Goal: Task Accomplishment & Management: Manage account settings

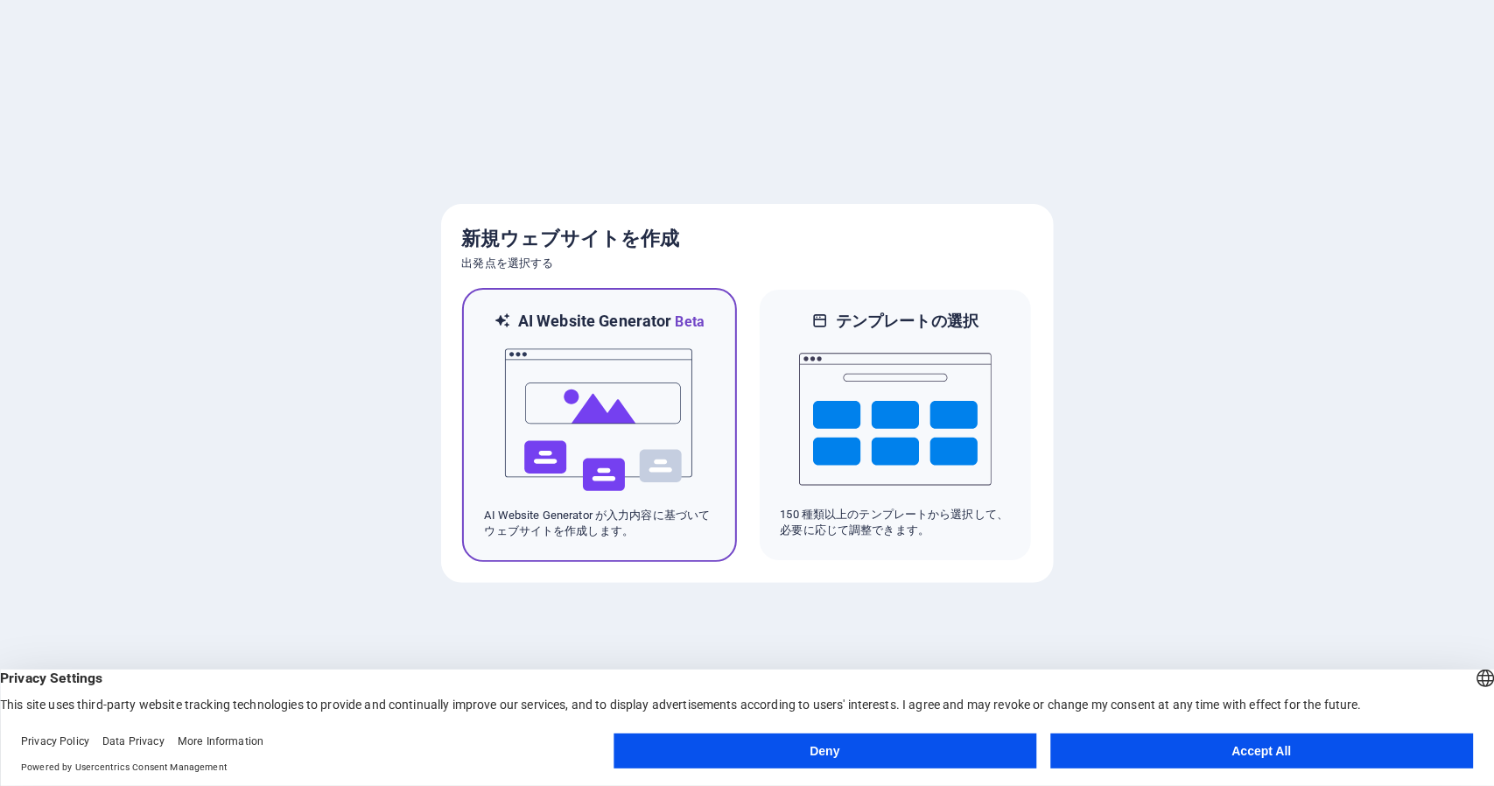
click at [573, 378] on img at bounding box center [599, 420] width 193 height 175
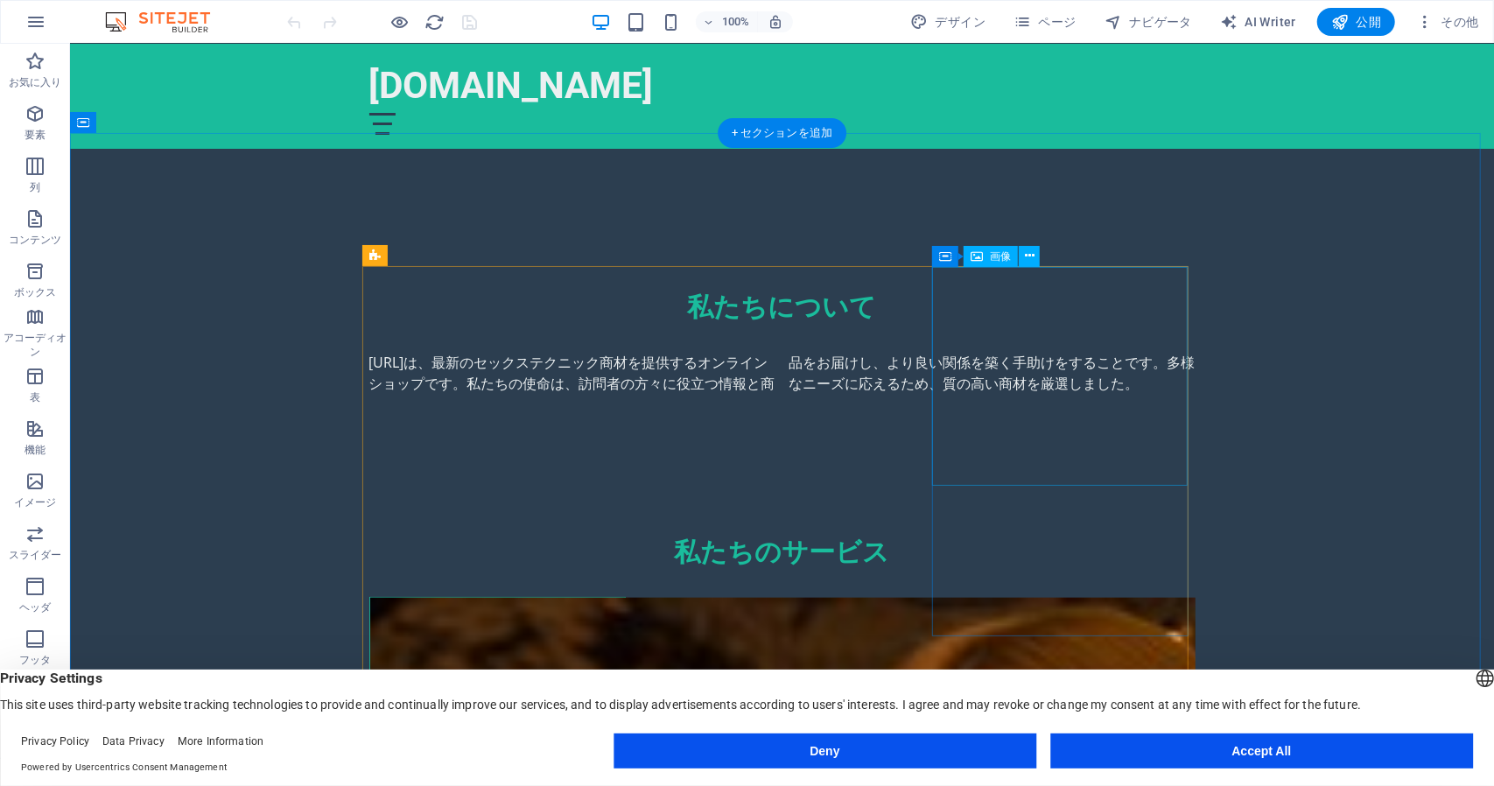
scroll to position [875, 0]
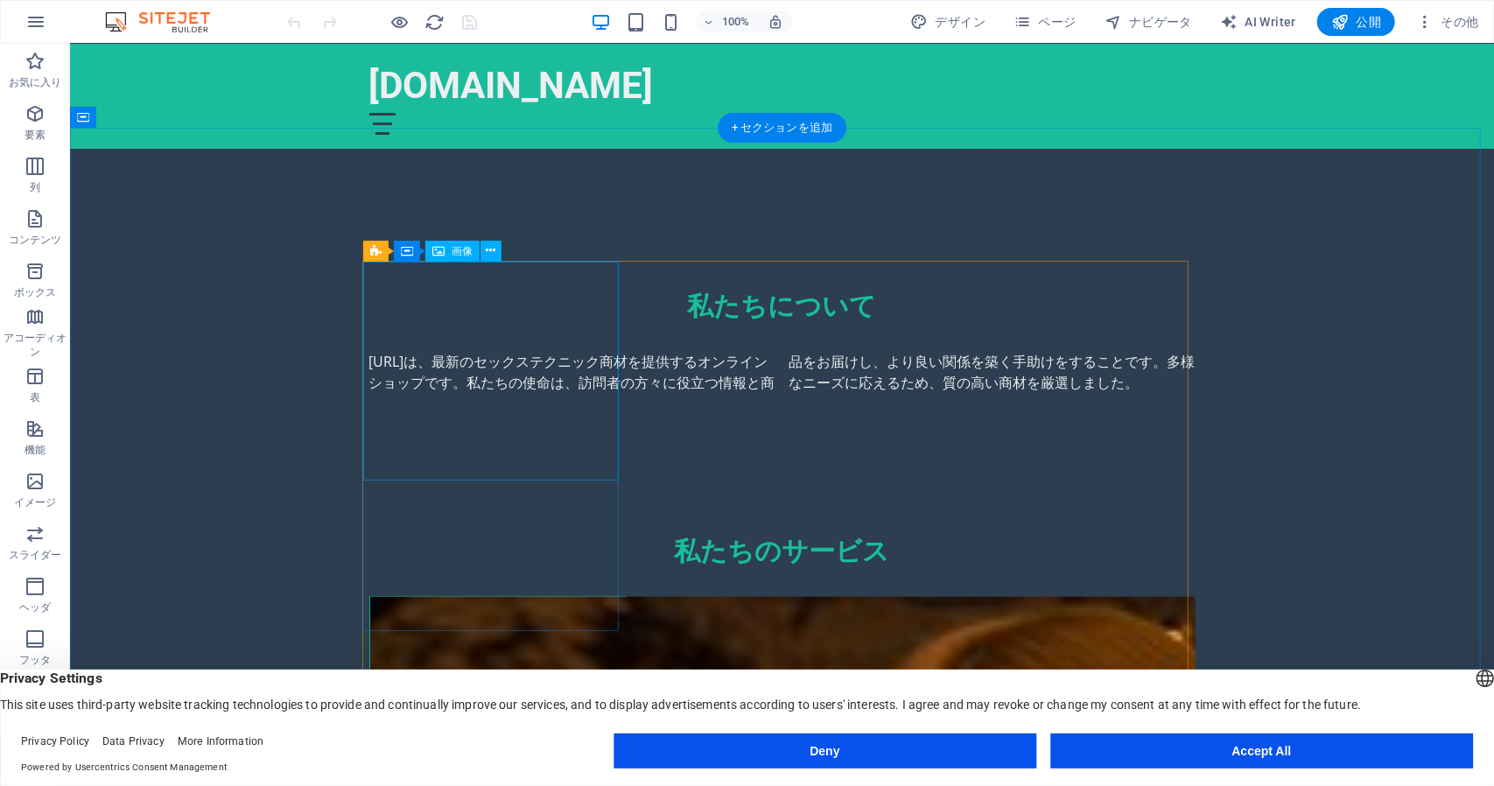
click at [451, 596] on figure at bounding box center [496, 705] width 255 height 219
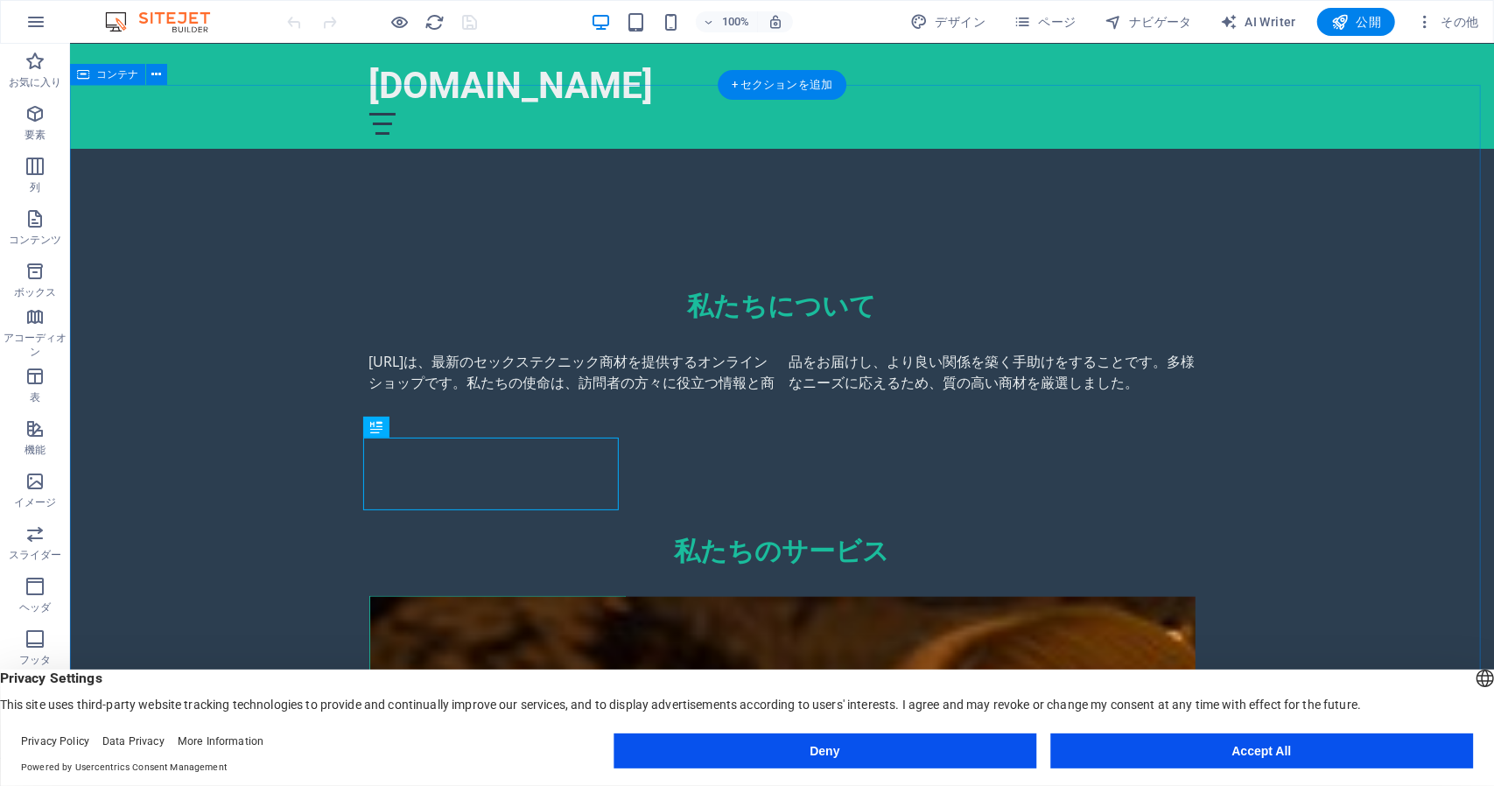
scroll to position [1138, 0]
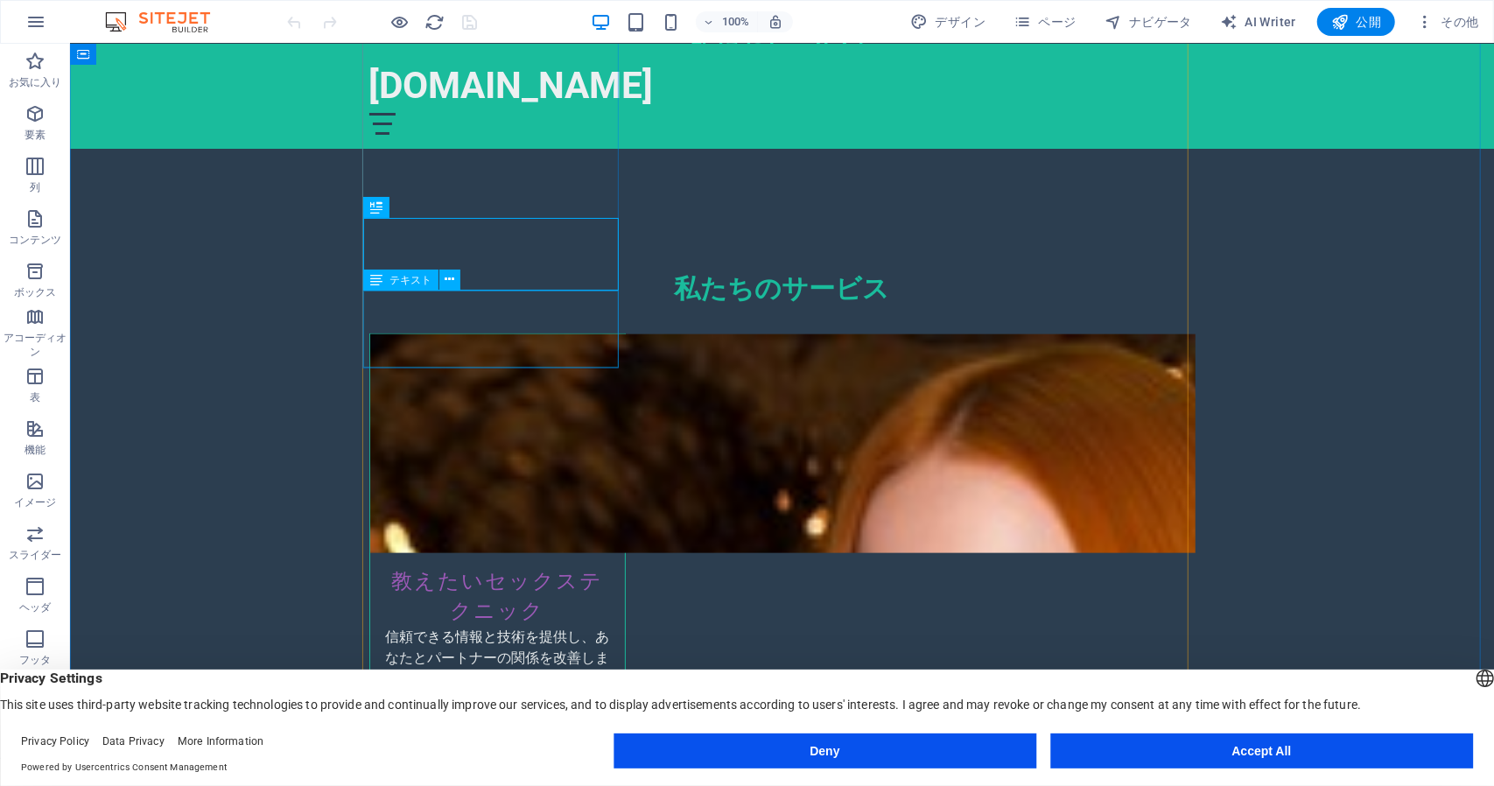
click at [533, 625] on div "信頼できる情報と技術を提供し、あなたとパートナーの関係を改善します。" at bounding box center [496, 663] width 255 height 77
click at [533, 552] on div "教えたいセックステクニック" at bounding box center [496, 588] width 255 height 73
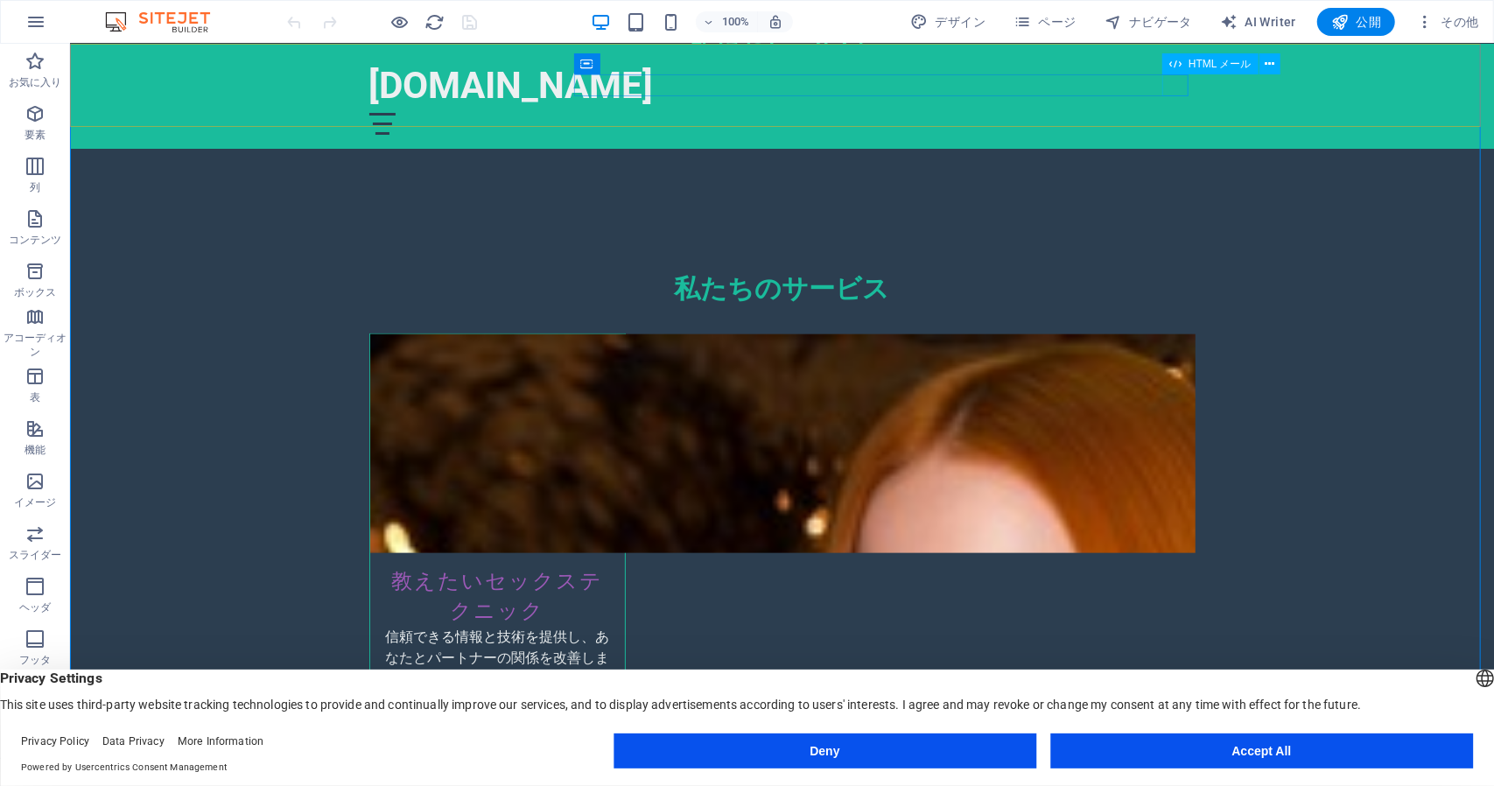
click at [1176, 112] on div at bounding box center [782, 123] width 826 height 22
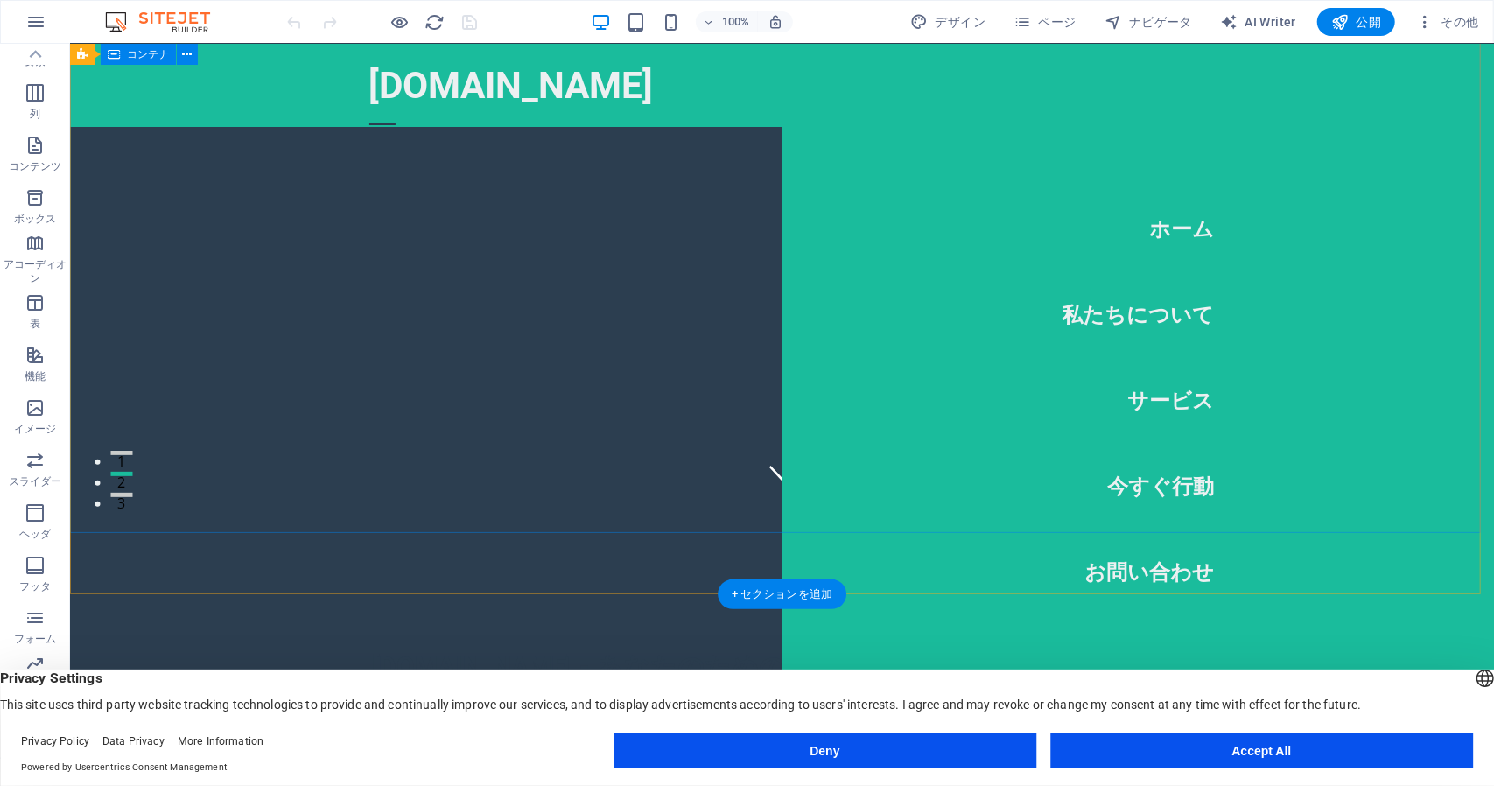
scroll to position [0, 0]
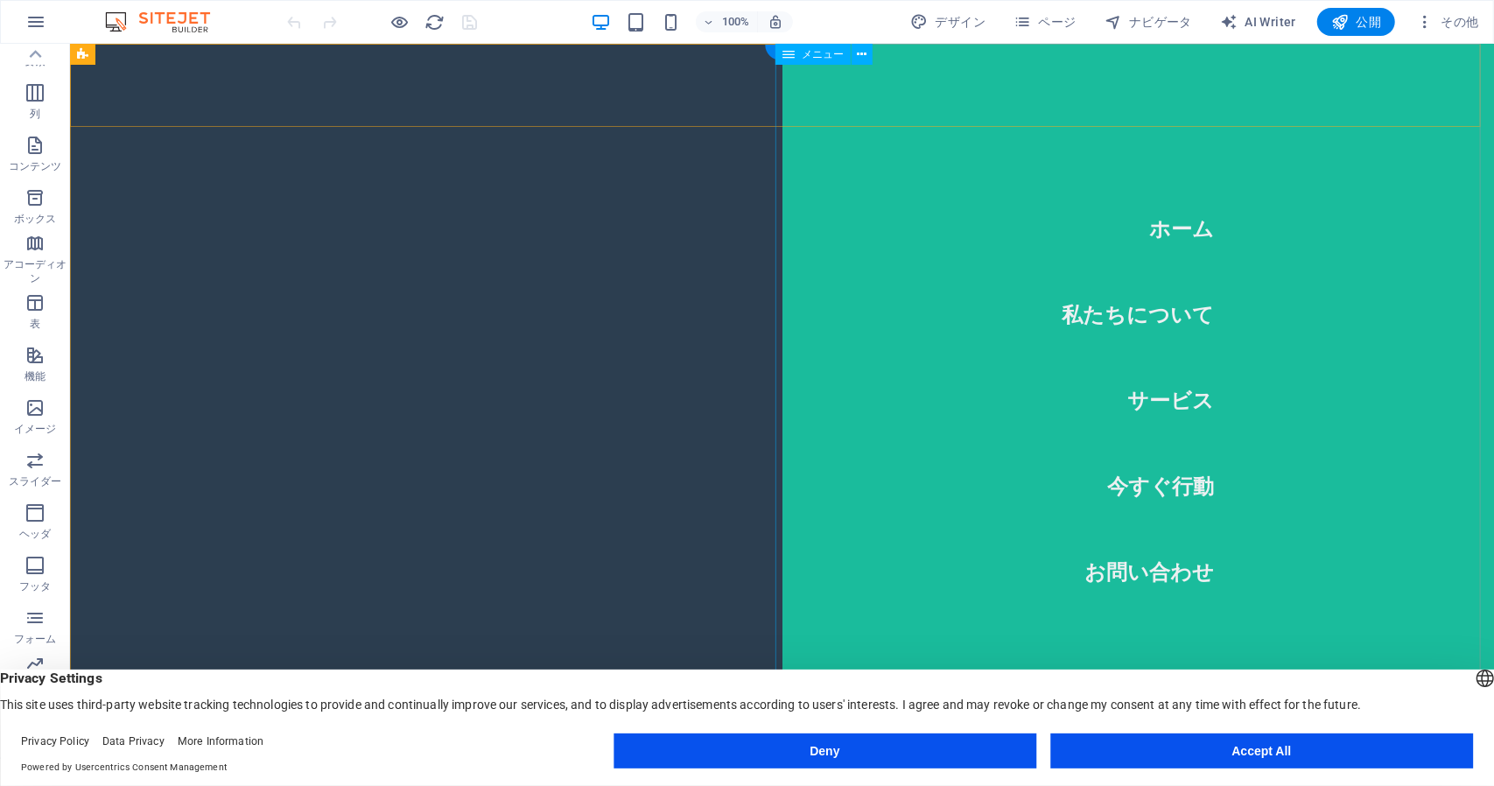
click at [1140, 221] on nav "ホーム 私たちについて サービス 今すぐ行動 お問い合わせ" at bounding box center [1138, 400] width 713 height 714
click at [1170, 227] on nav "ホーム 私たちについて サービス 今すぐ行動 お問い合わせ" at bounding box center [1138, 400] width 713 height 714
click at [876, 257] on nav "ホーム 私たちについて サービス 今すぐ行動 お問い合わせ" at bounding box center [1138, 400] width 713 height 714
click at [1155, 575] on nav "ホーム 私たちについて サービス 今すぐ行動 お問い合わせ" at bounding box center [1138, 400] width 713 height 714
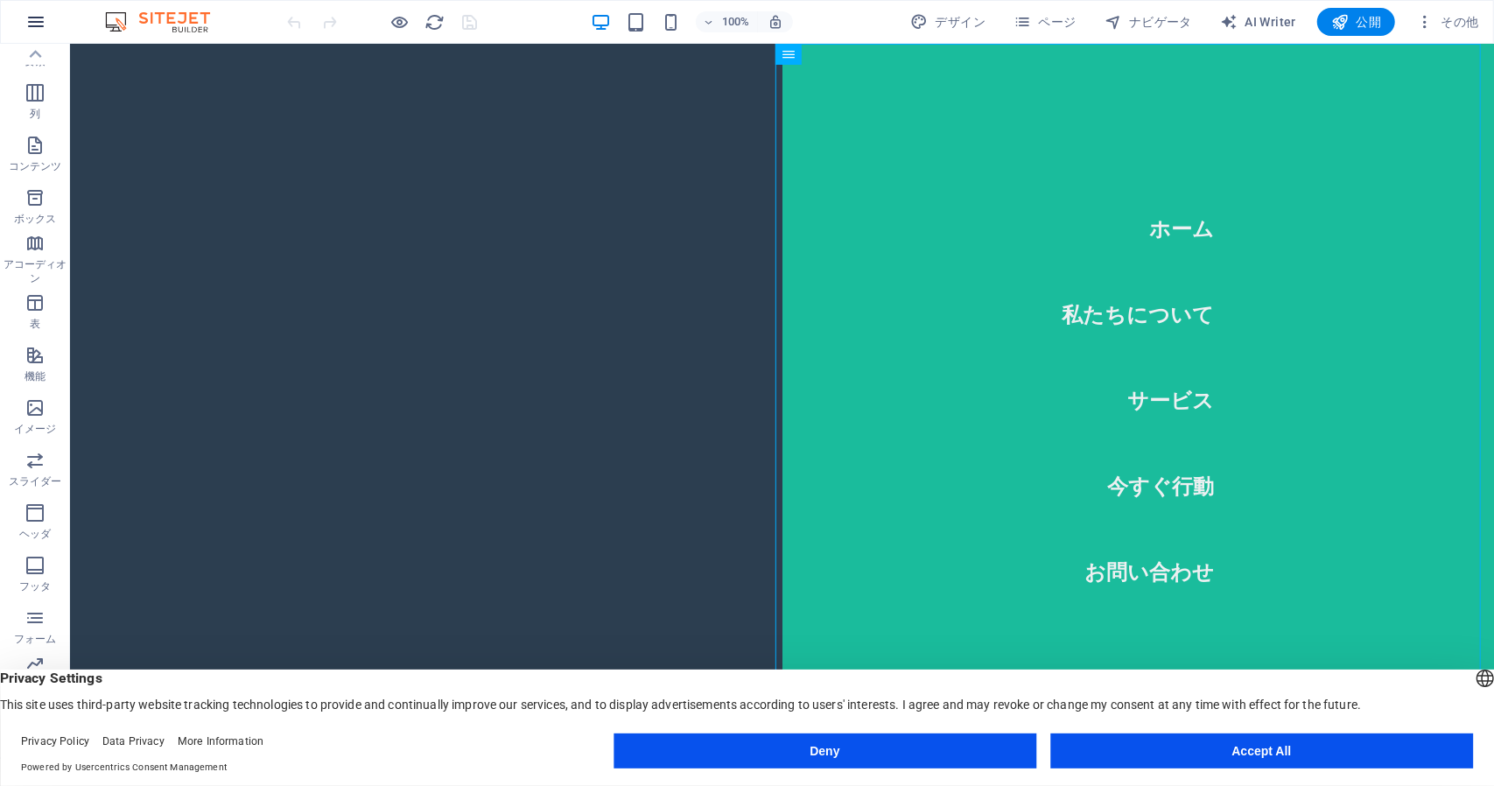
click at [32, 16] on icon "button" at bounding box center [35, 21] width 21 height 21
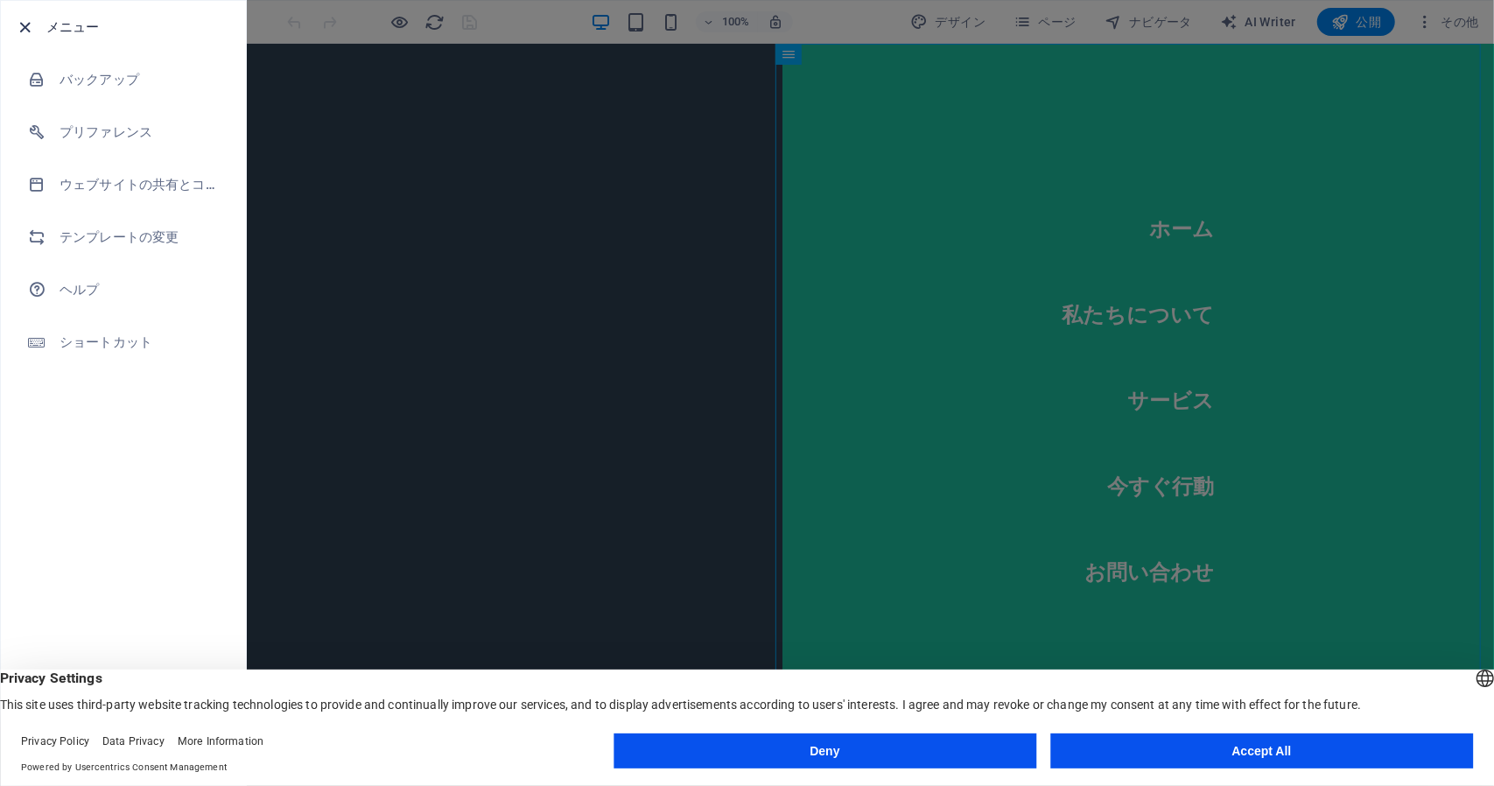
click at [26, 24] on icon "button" at bounding box center [26, 28] width 20 height 20
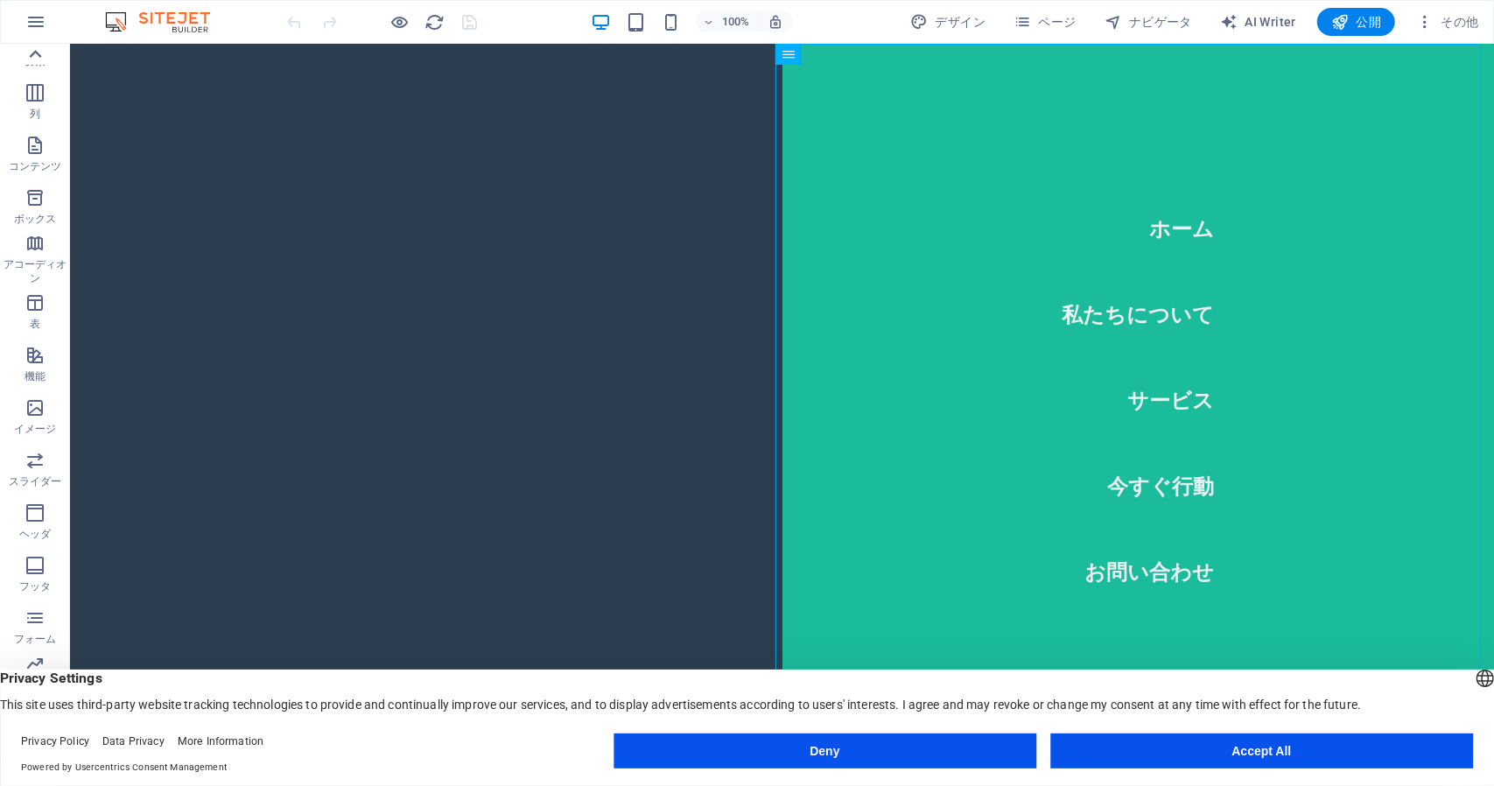
click at [36, 46] on icon at bounding box center [35, 54] width 25 height 25
click at [36, 46] on button "お気に入り" at bounding box center [35, 70] width 70 height 53
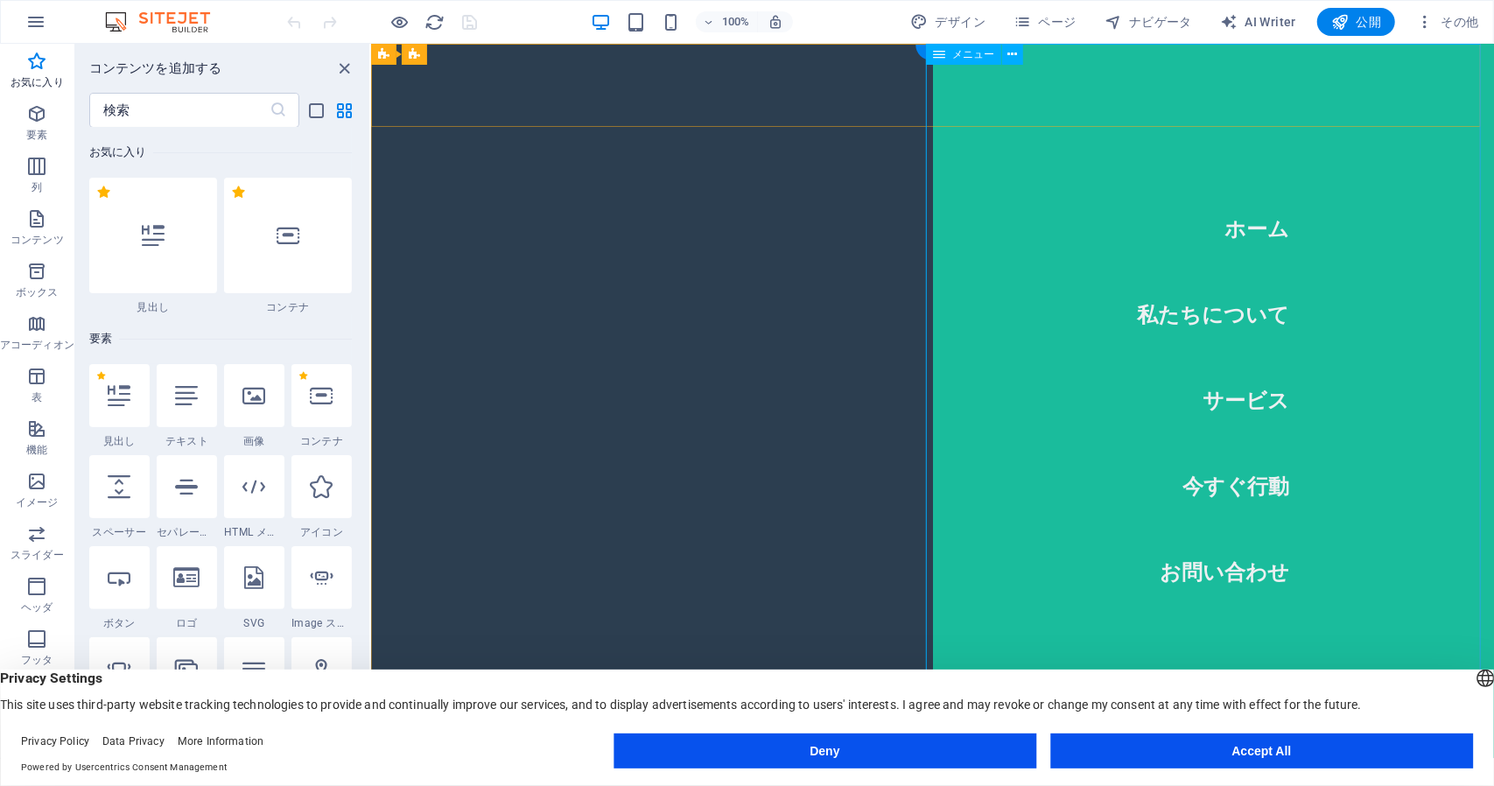
click at [1048, 162] on nav "ホーム 私たちについて サービス 今すぐ行動 お問い合わせ" at bounding box center [1213, 400] width 562 height 714
click at [1109, 181] on nav "ホーム 私たちについて サービス 今すぐ行動 お問い合わせ" at bounding box center [1213, 400] width 562 height 714
click at [32, 109] on icon "button" at bounding box center [36, 113] width 21 height 21
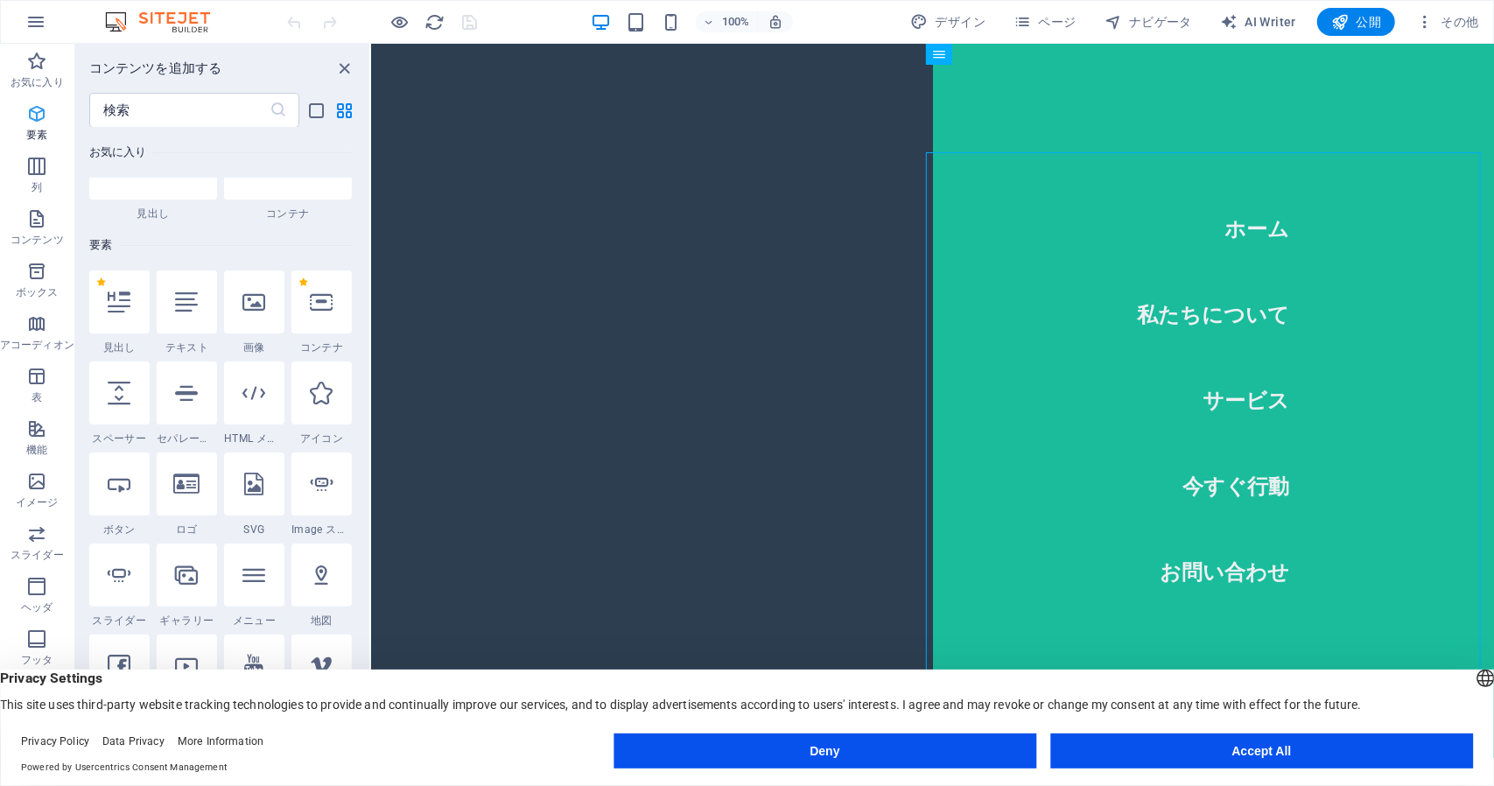
scroll to position [186, 0]
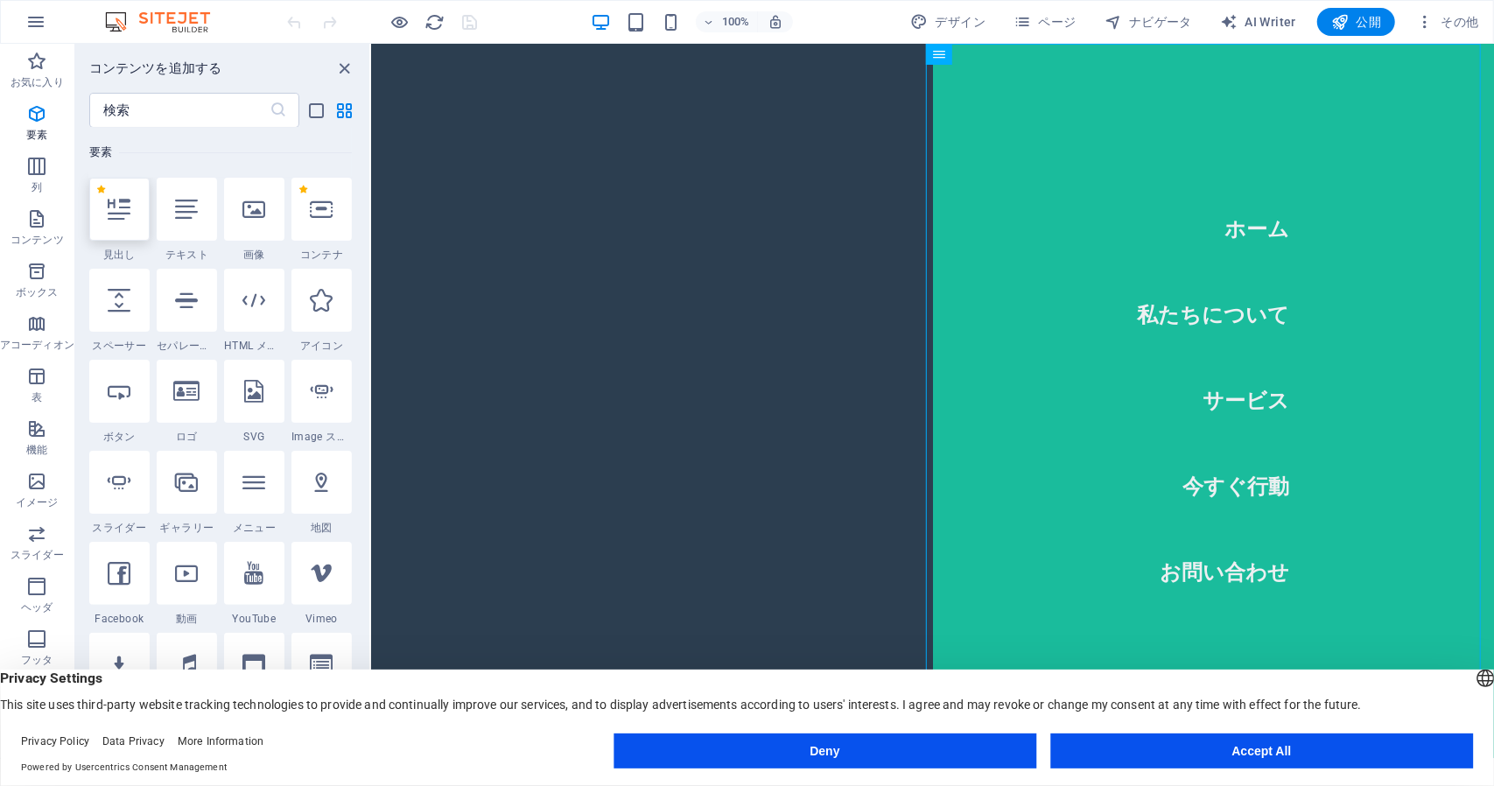
click at [130, 219] on div at bounding box center [119, 209] width 60 height 63
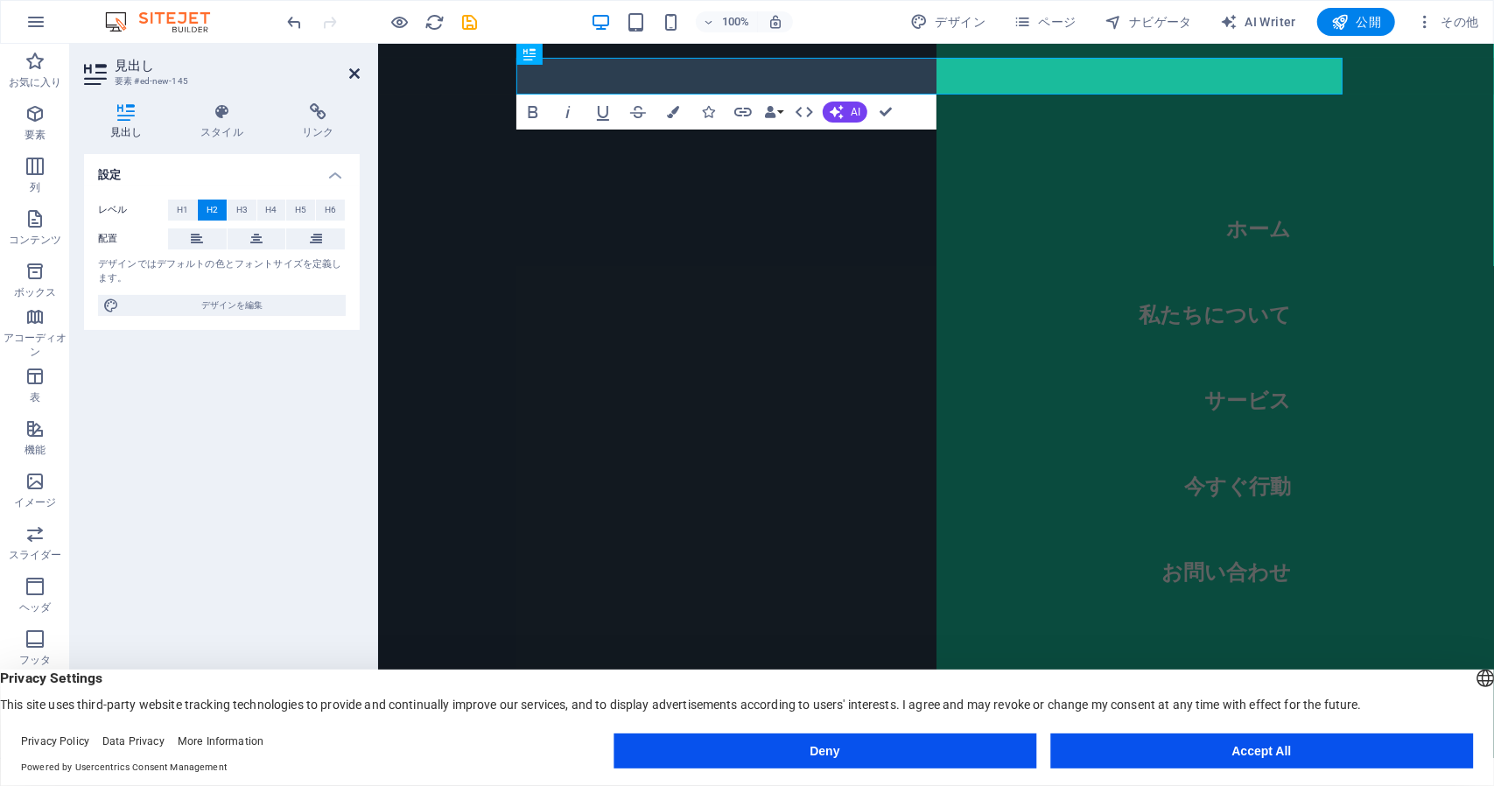
click at [355, 70] on icon at bounding box center [354, 74] width 11 height 14
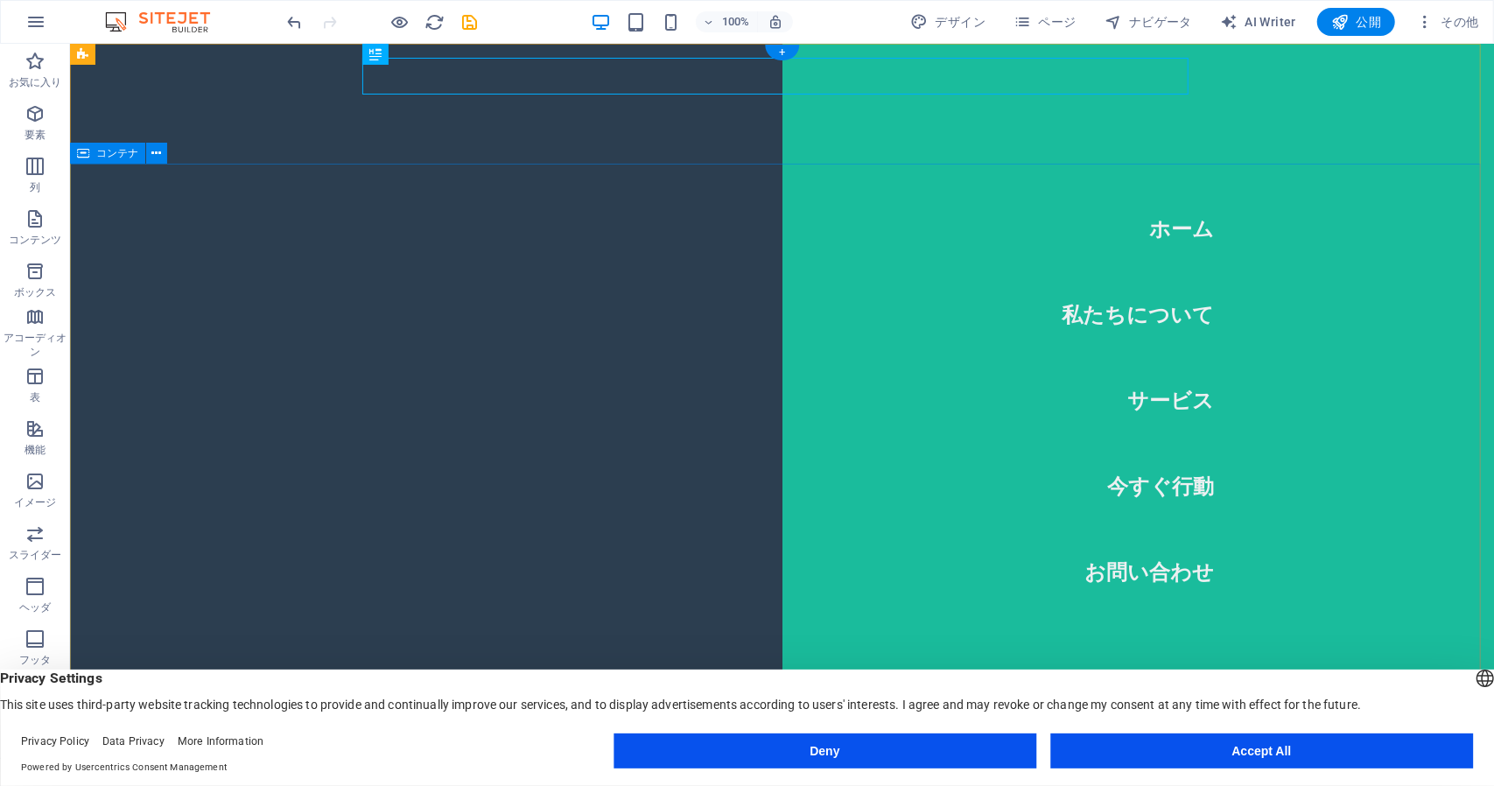
click at [294, 20] on icon "undo" at bounding box center [295, 22] width 20 height 20
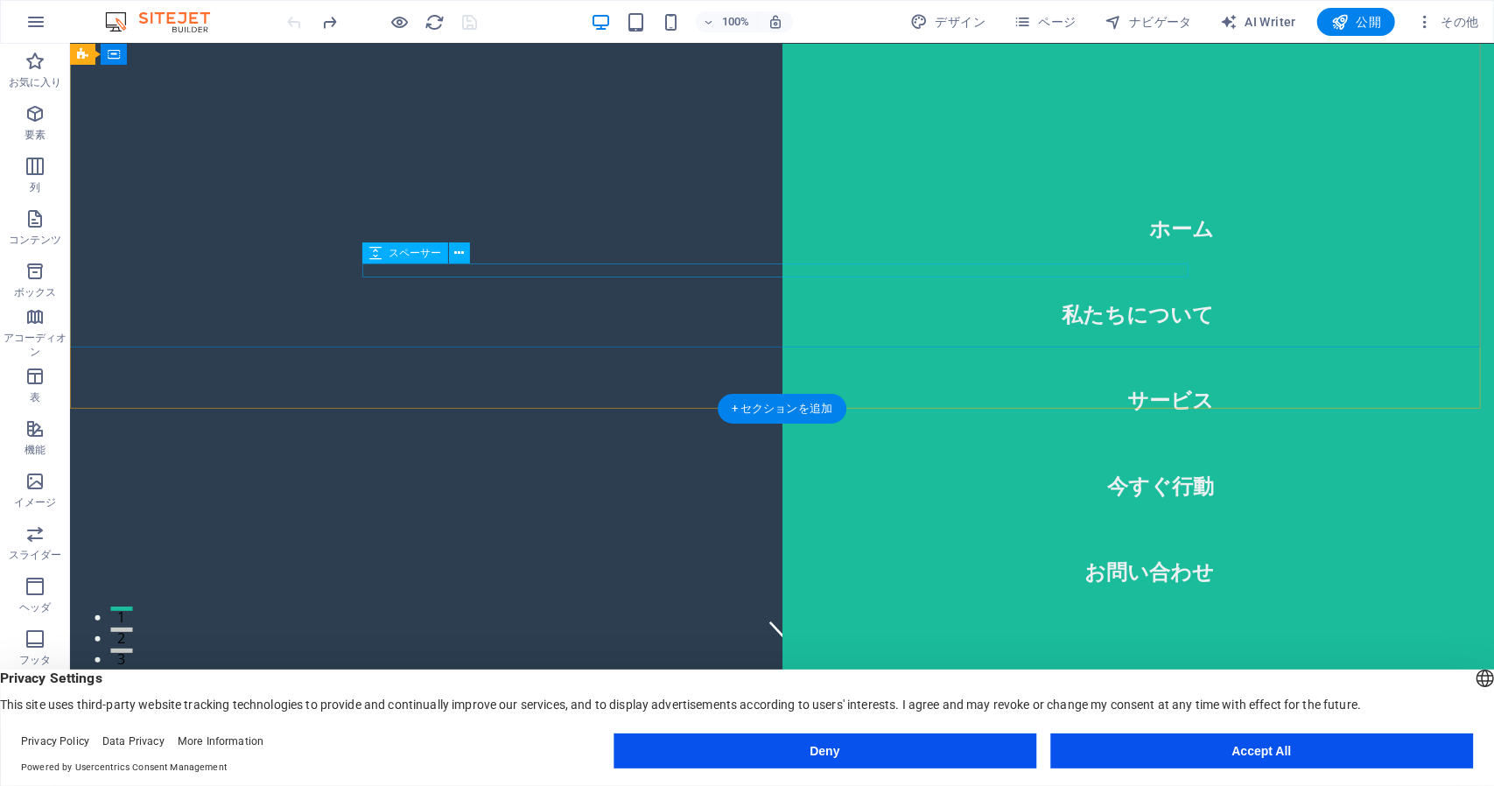
scroll to position [0, 0]
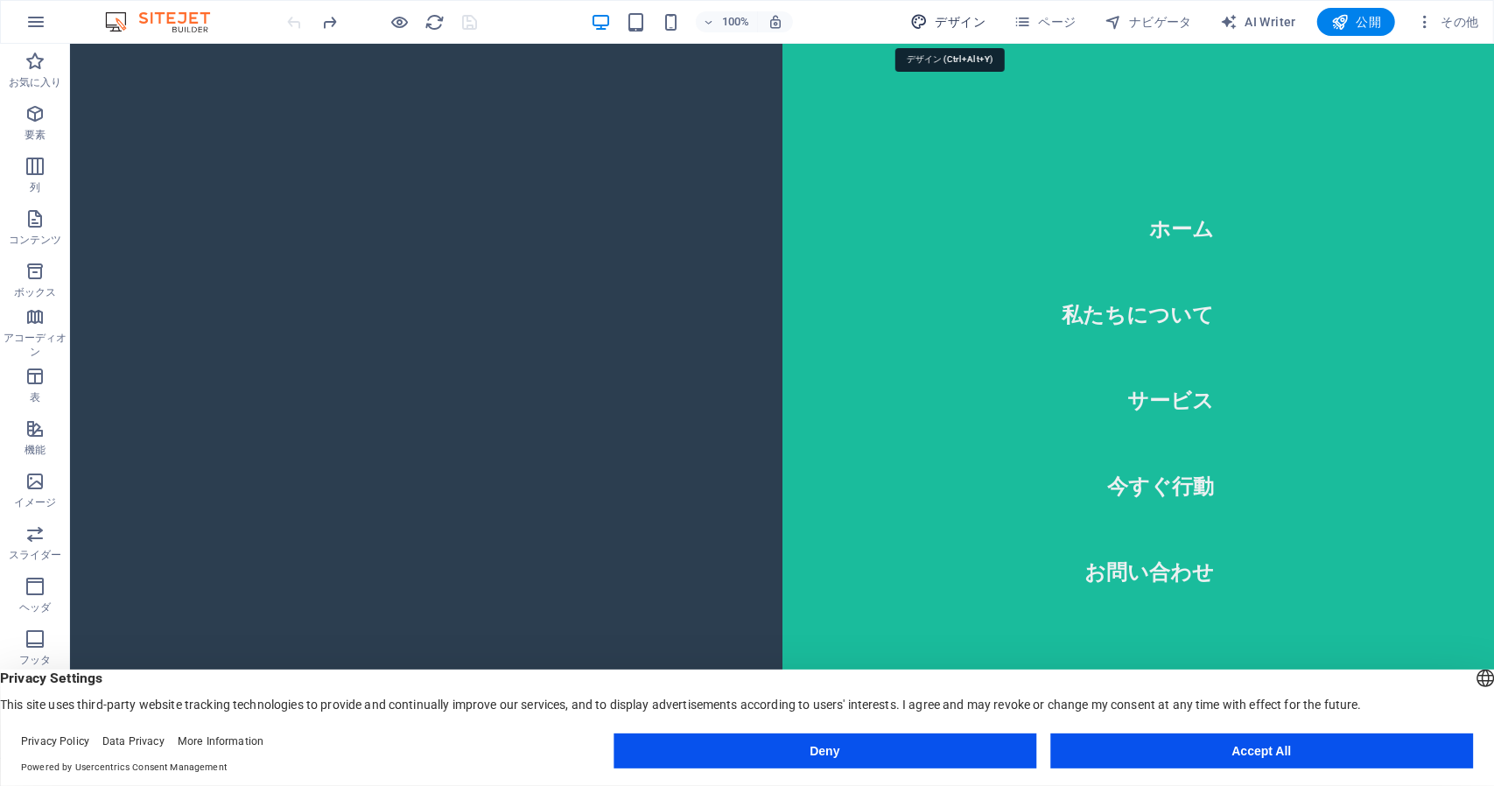
click at [935, 22] on span "デザイン" at bounding box center [947, 22] width 75 height 18
select select "px"
select select "200"
select select "px"
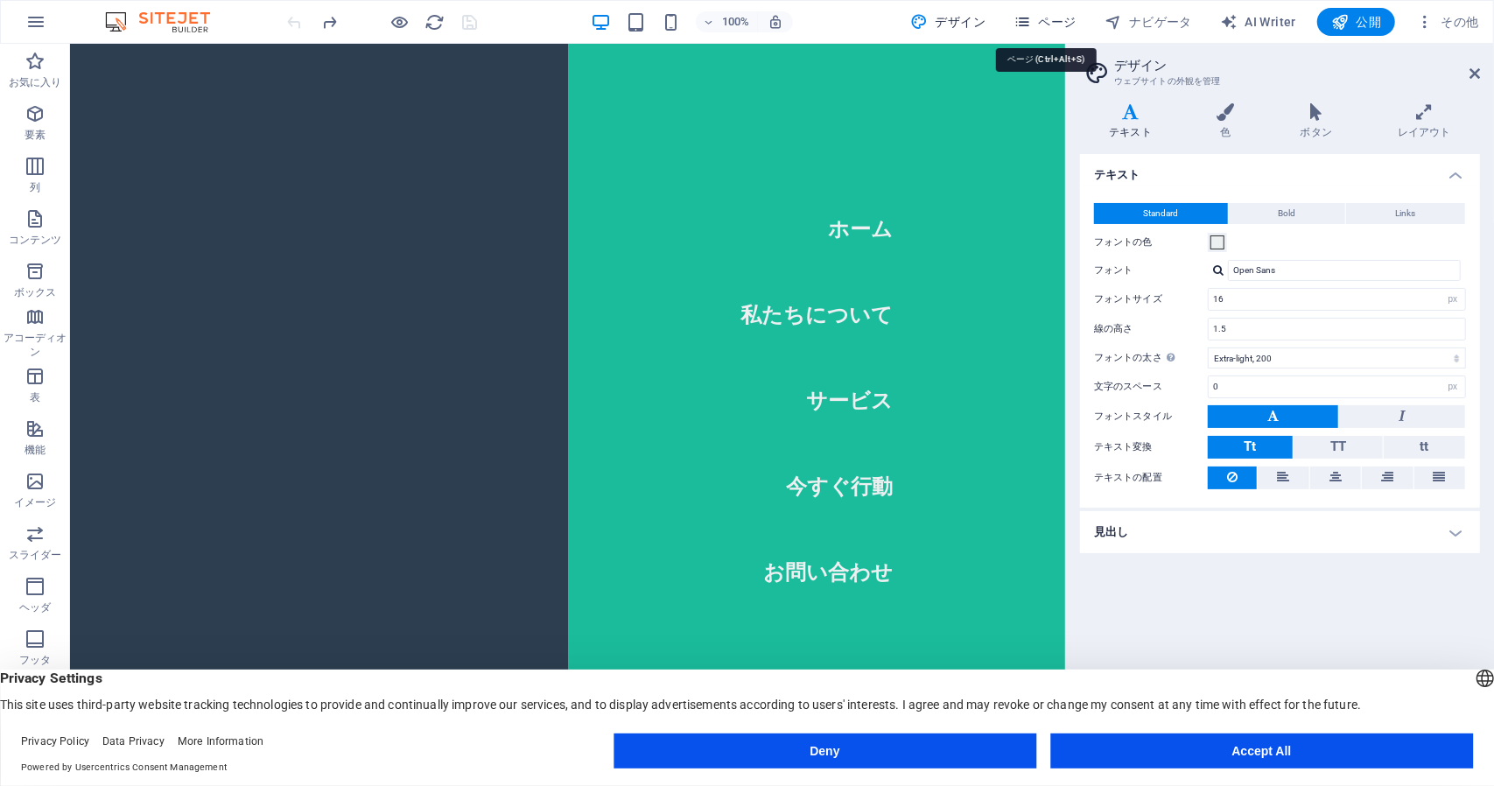
click at [1065, 20] on span "ページ" at bounding box center [1045, 22] width 63 height 18
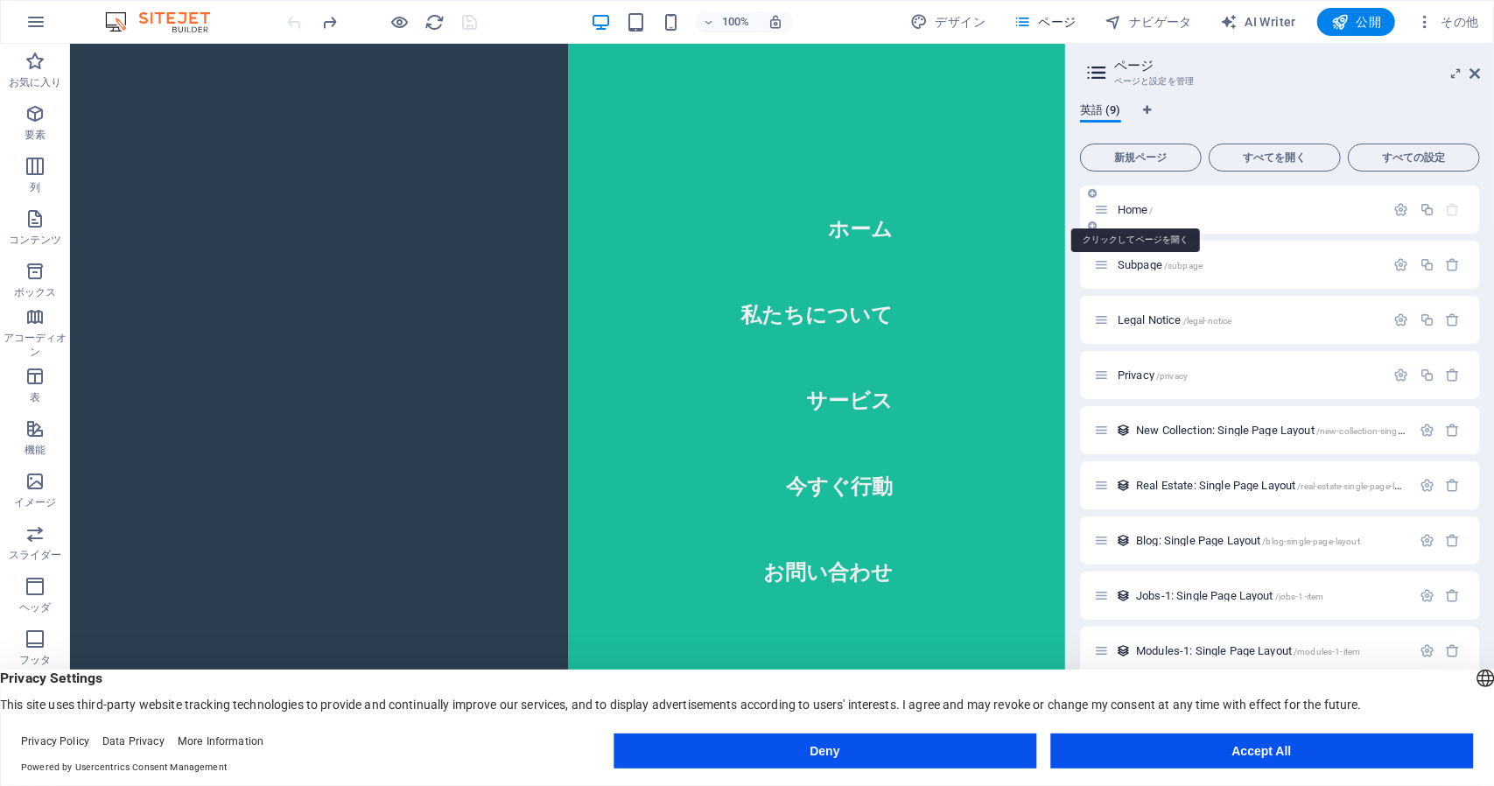
click at [1124, 207] on span "Home /" at bounding box center [1136, 209] width 36 height 13
click at [1096, 108] on span "英語 (9)" at bounding box center [1100, 112] width 41 height 25
drag, startPoint x: 1096, startPoint y: 108, endPoint x: 1072, endPoint y: 87, distance: 32.3
click at [1072, 87] on aside "ページ ページと設定を管理 英語 (9) 新規ページ すべてを開く すべての設定 Home / Subpage /subpage Legal Notice /…" at bounding box center [1279, 401] width 429 height 714
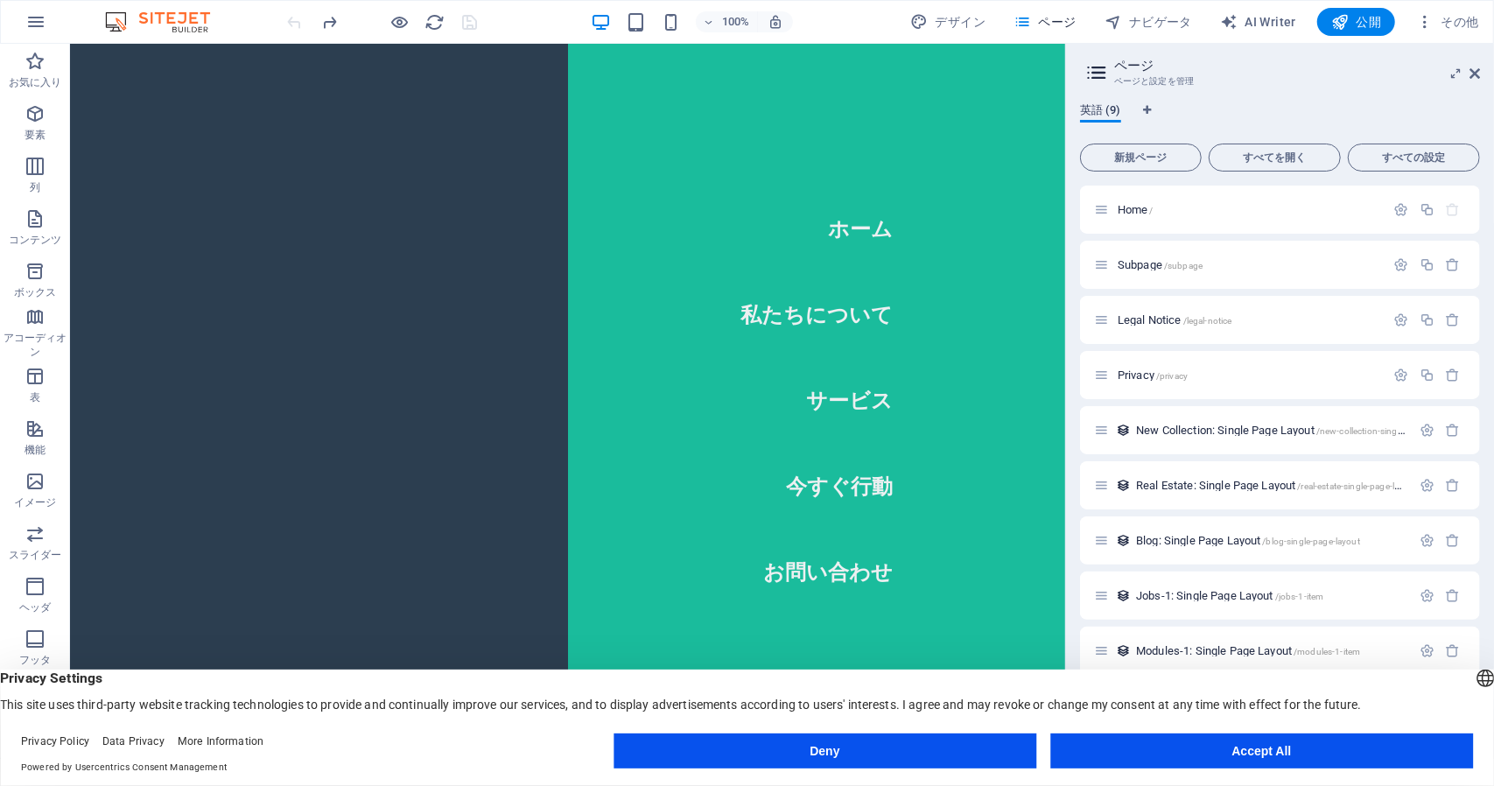
click at [1117, 109] on span "英語 (9)" at bounding box center [1100, 112] width 41 height 25
drag, startPoint x: 1106, startPoint y: 111, endPoint x: 1086, endPoint y: 111, distance: 20.1
click at [1086, 111] on span "英語 (9)" at bounding box center [1100, 112] width 41 height 25
click at [1084, 107] on span "英語 (9)" at bounding box center [1100, 112] width 41 height 25
click at [1085, 106] on span "英語 (9)" at bounding box center [1100, 112] width 41 height 25
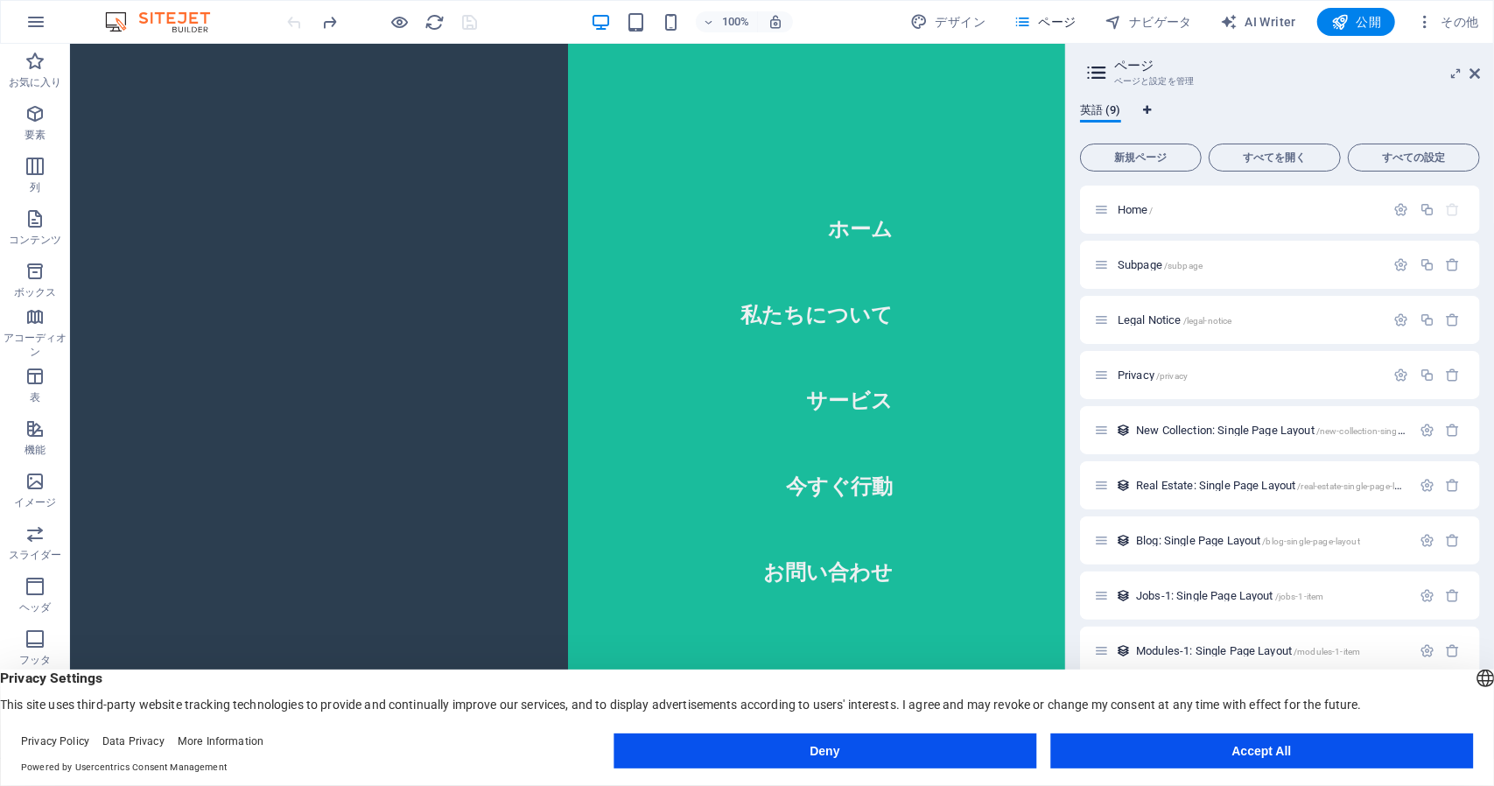
click at [1147, 106] on icon "言語タブ" at bounding box center [1147, 110] width 8 height 11
select select "180"
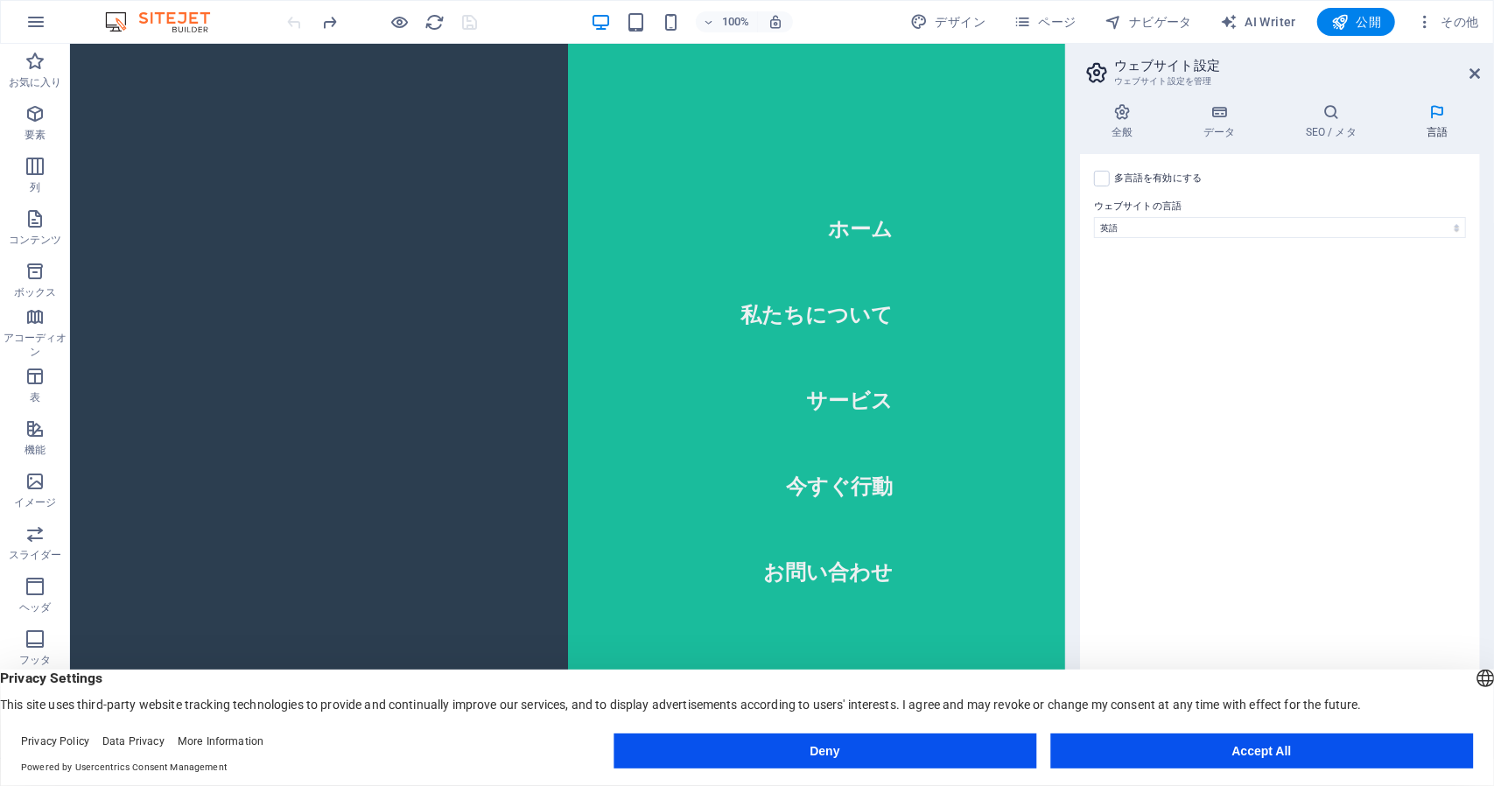
click at [1447, 109] on icon at bounding box center [1437, 112] width 85 height 18
click at [1441, 111] on icon at bounding box center [1437, 112] width 85 height 18
click at [1434, 132] on h4 "言語" at bounding box center [1437, 121] width 85 height 37
click at [1432, 129] on h4 "言語" at bounding box center [1437, 121] width 85 height 37
click at [1097, 178] on label at bounding box center [1102, 179] width 16 height 16
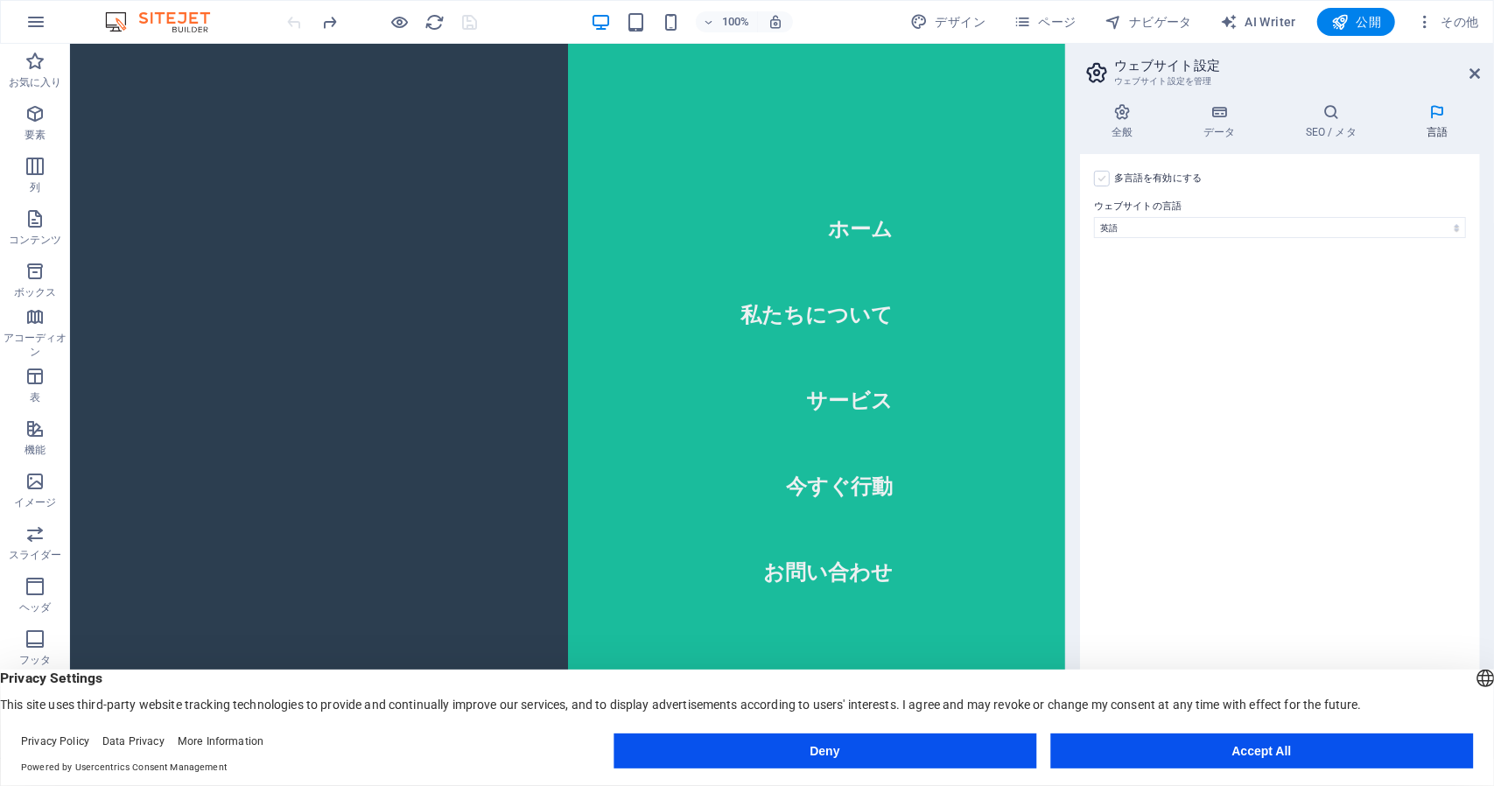
click at [0, 0] on input "多言語を有効にする 多言語を無効にするには、最後の 1 言語になるまですべての言語を削除してください。" at bounding box center [0, 0] width 0 height 0
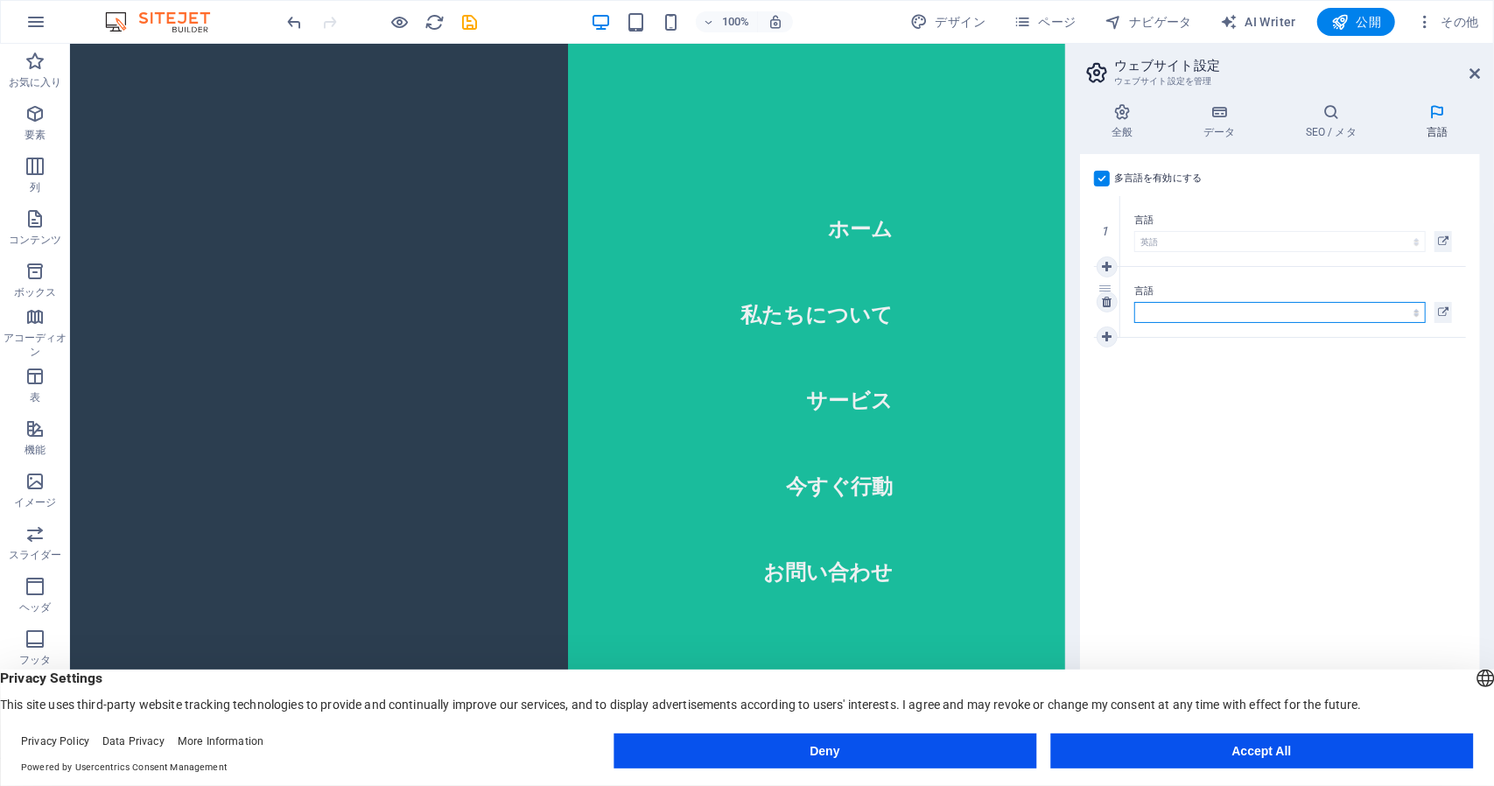
click at [1247, 310] on select "Abkhazian Afar Afrikaans Akan Albanian Amharic Aragonese Armenian Assamese Avar…" at bounding box center [1281, 312] width 292 height 21
select select "57"
click at [1135, 302] on select "Abkhazian Afar Afrikaans Akan Albanian Amharic Aragonese Armenian Assamese Avar…" at bounding box center [1281, 312] width 292 height 21
click at [1217, 443] on div "多言語を有効にする 多言語を無効にするには、最後の 1 言語になるまですべての言語を削除してください。 ウェブサイトの言語 Abkhazian Afar Af…" at bounding box center [1280, 449] width 400 height 590
click at [1177, 418] on div "多言語を有効にする 多言語を無効にするには、最後の 1 言語になるまですべての言語を削除してください。 ウェブサイトの言語 Abkhazian Afar Af…" at bounding box center [1280, 449] width 400 height 590
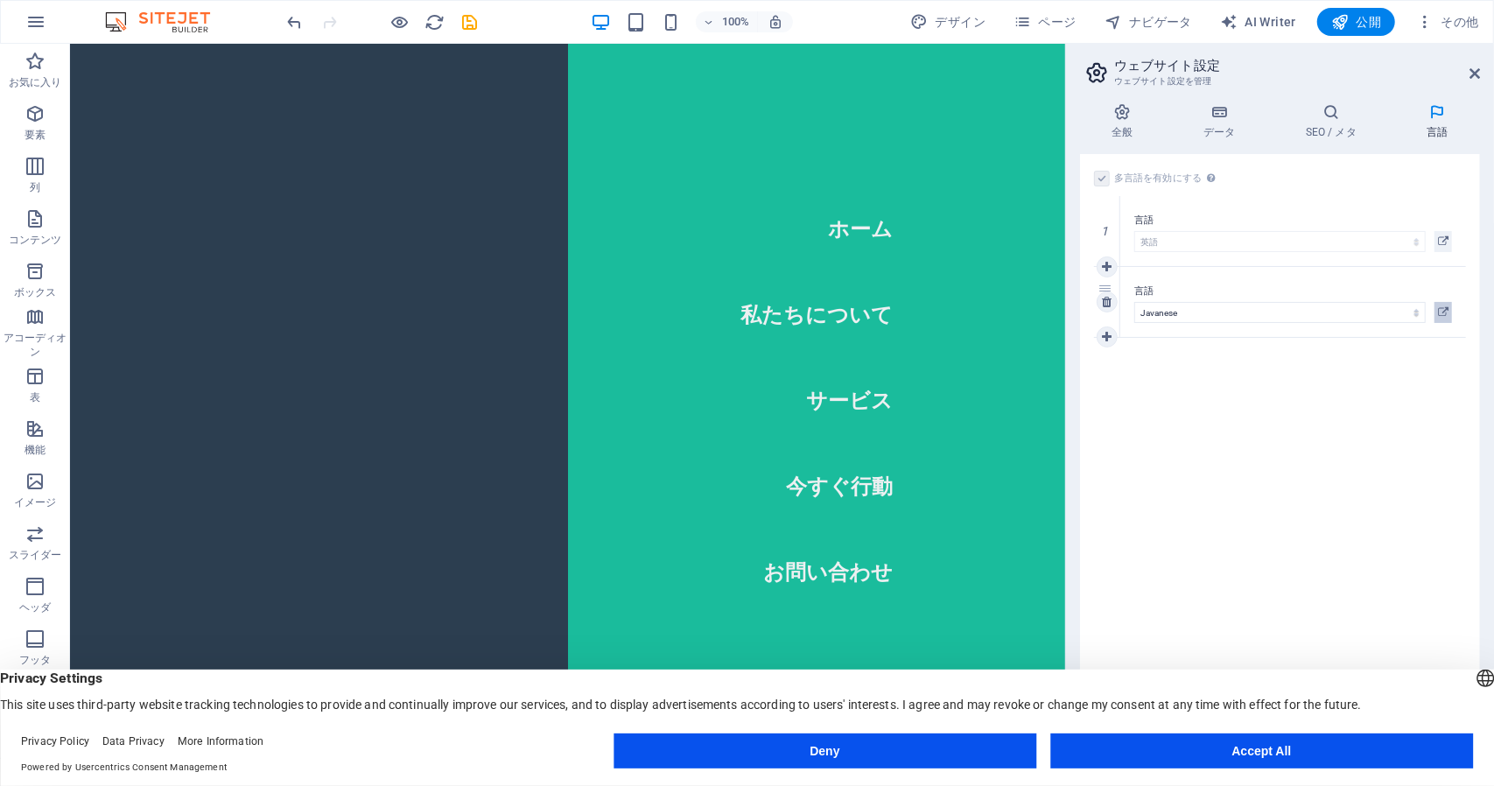
click at [1450, 313] on button at bounding box center [1444, 312] width 18 height 21
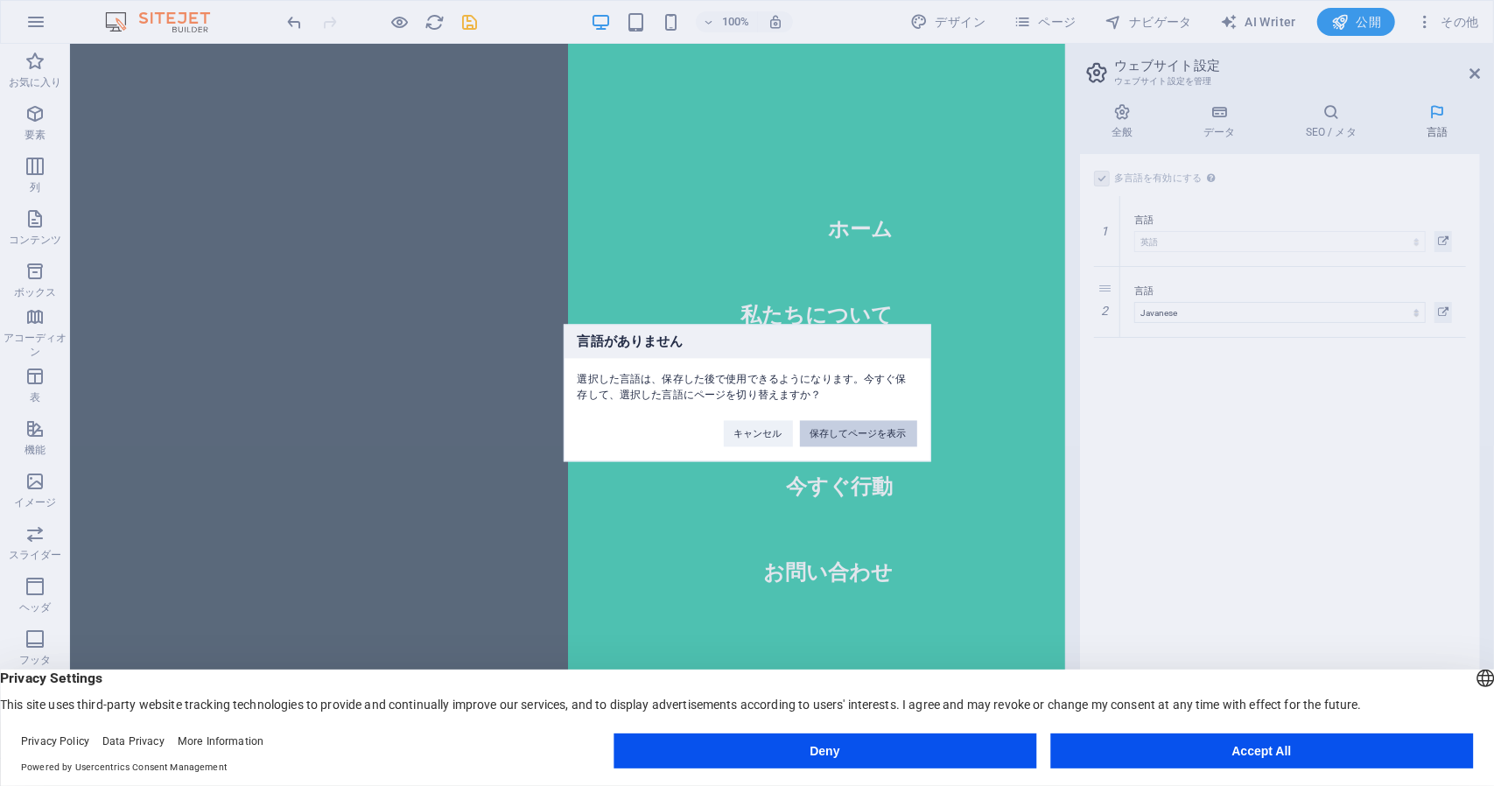
click at [856, 435] on button "保存してページを表示" at bounding box center [858, 434] width 117 height 26
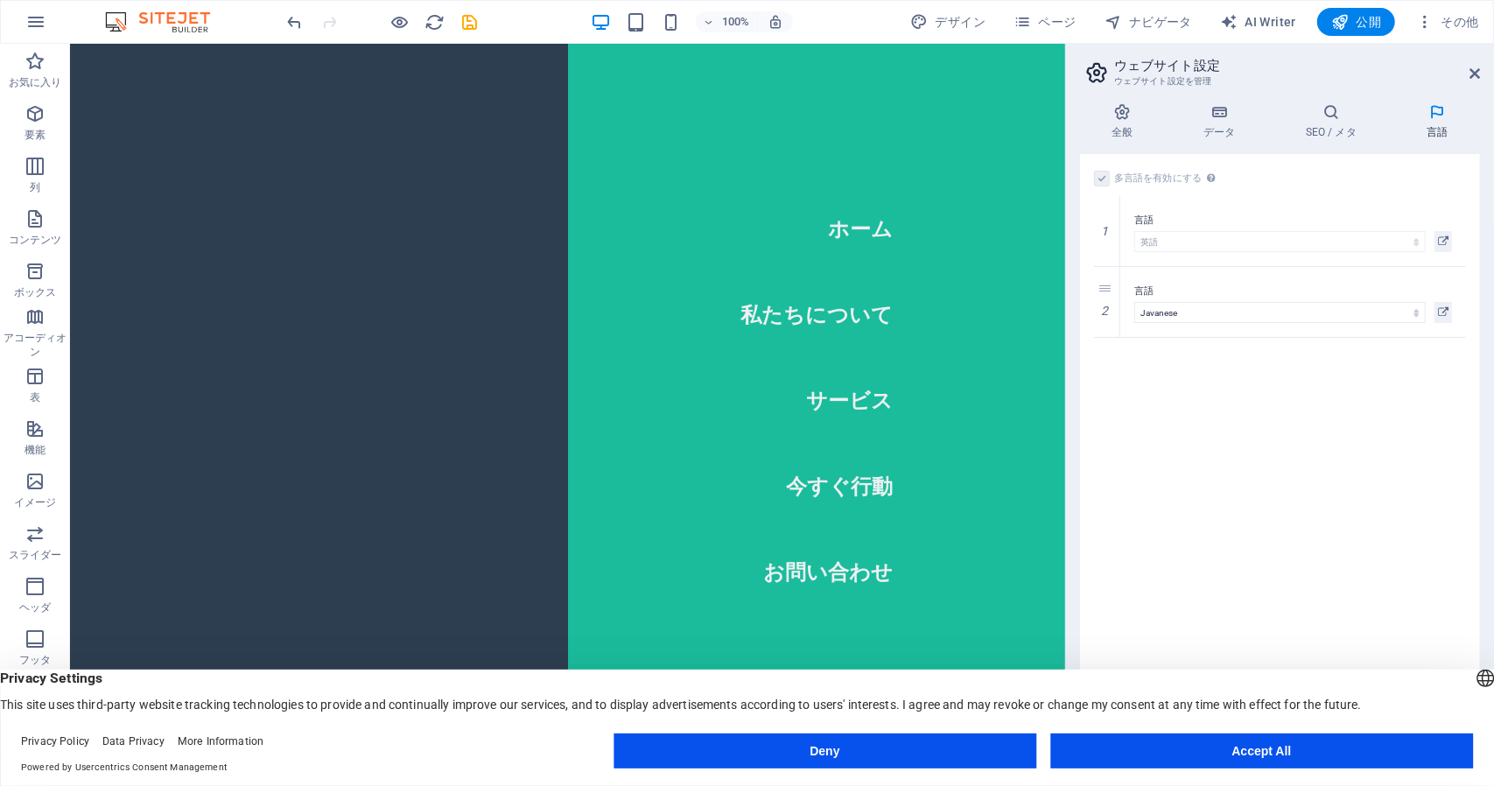
click at [1215, 437] on div "多言語を有効にする 多言語を無効にするには、最後の 1 言語になるまですべての言語を削除してください。 ウェブサイトの言語 Abkhazian Afar Af…" at bounding box center [1280, 449] width 400 height 590
click at [1117, 104] on icon at bounding box center [1122, 112] width 85 height 18
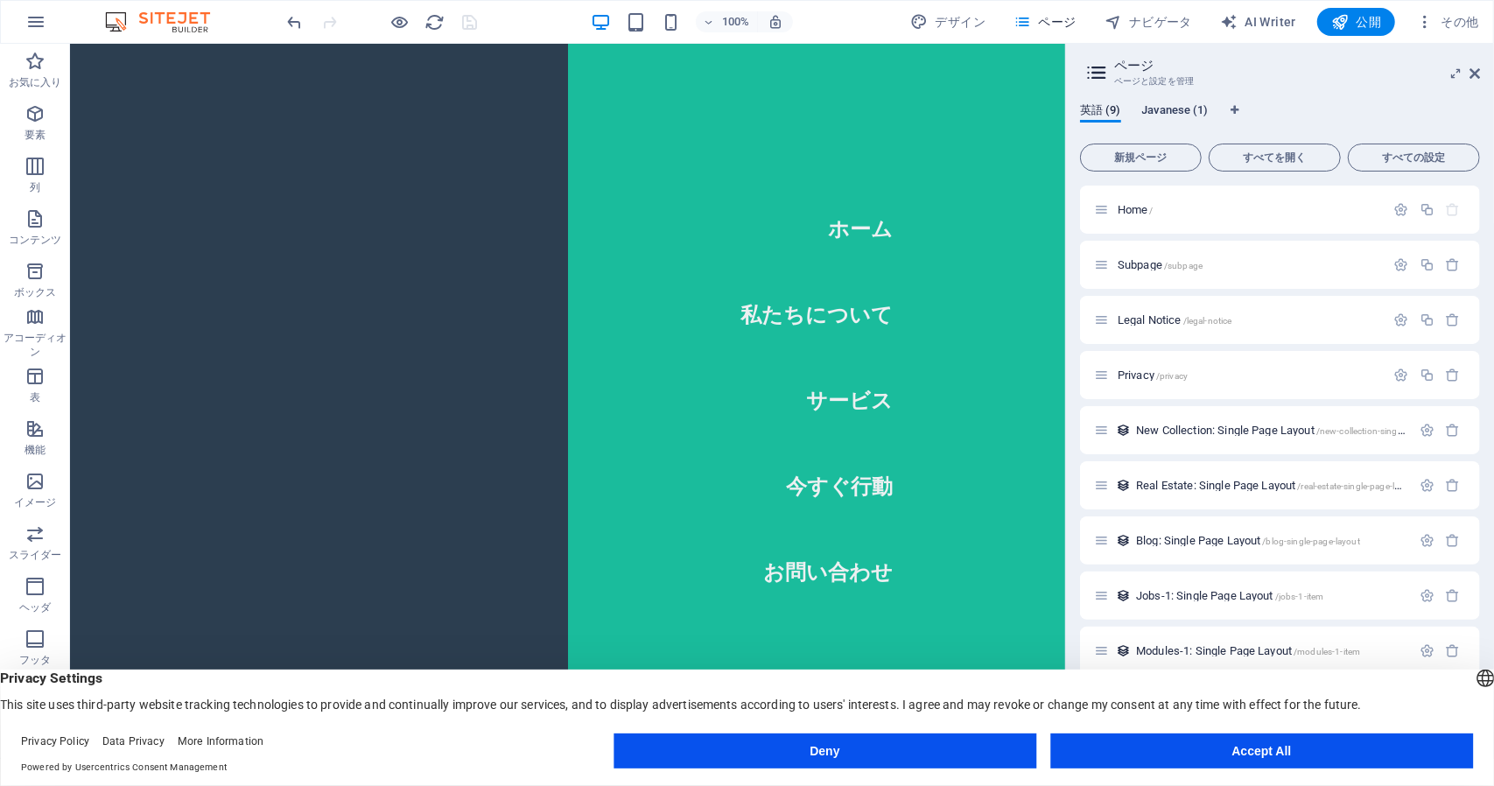
click at [1191, 113] on span "Javanese (1)" at bounding box center [1175, 112] width 67 height 25
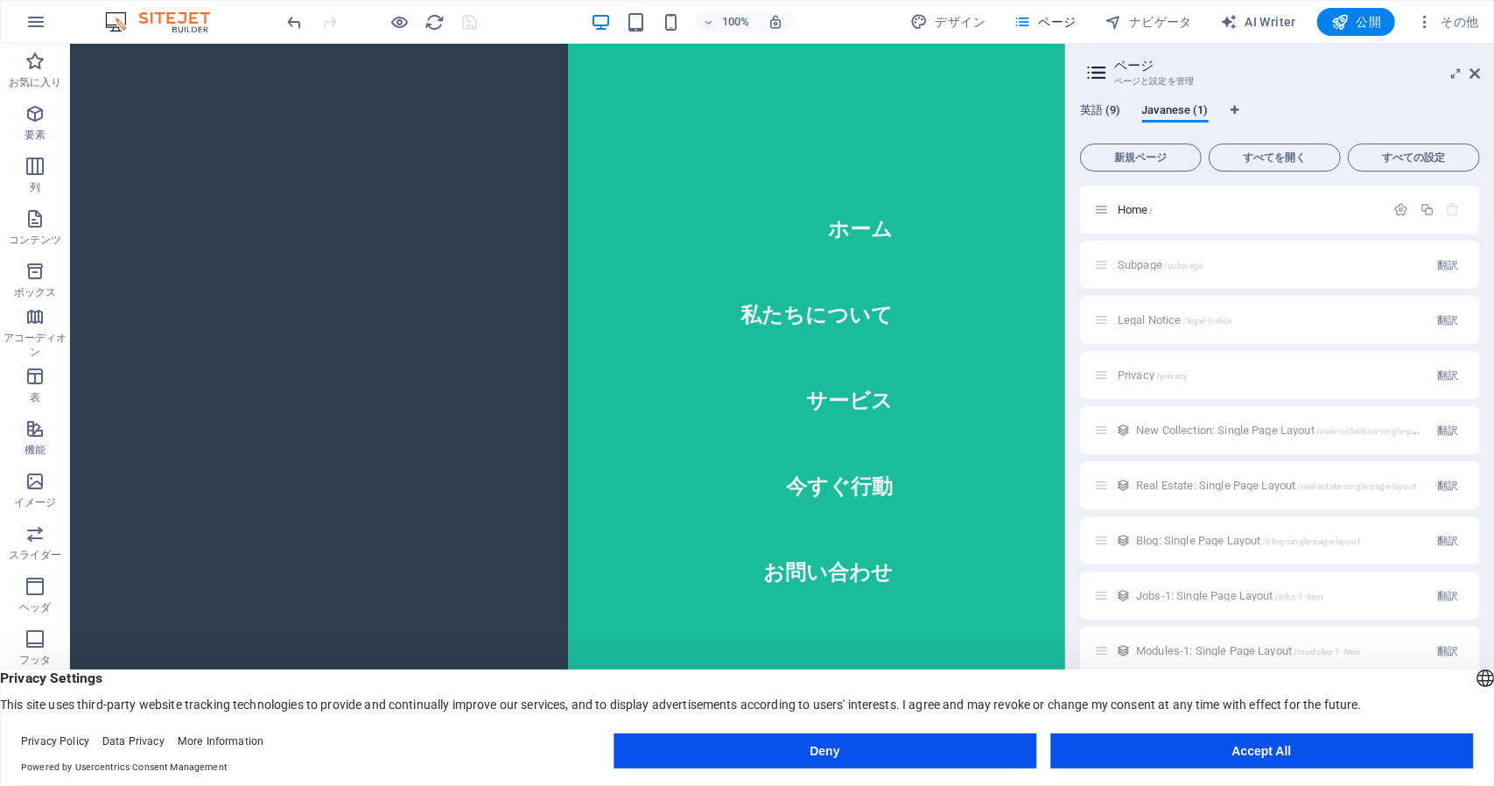
click at [1093, 107] on span "英語 (9)" at bounding box center [1100, 112] width 41 height 25
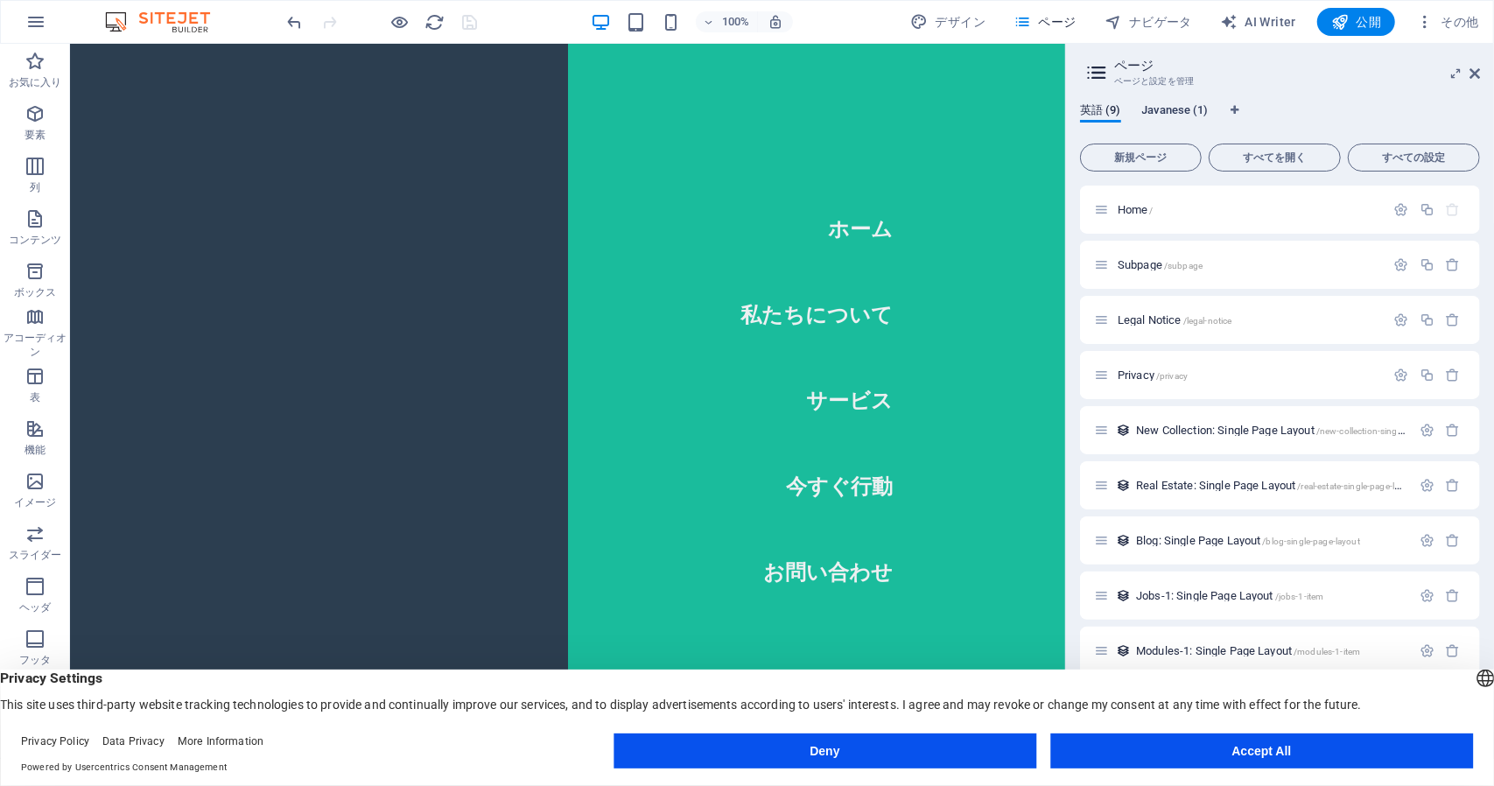
click at [1164, 104] on span "Javanese (1)" at bounding box center [1175, 112] width 67 height 25
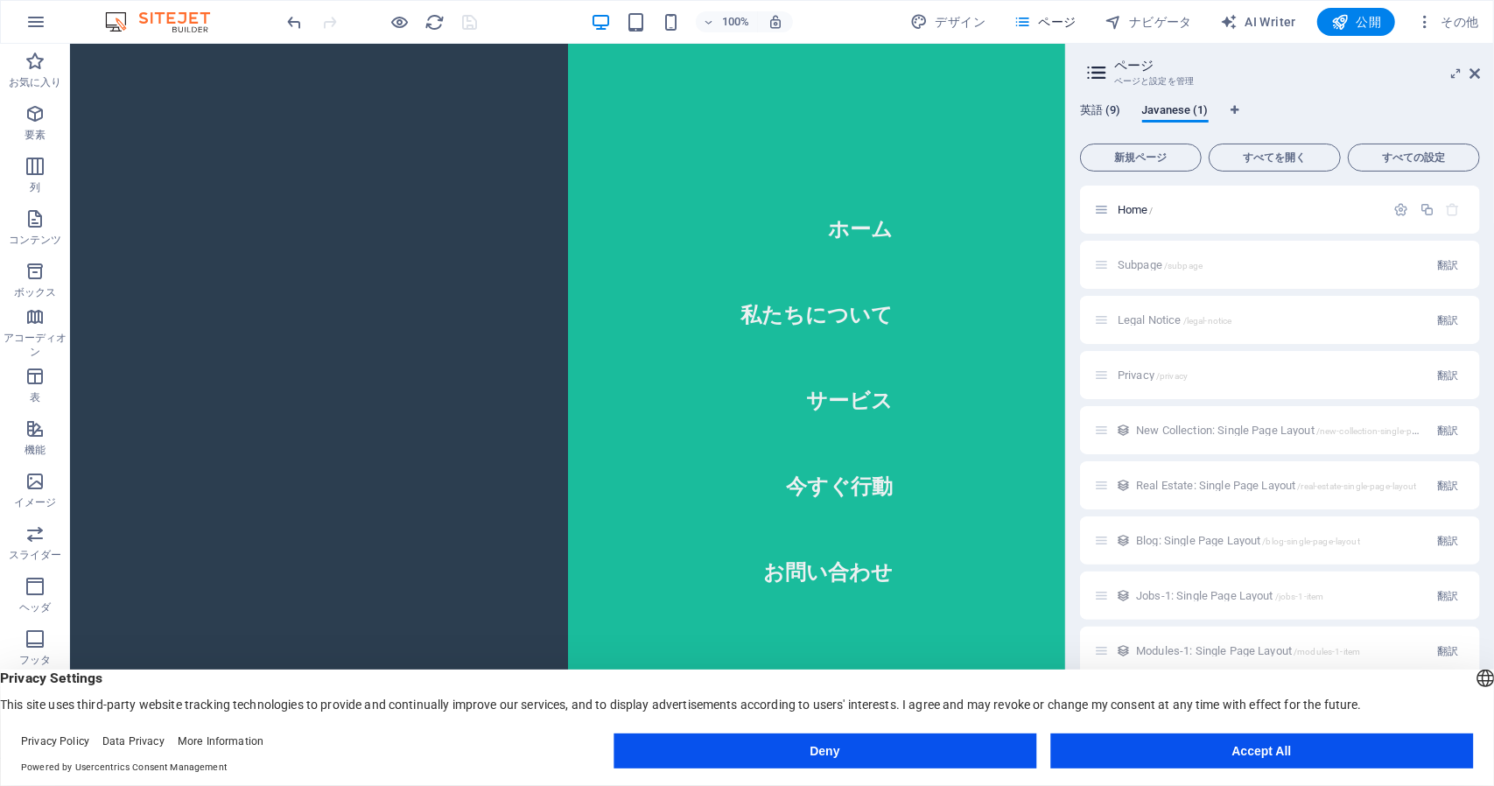
click at [1111, 112] on span "英語 (9)" at bounding box center [1100, 112] width 41 height 25
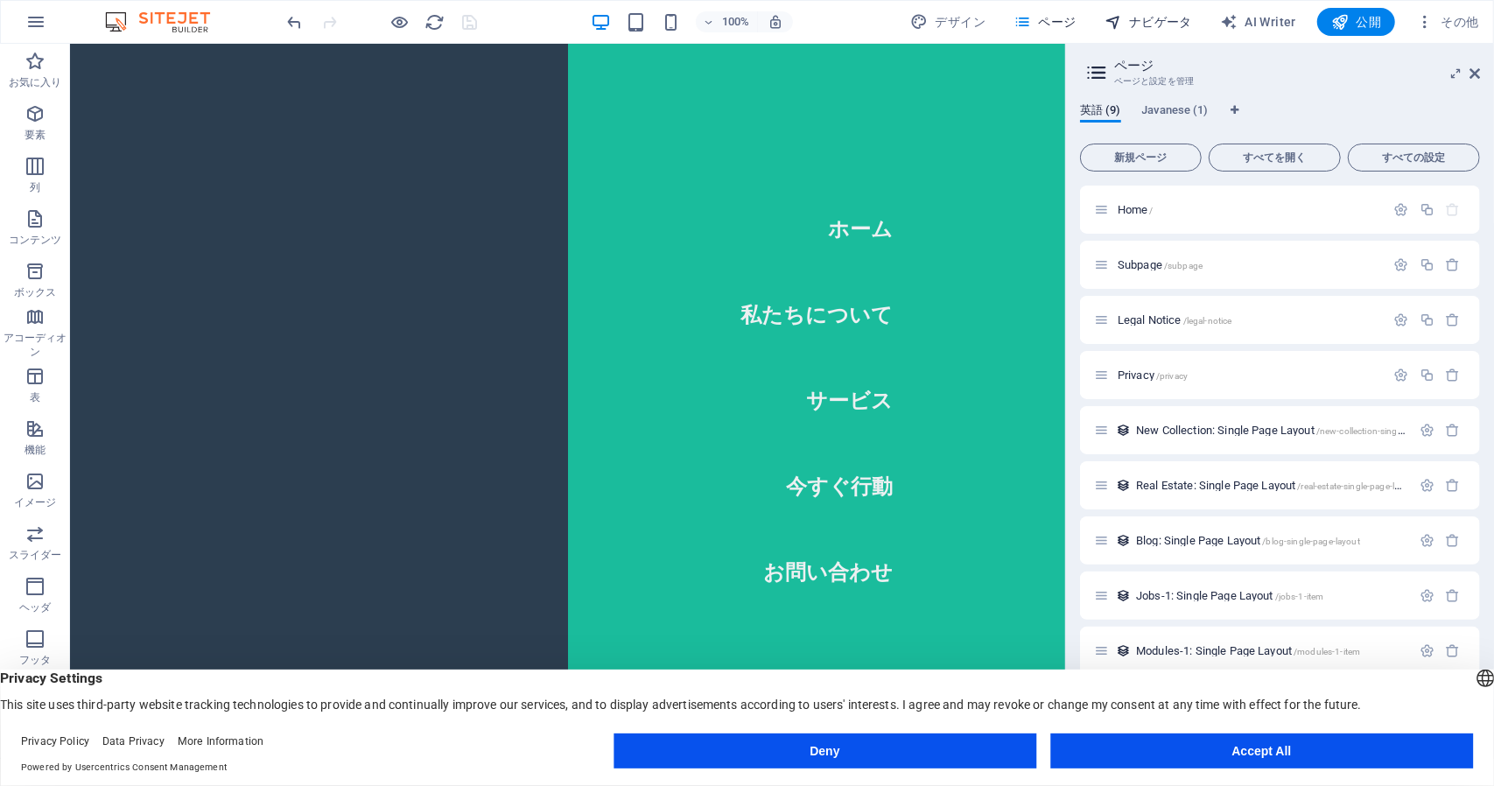
click at [1152, 13] on span "ナビゲータ" at bounding box center [1149, 22] width 88 height 18
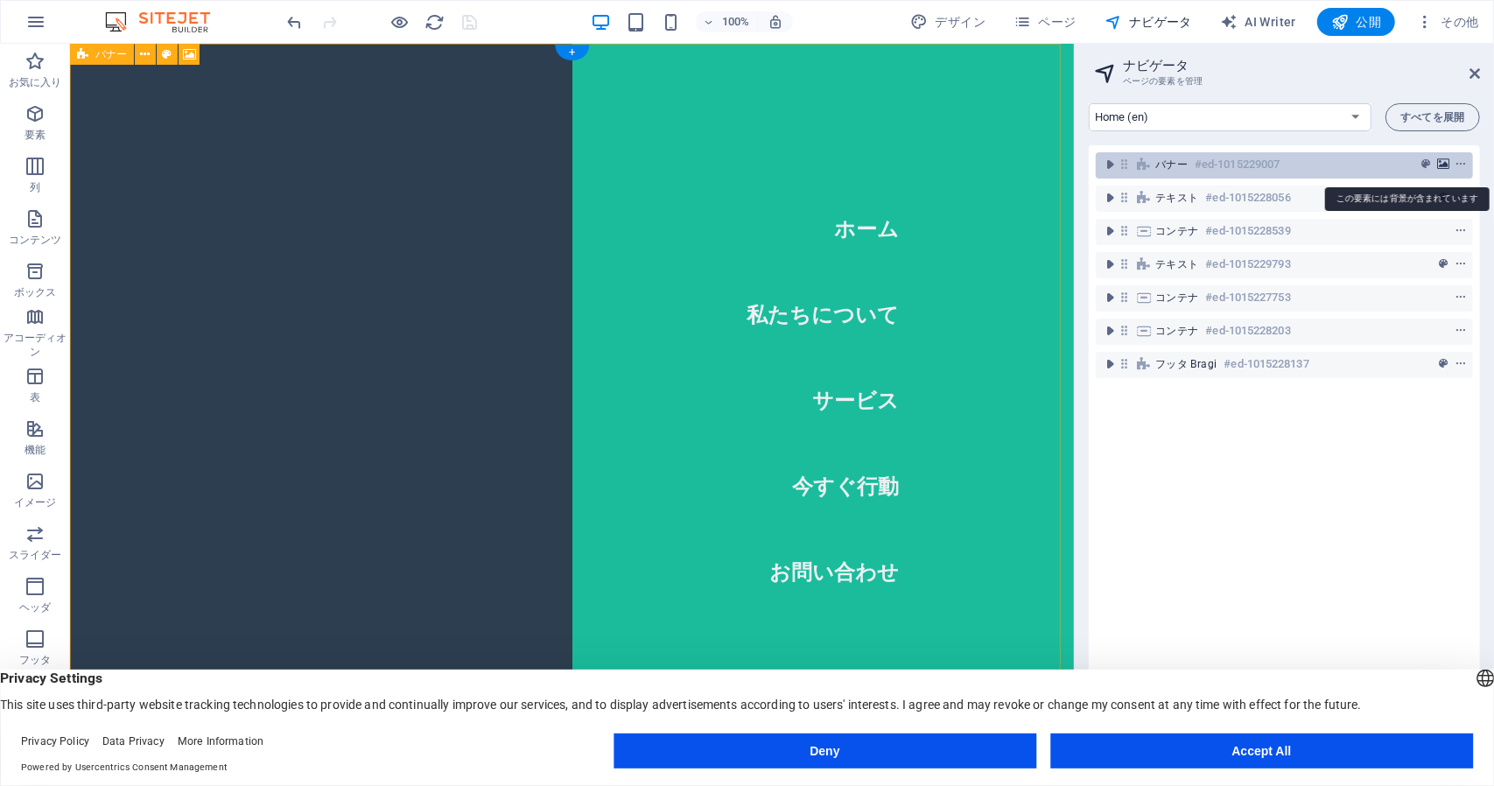
click at [1439, 164] on icon "background" at bounding box center [1443, 164] width 12 height 12
select select "ms"
select select "s"
select select "progressive"
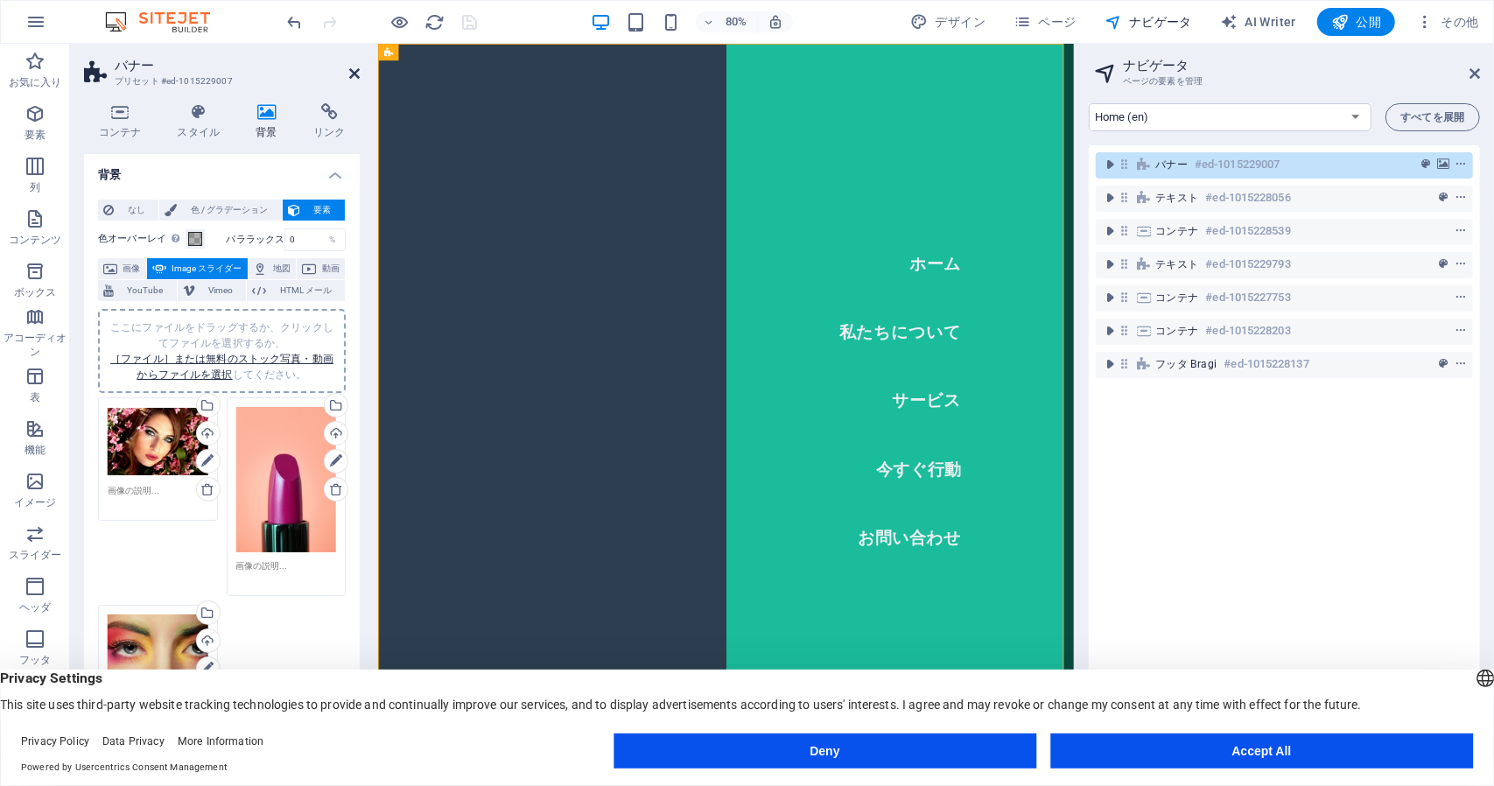
click at [350, 69] on icon at bounding box center [354, 74] width 11 height 14
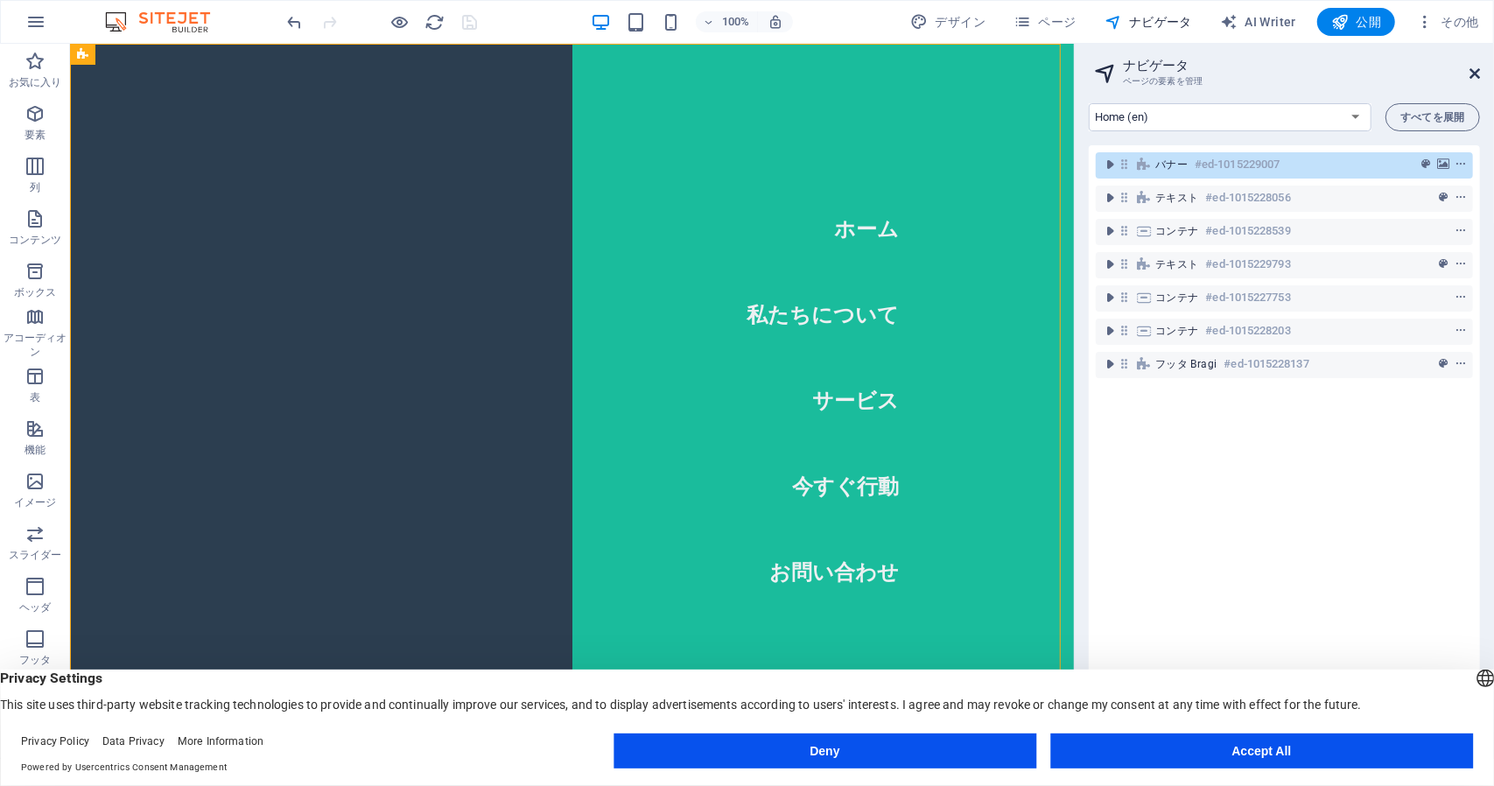
click at [1479, 74] on aside "ナビゲータ ページの要素を管理 Home (en) Subpage (en) Legal Notice (en) Privacy (en) New Colle…" at bounding box center [1284, 401] width 420 height 714
click at [1477, 73] on icon at bounding box center [1475, 74] width 11 height 14
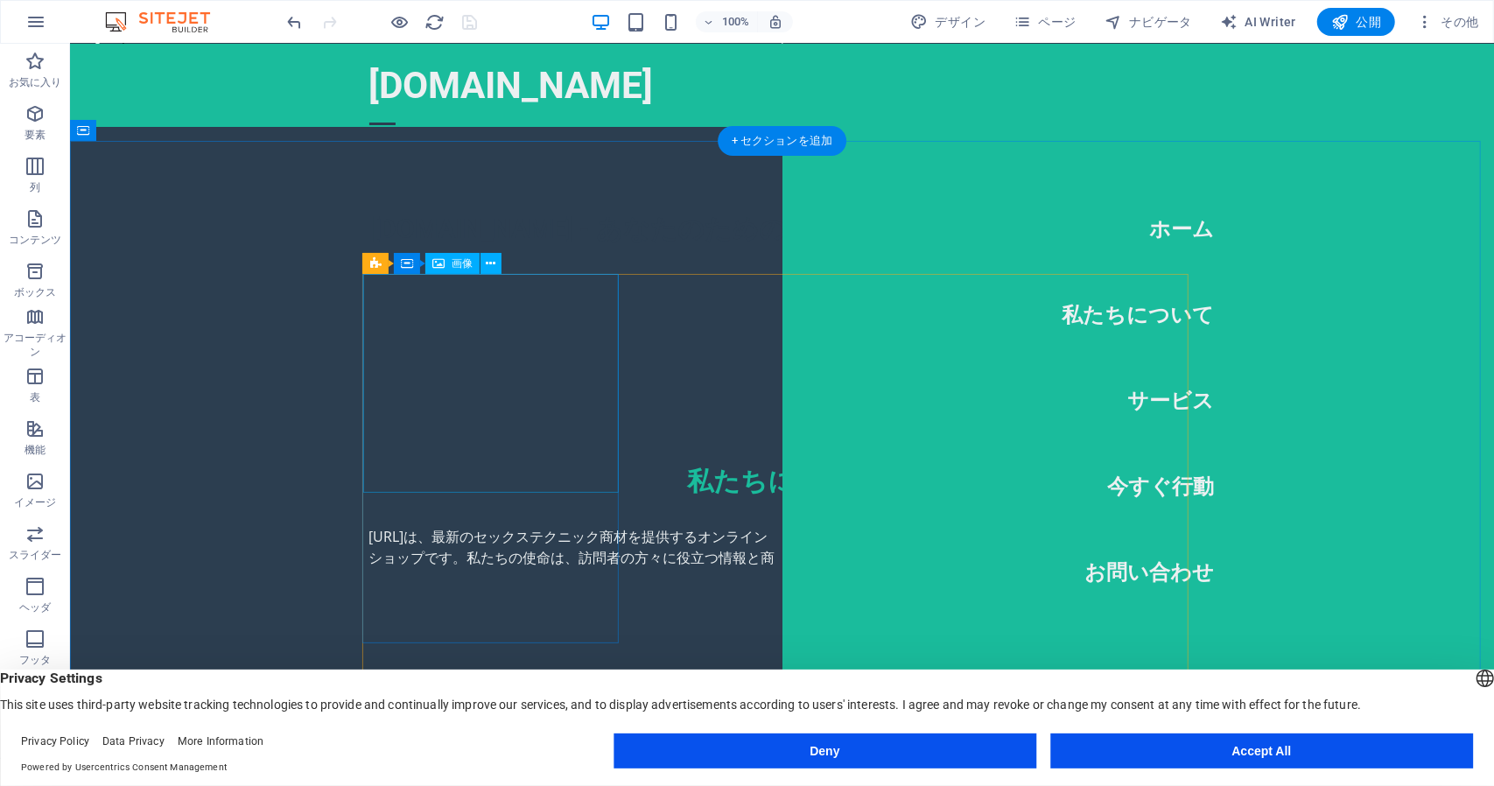
scroll to position [963, 0]
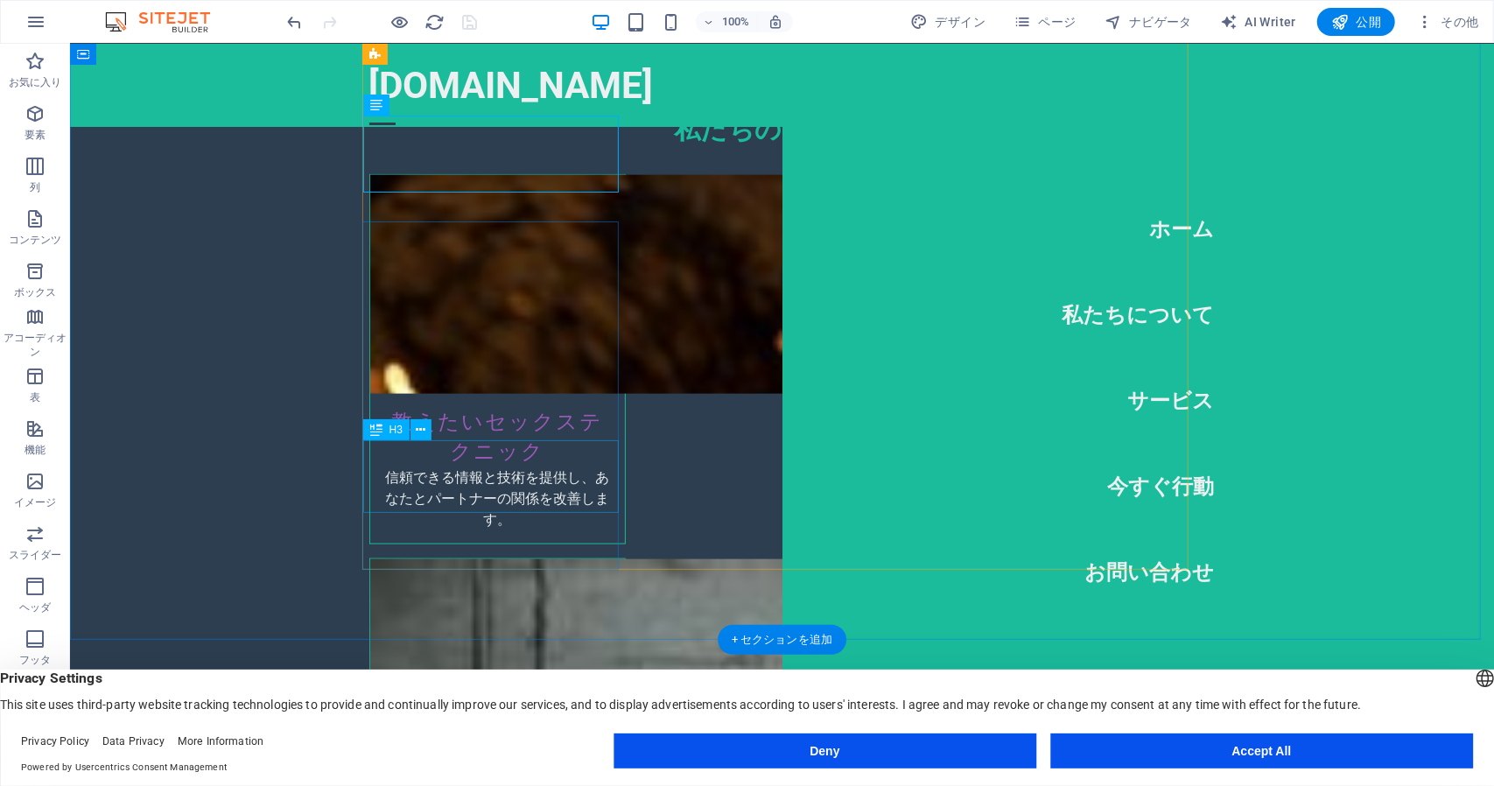
scroll to position [1313, 0]
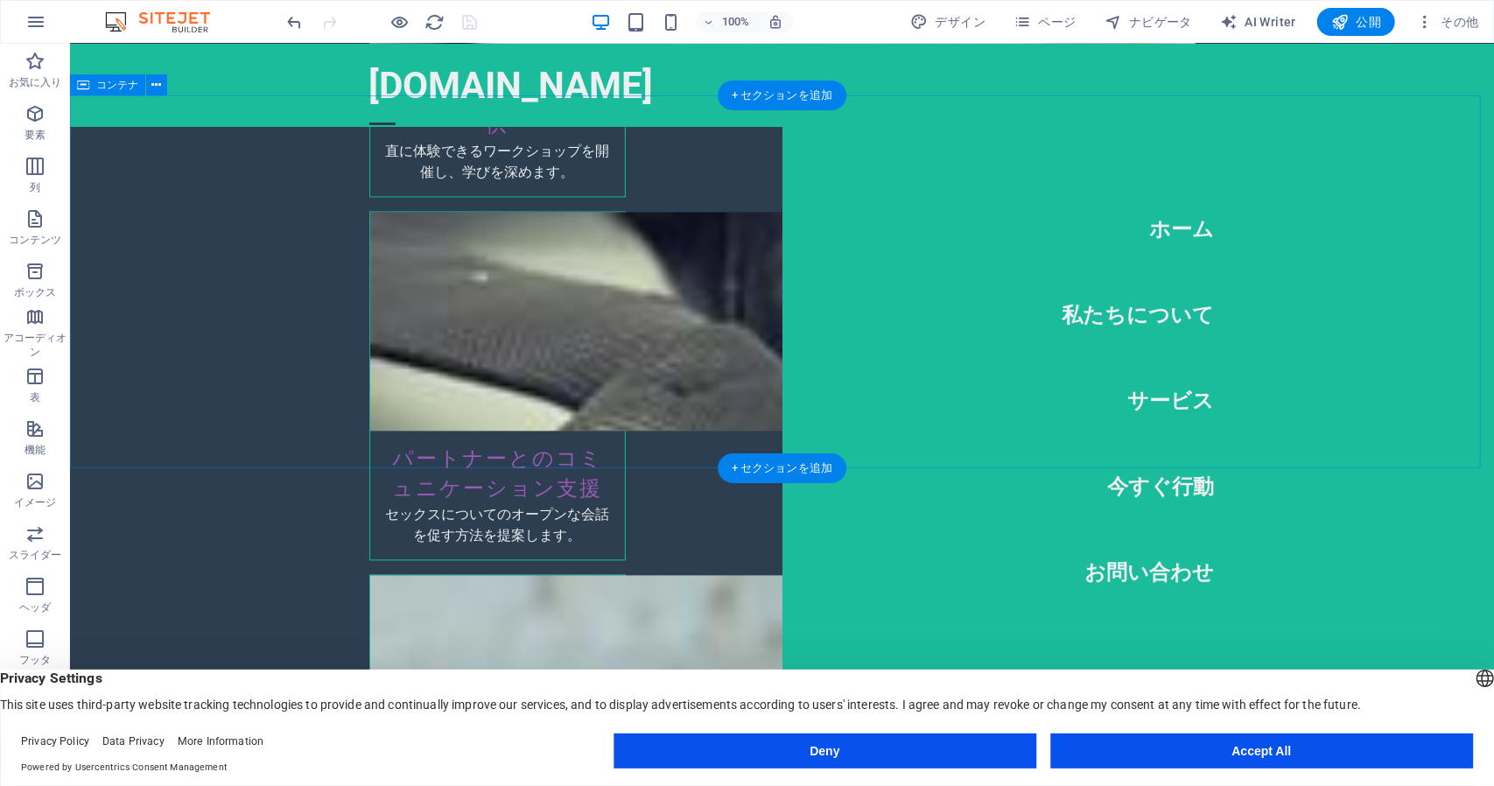
scroll to position [2101, 0]
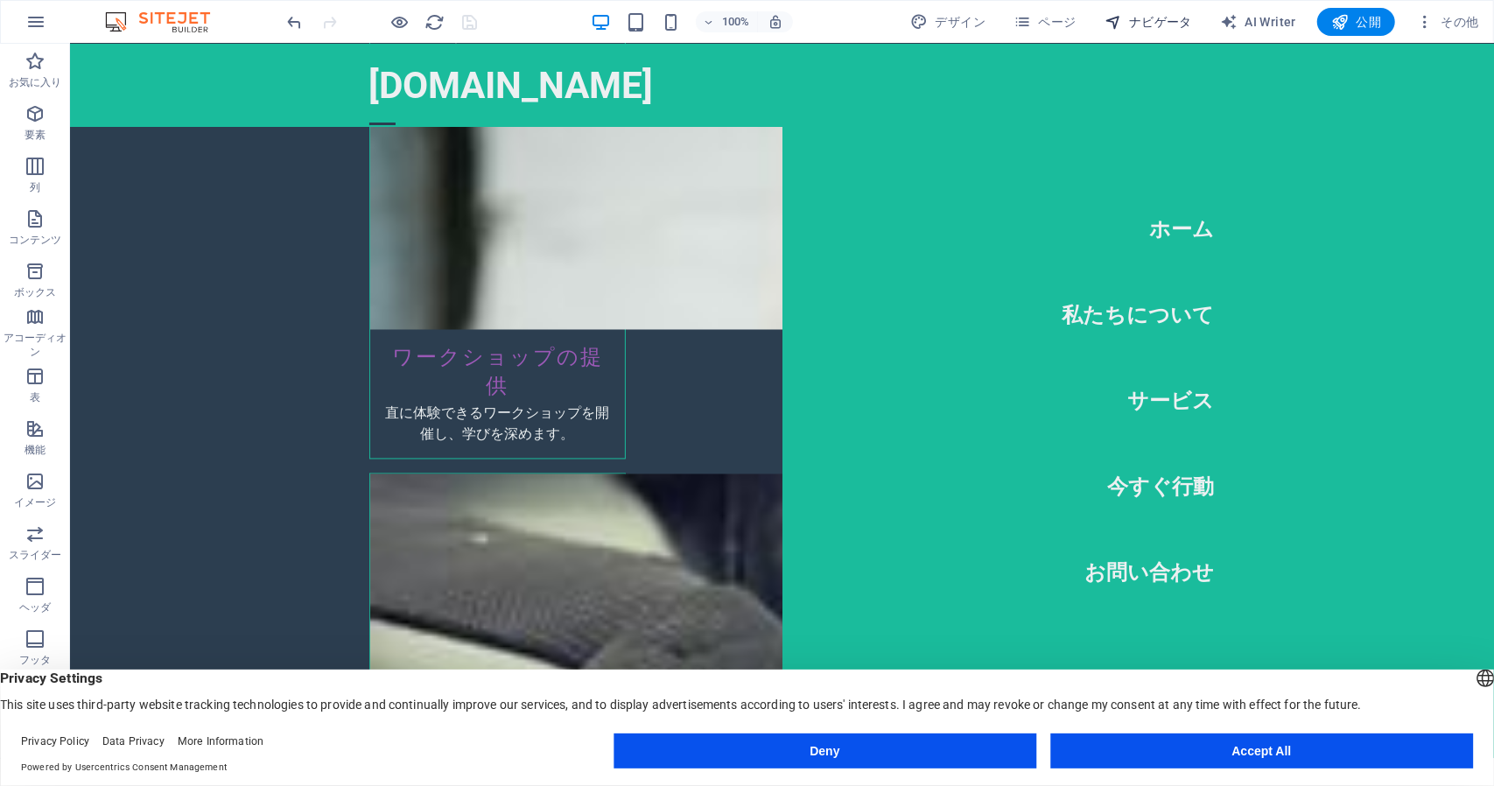
click at [1189, 21] on span "ナビゲータ" at bounding box center [1149, 22] width 88 height 18
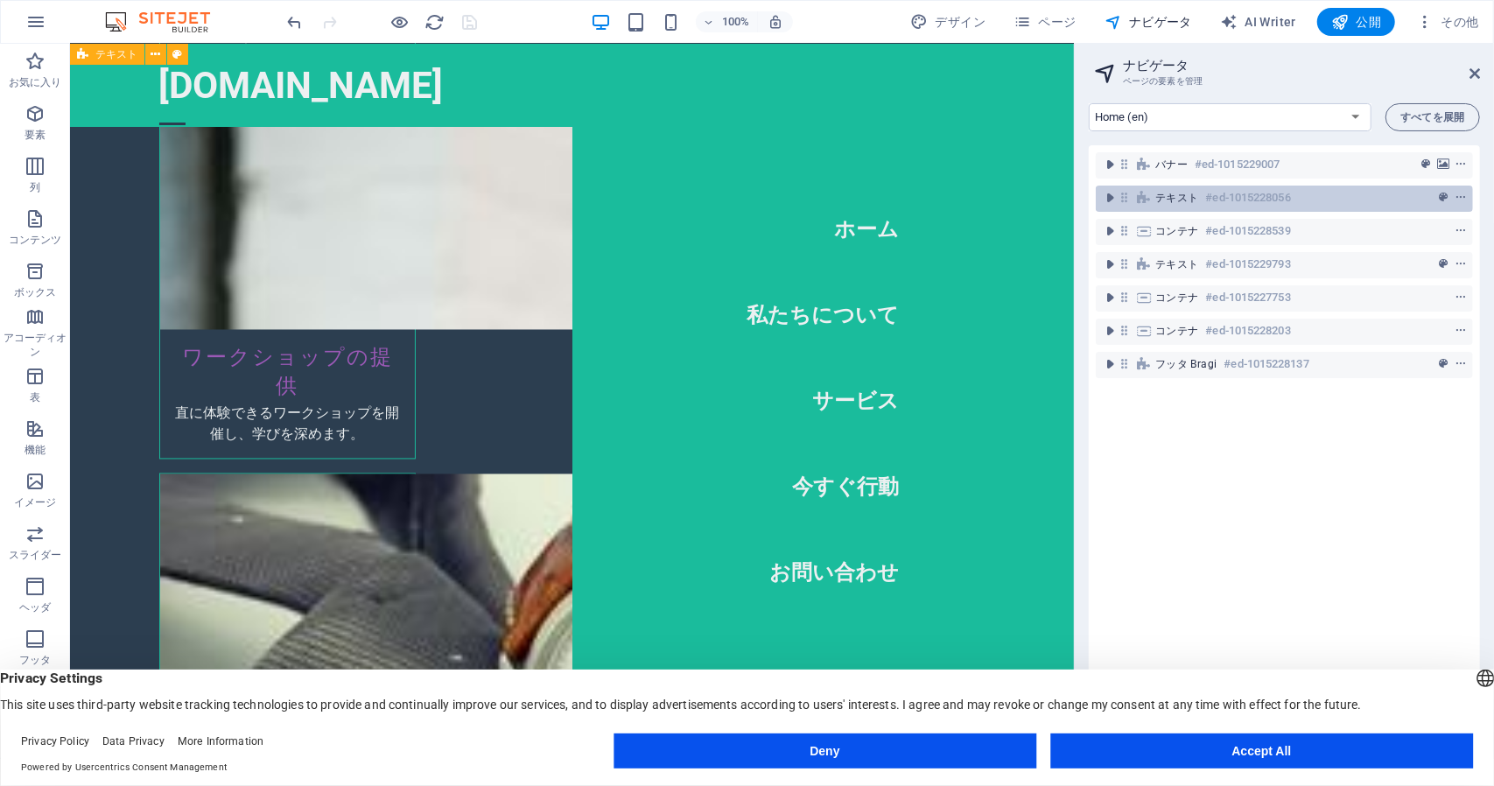
click at [1184, 191] on span "テキスト" at bounding box center [1178, 198] width 44 height 14
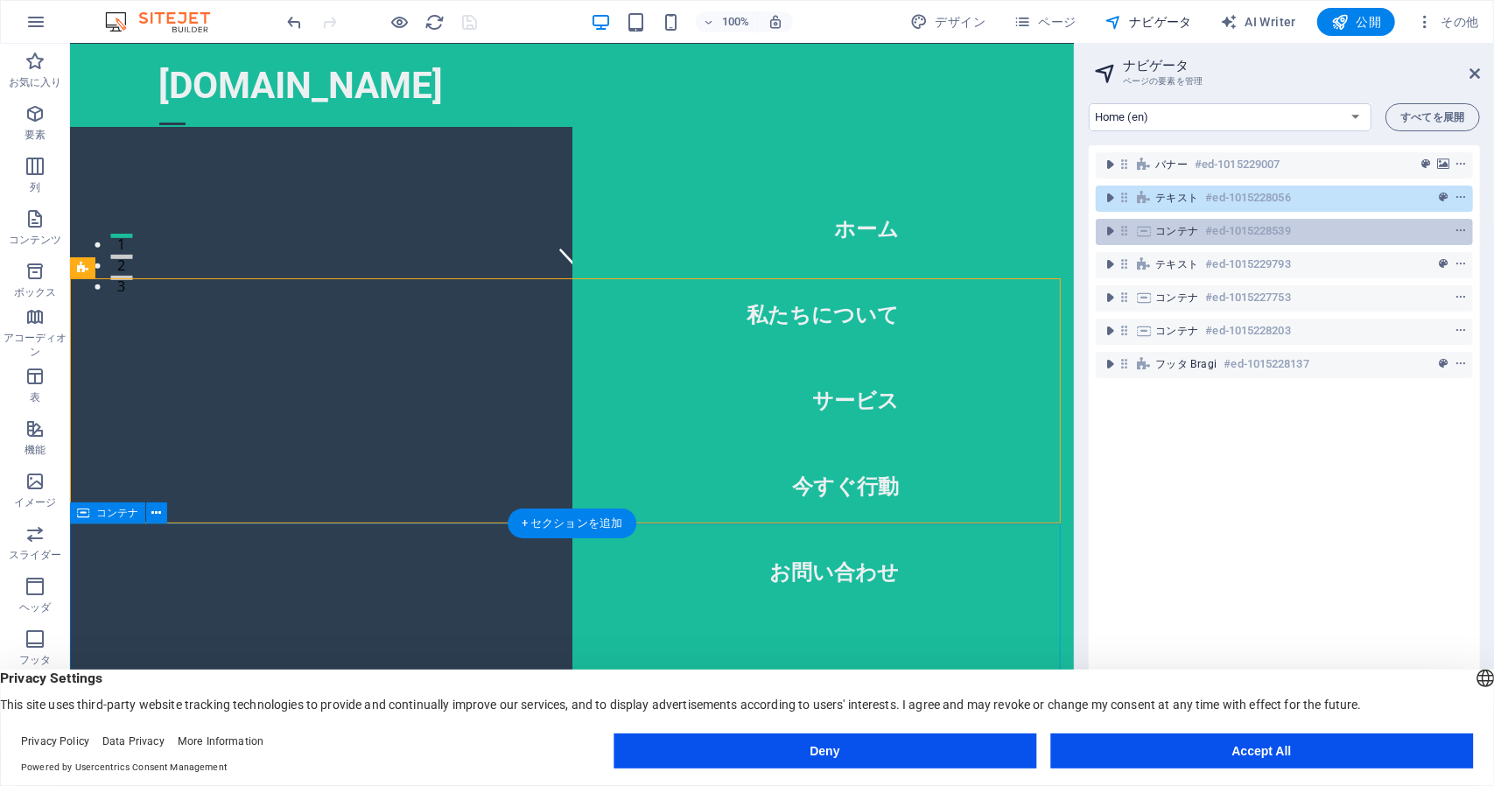
click at [1172, 232] on span "コンテナ" at bounding box center [1178, 231] width 44 height 14
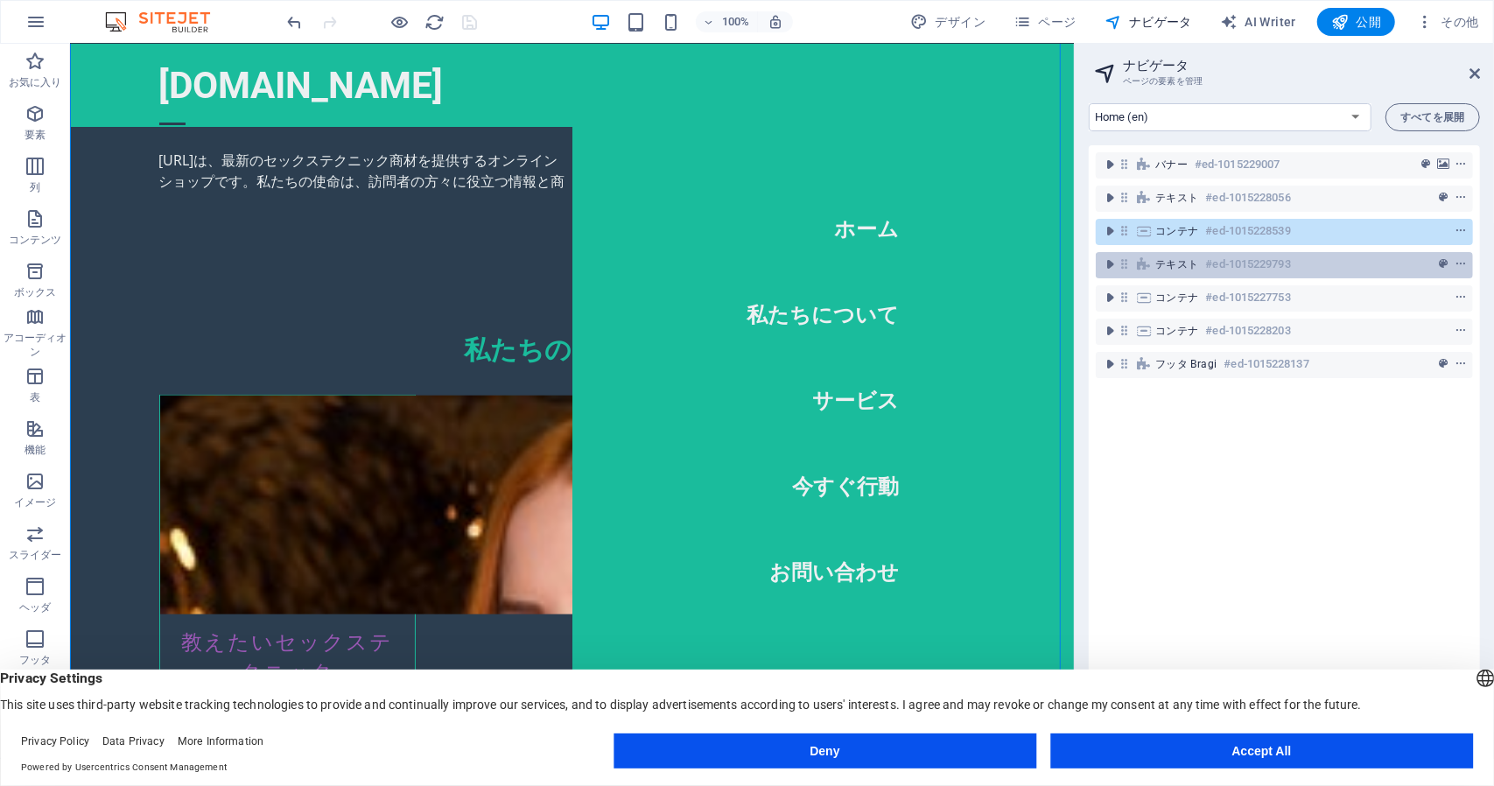
click at [1169, 262] on span "テキスト" at bounding box center [1178, 264] width 44 height 14
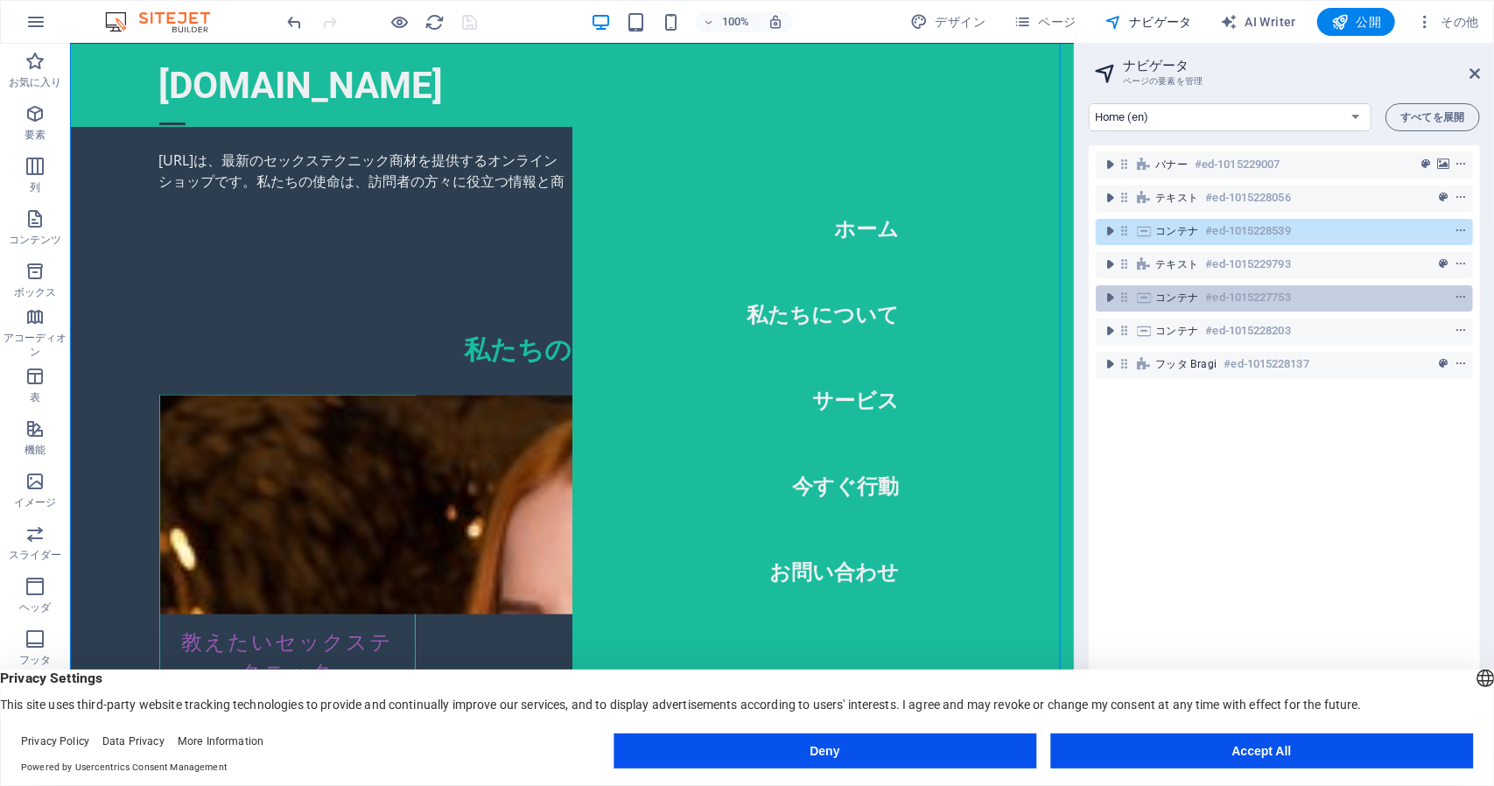
scroll to position [1690, 0]
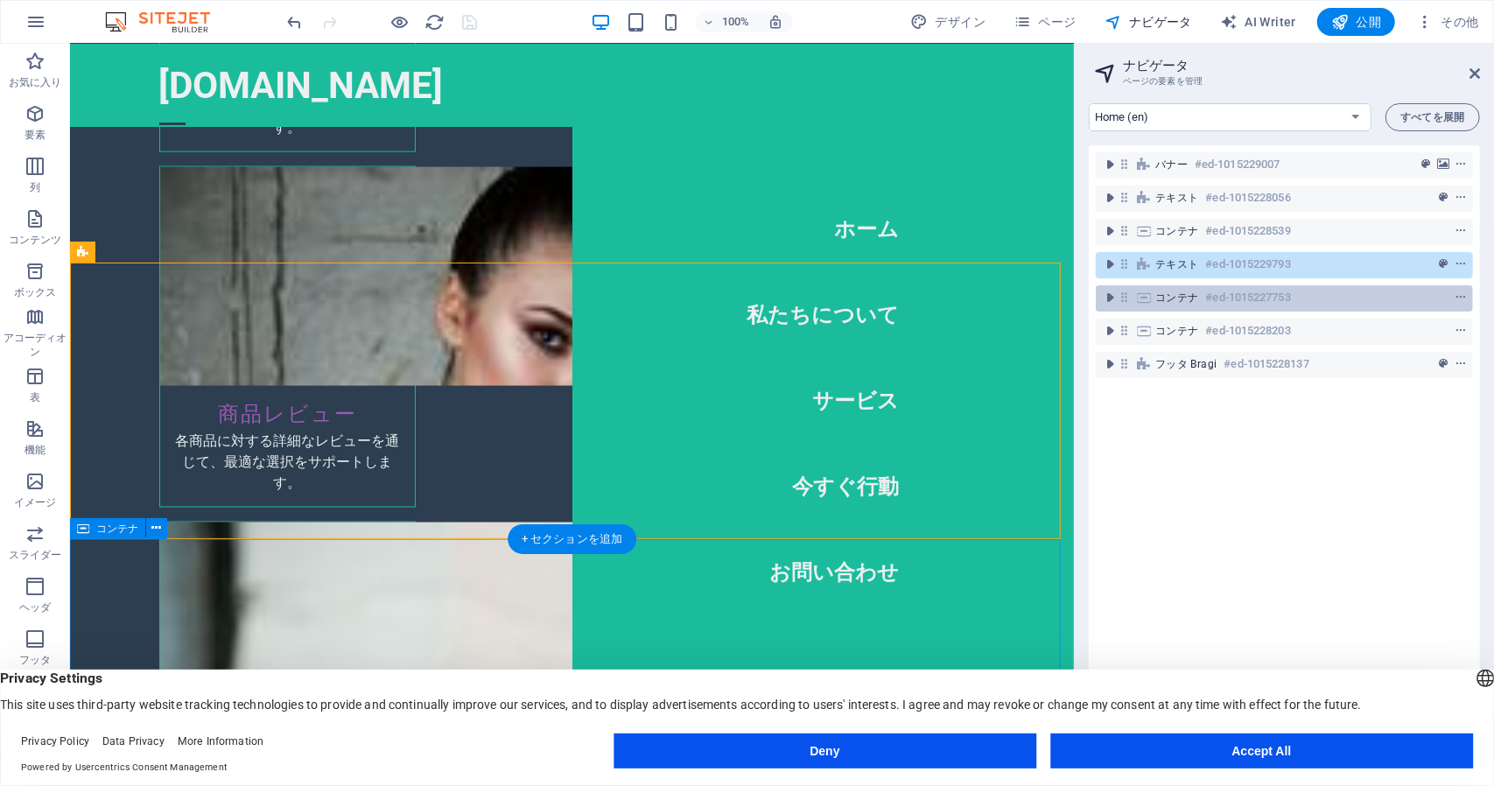
click at [1167, 294] on span "コンテナ" at bounding box center [1178, 298] width 44 height 14
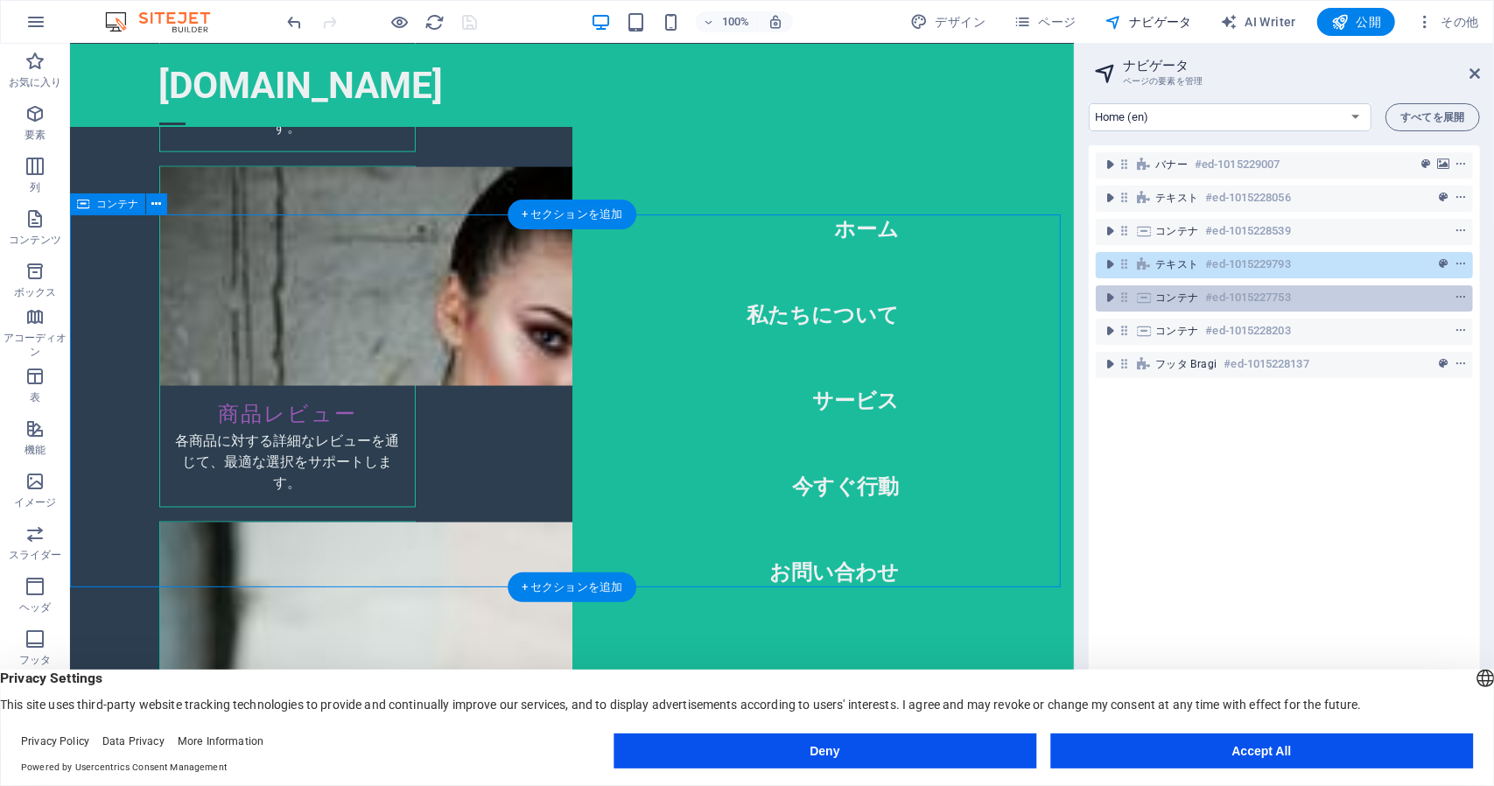
scroll to position [2014, 0]
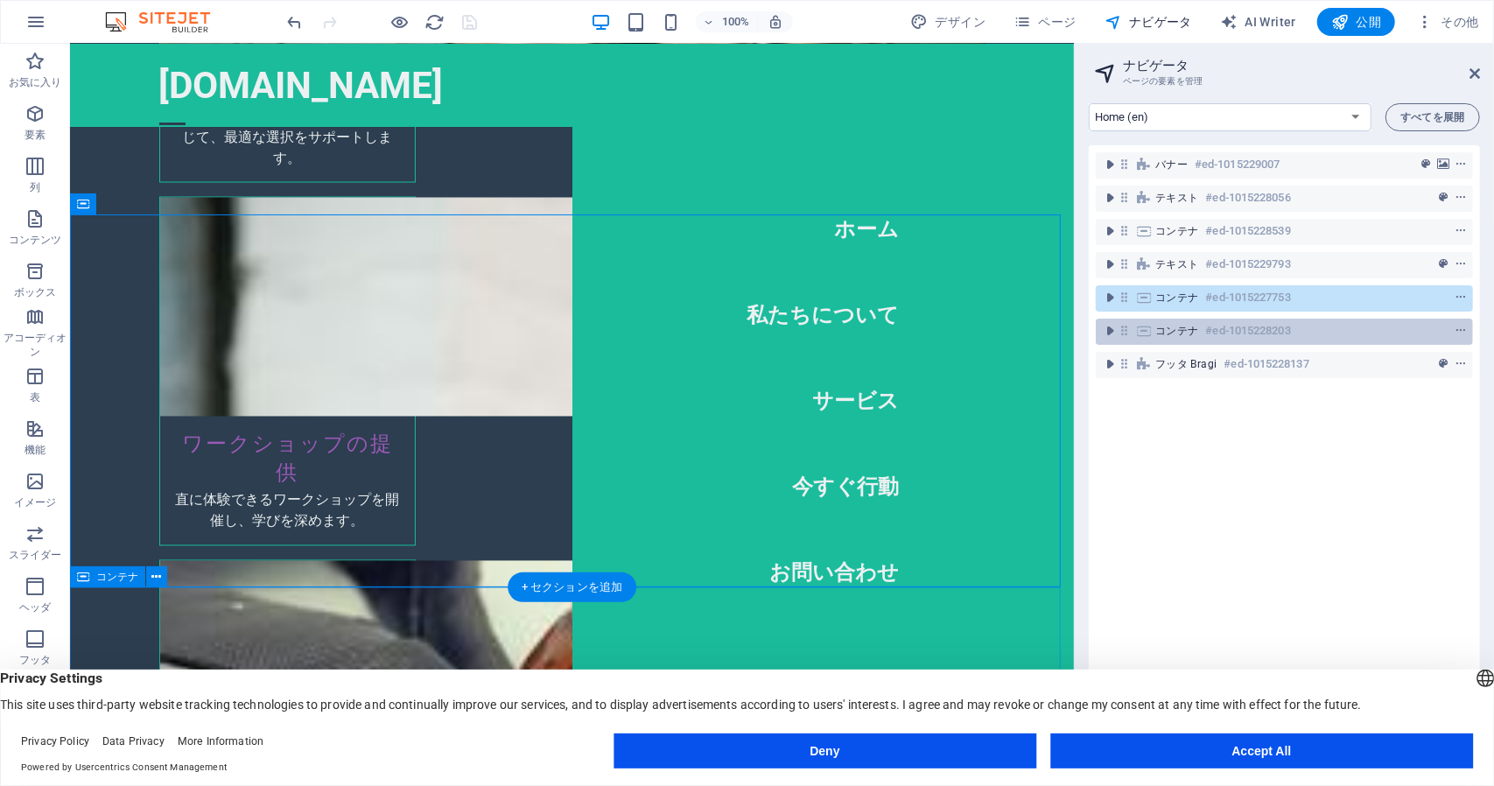
click at [1158, 324] on span "コンテナ" at bounding box center [1178, 331] width 44 height 14
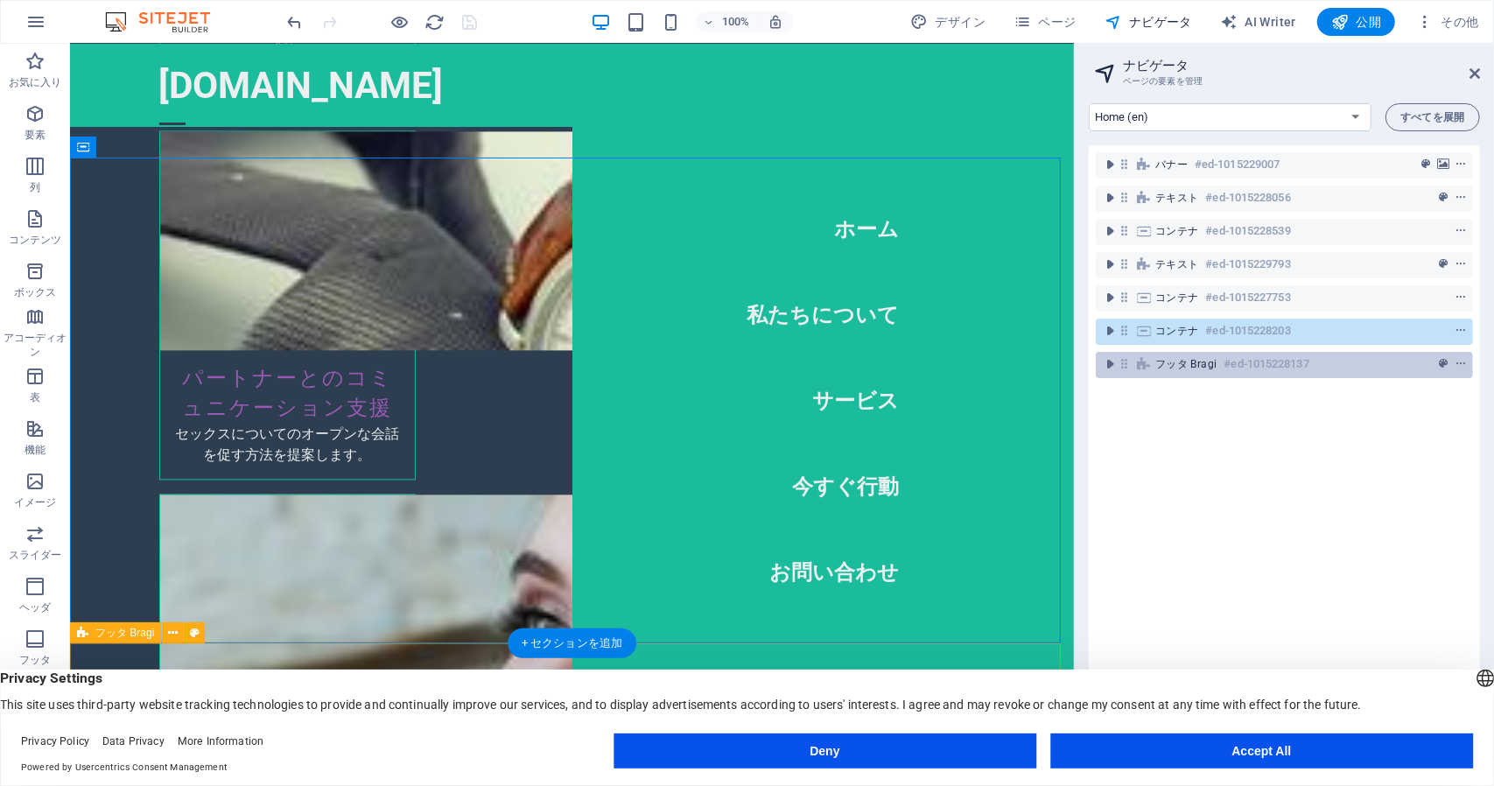
click at [1145, 371] on div "フッタ Bragi #ed-1015228137" at bounding box center [1284, 365] width 377 height 26
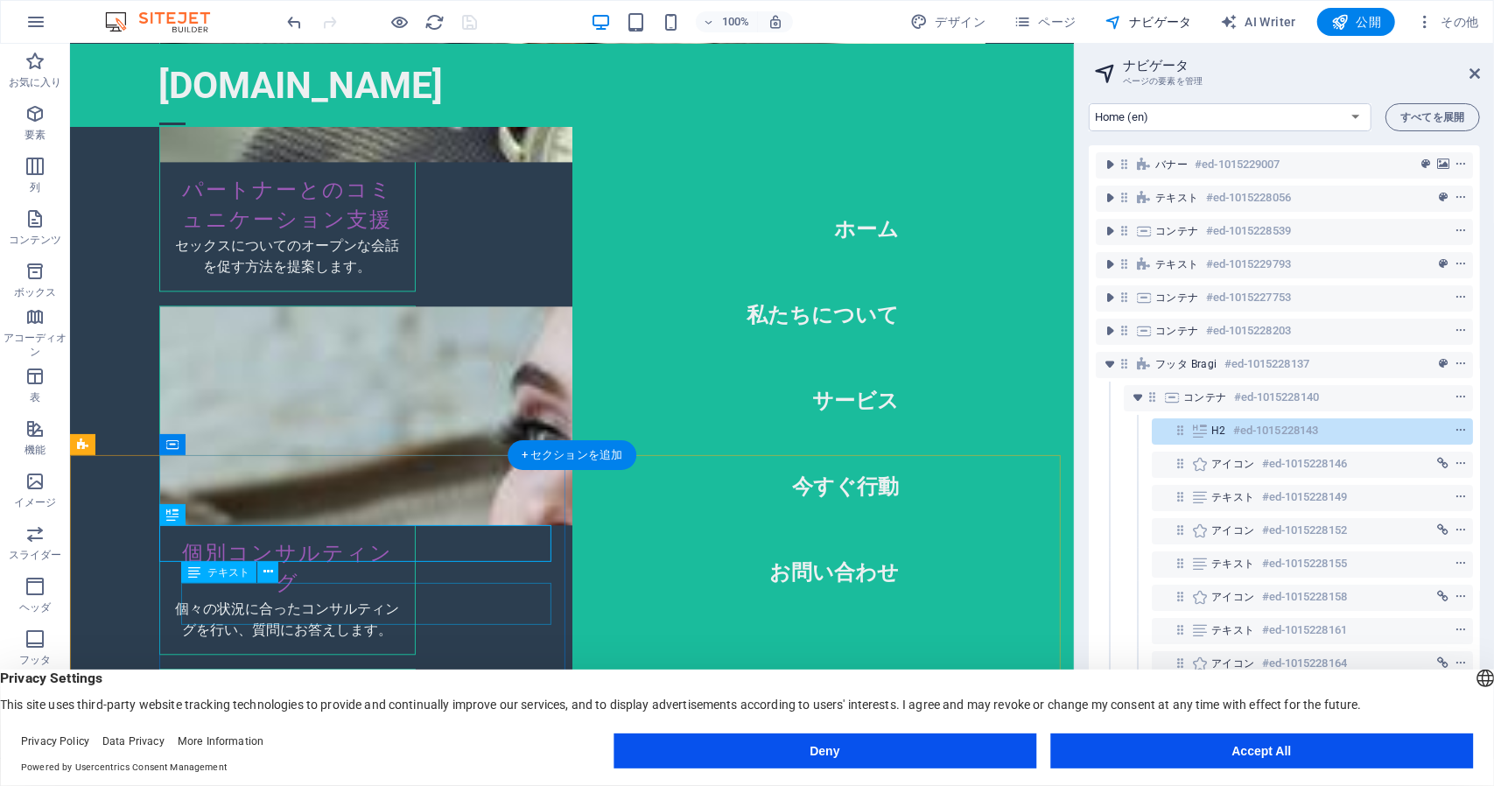
drag, startPoint x: 181, startPoint y: 585, endPoint x: 291, endPoint y: 609, distance: 112.1
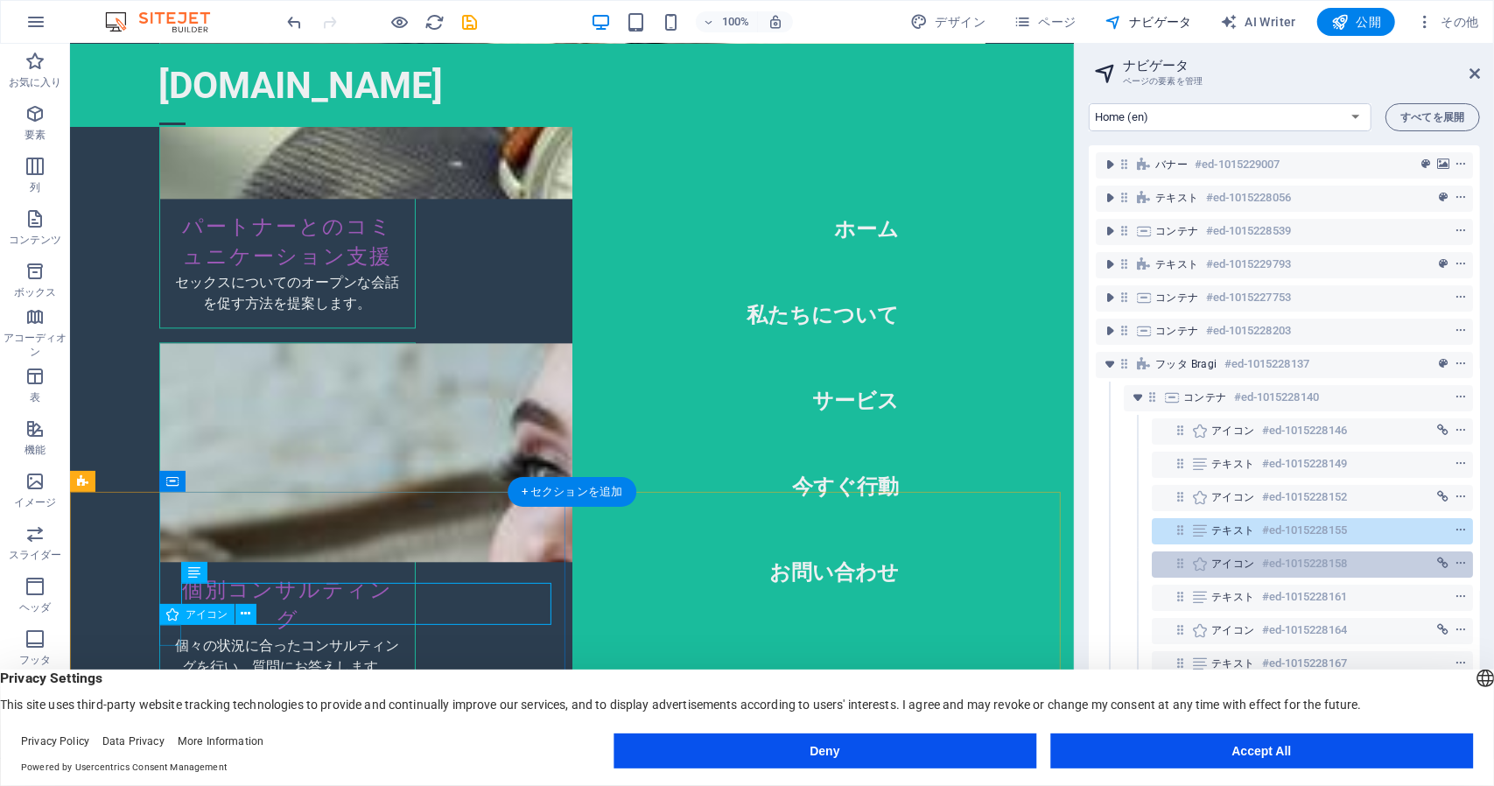
click at [1257, 568] on div "アイコン #ed-1015228158" at bounding box center [1299, 563] width 174 height 21
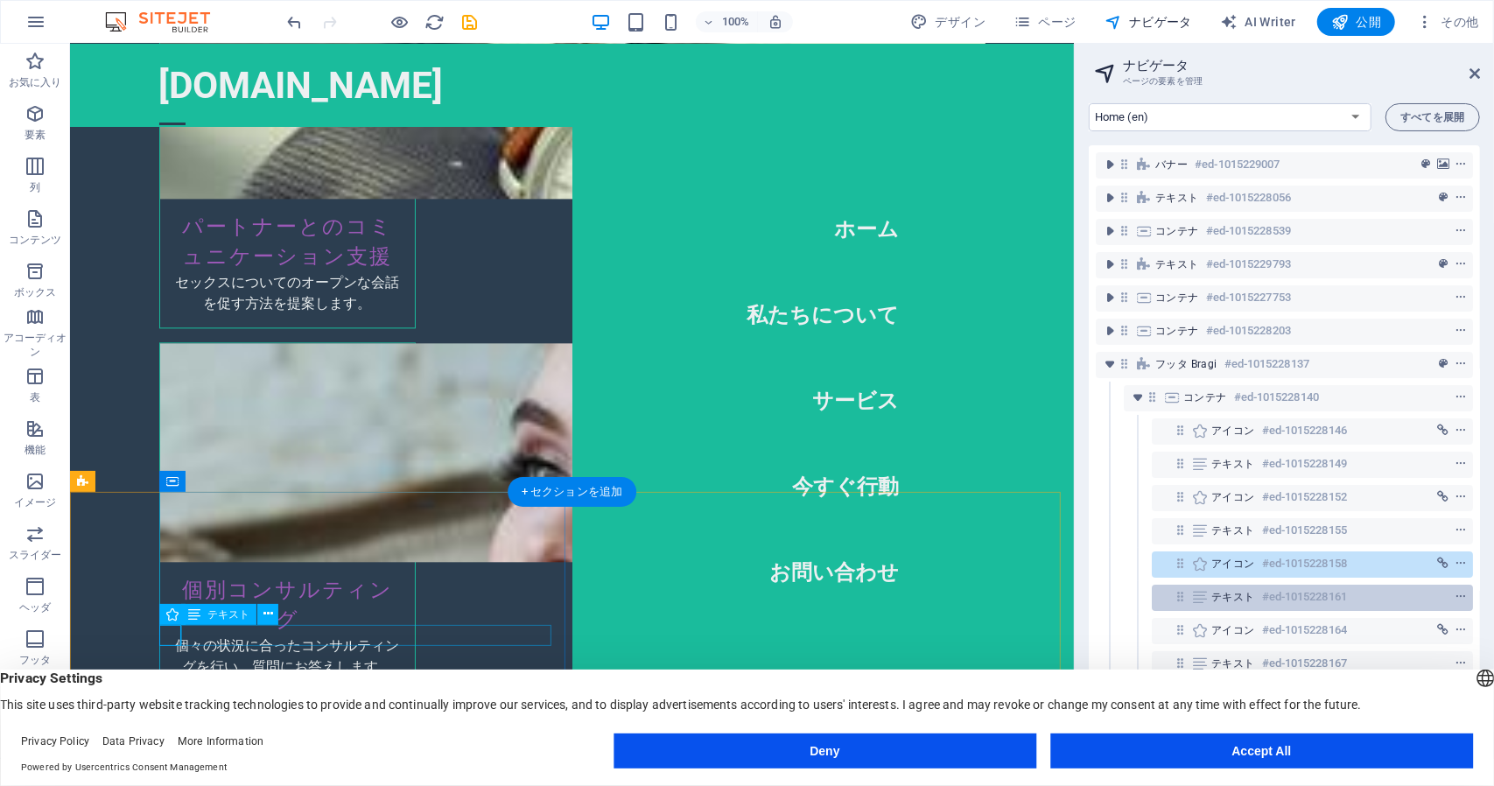
click at [1245, 596] on span "テキスト" at bounding box center [1234, 597] width 44 height 14
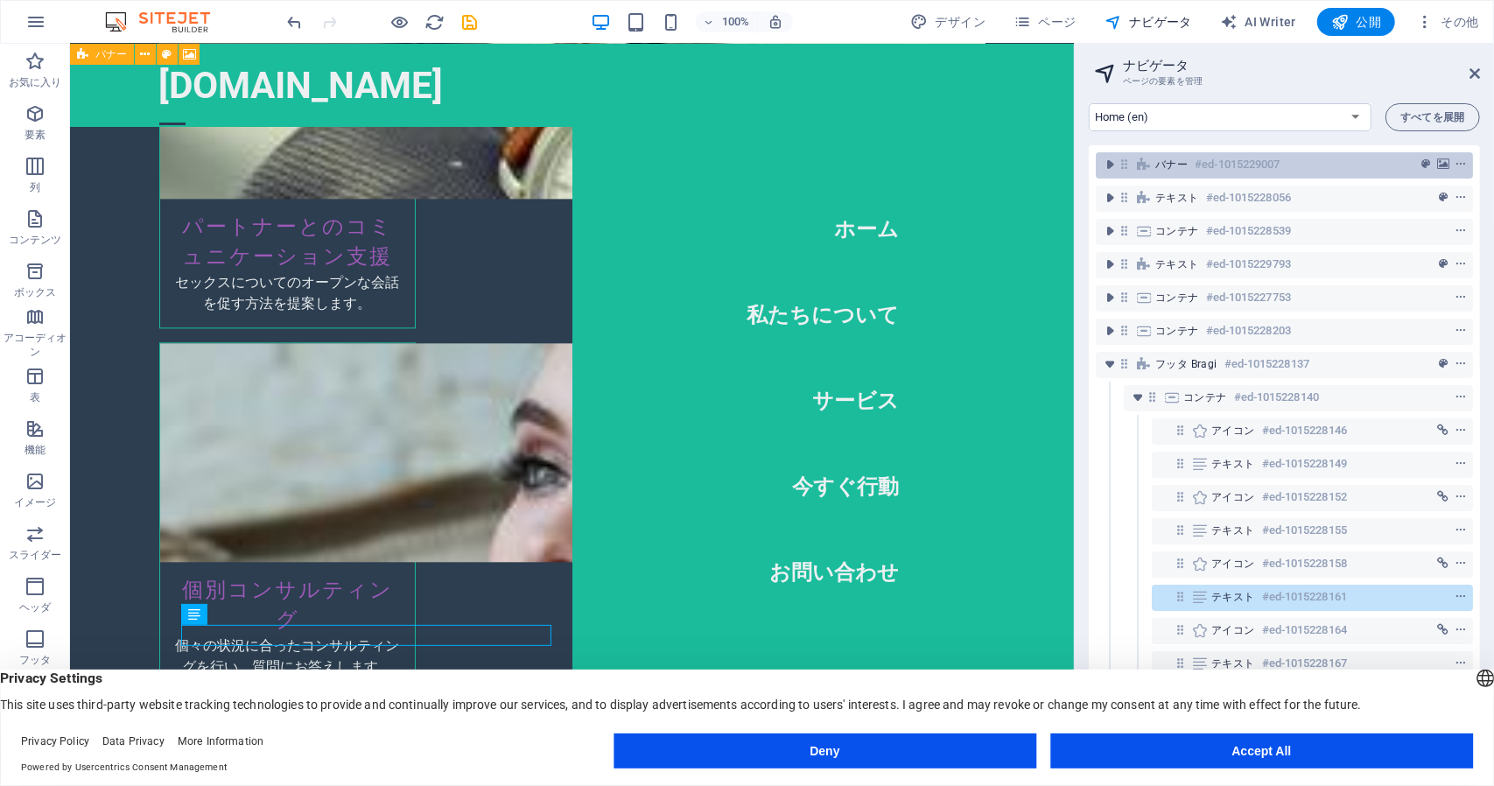
click at [1210, 162] on h6 "#ed-1015229007" at bounding box center [1237, 164] width 85 height 21
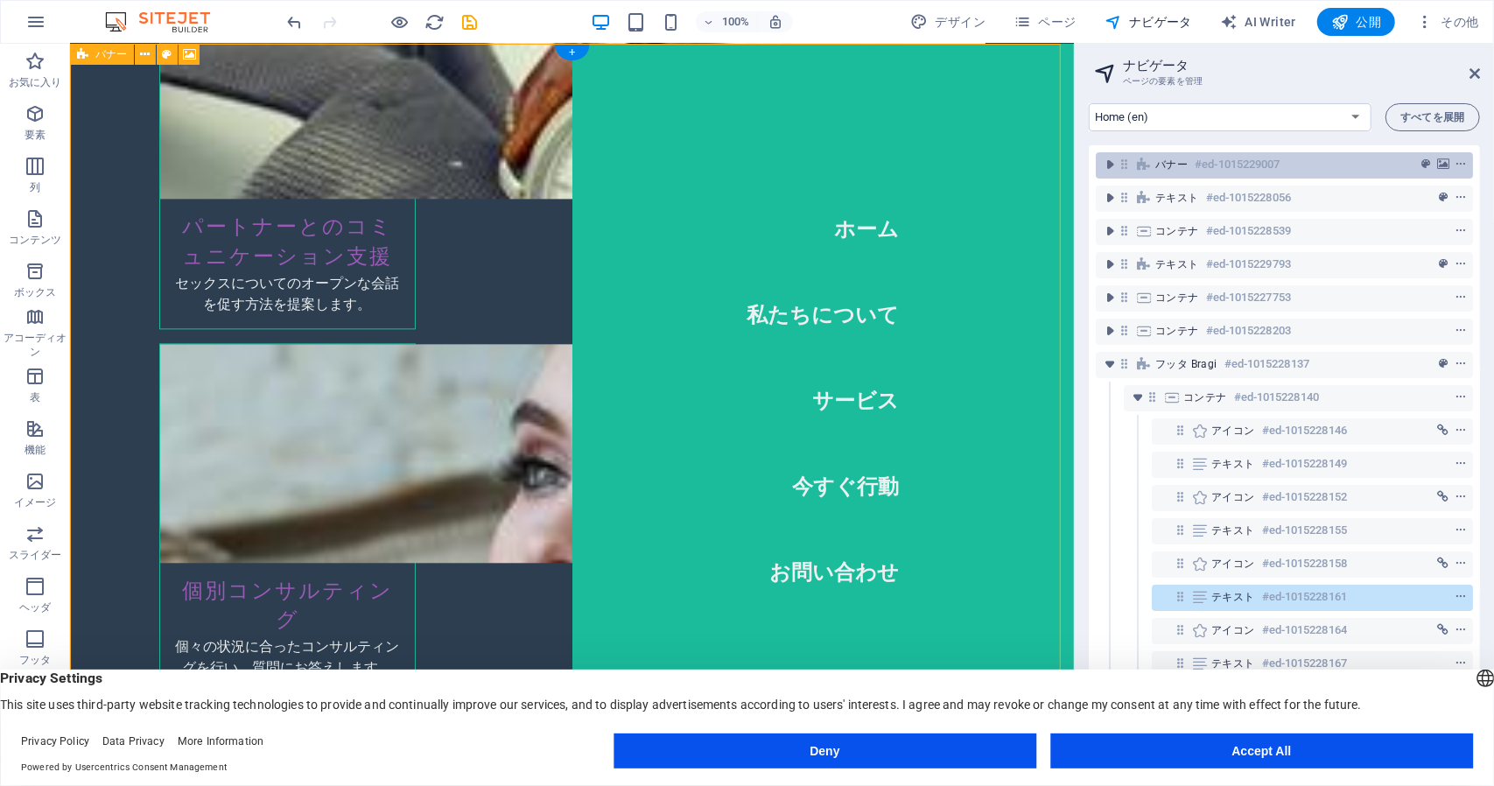
scroll to position [0, 0]
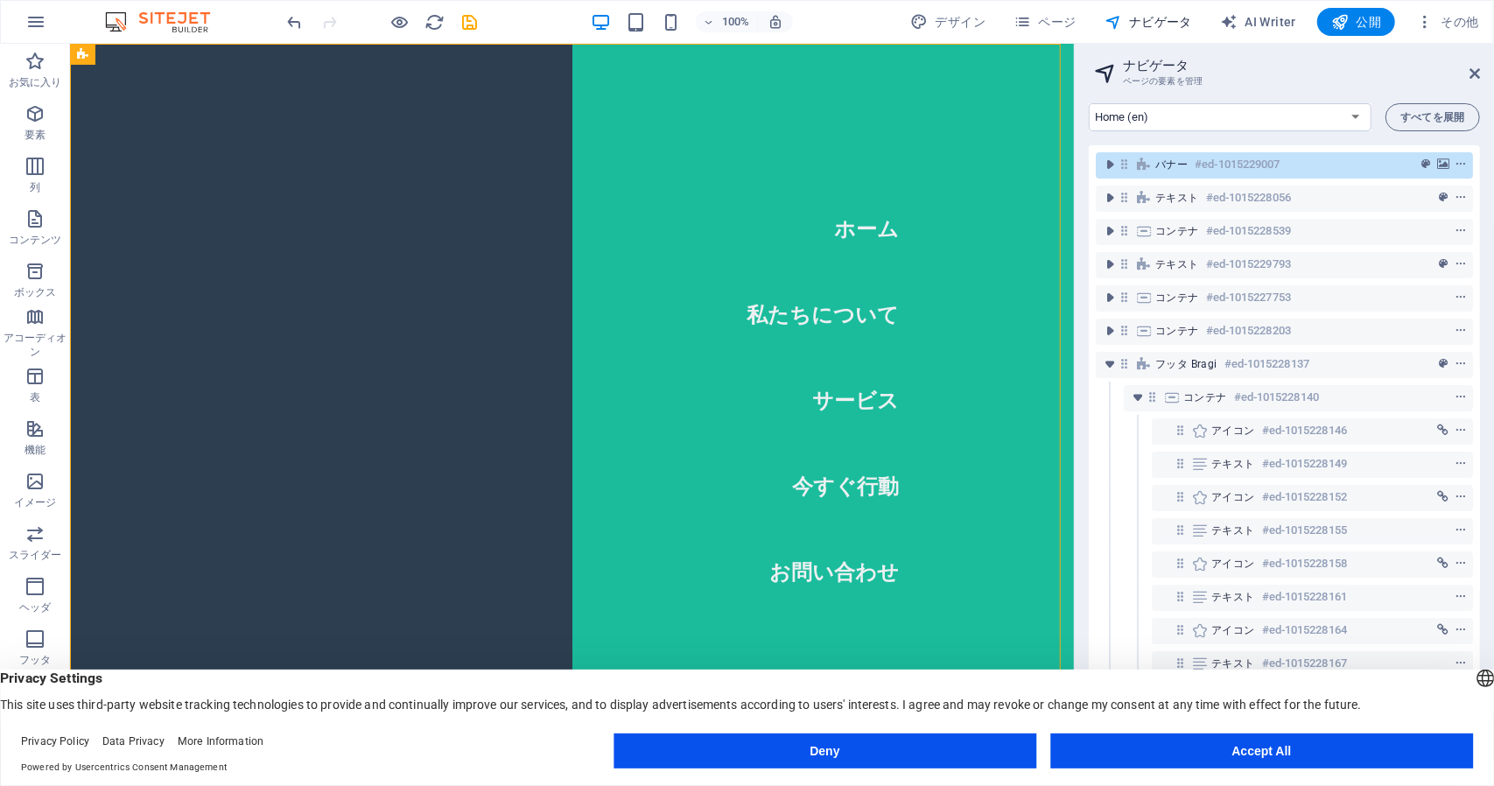
click at [1147, 62] on h2 "ナビゲータ" at bounding box center [1301, 66] width 357 height 16
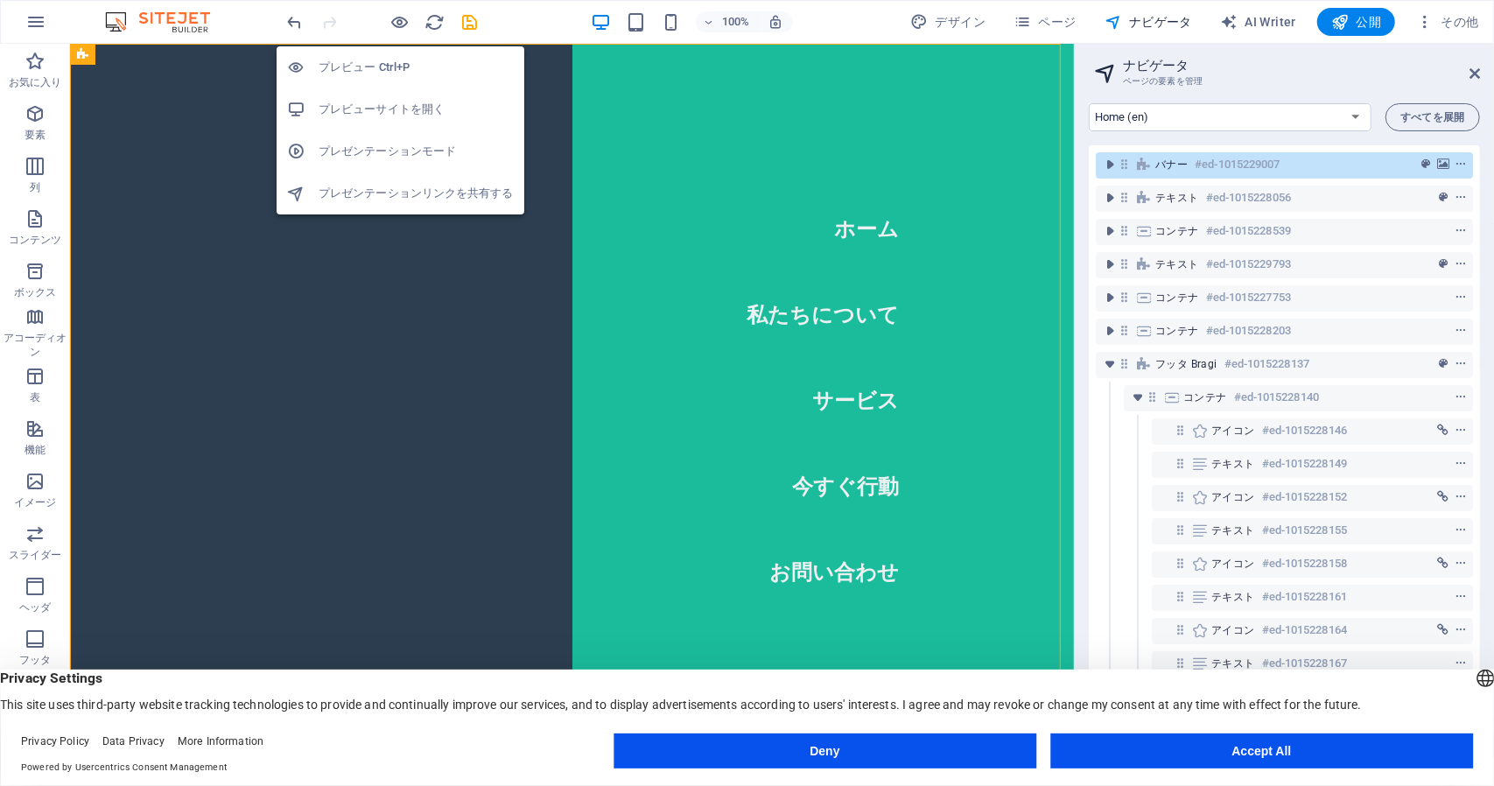
click at [411, 111] on h6 "プレビューサイトを開く" at bounding box center [416, 109] width 195 height 21
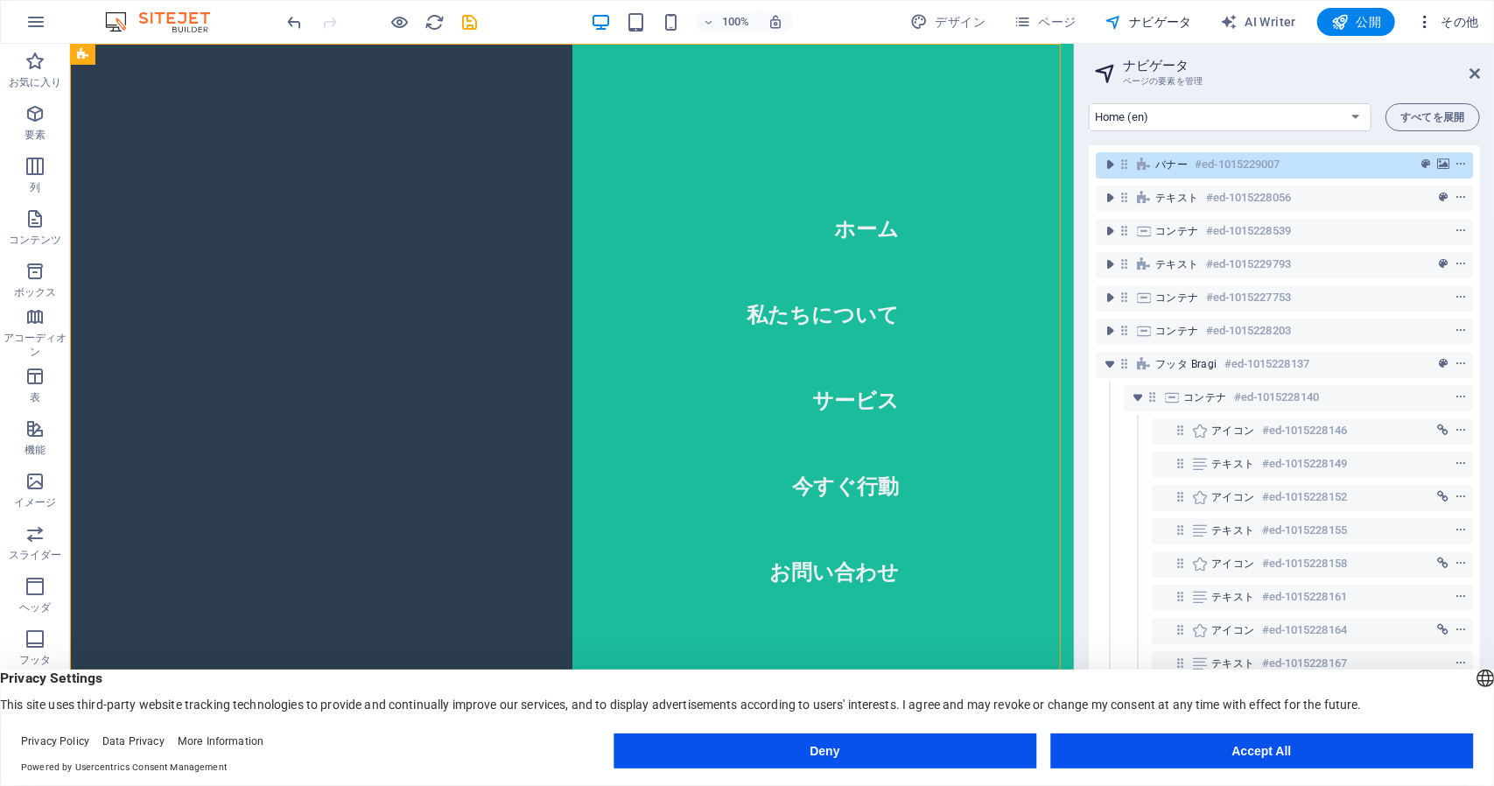
click at [1427, 21] on icon "button" at bounding box center [1425, 22] width 18 height 18
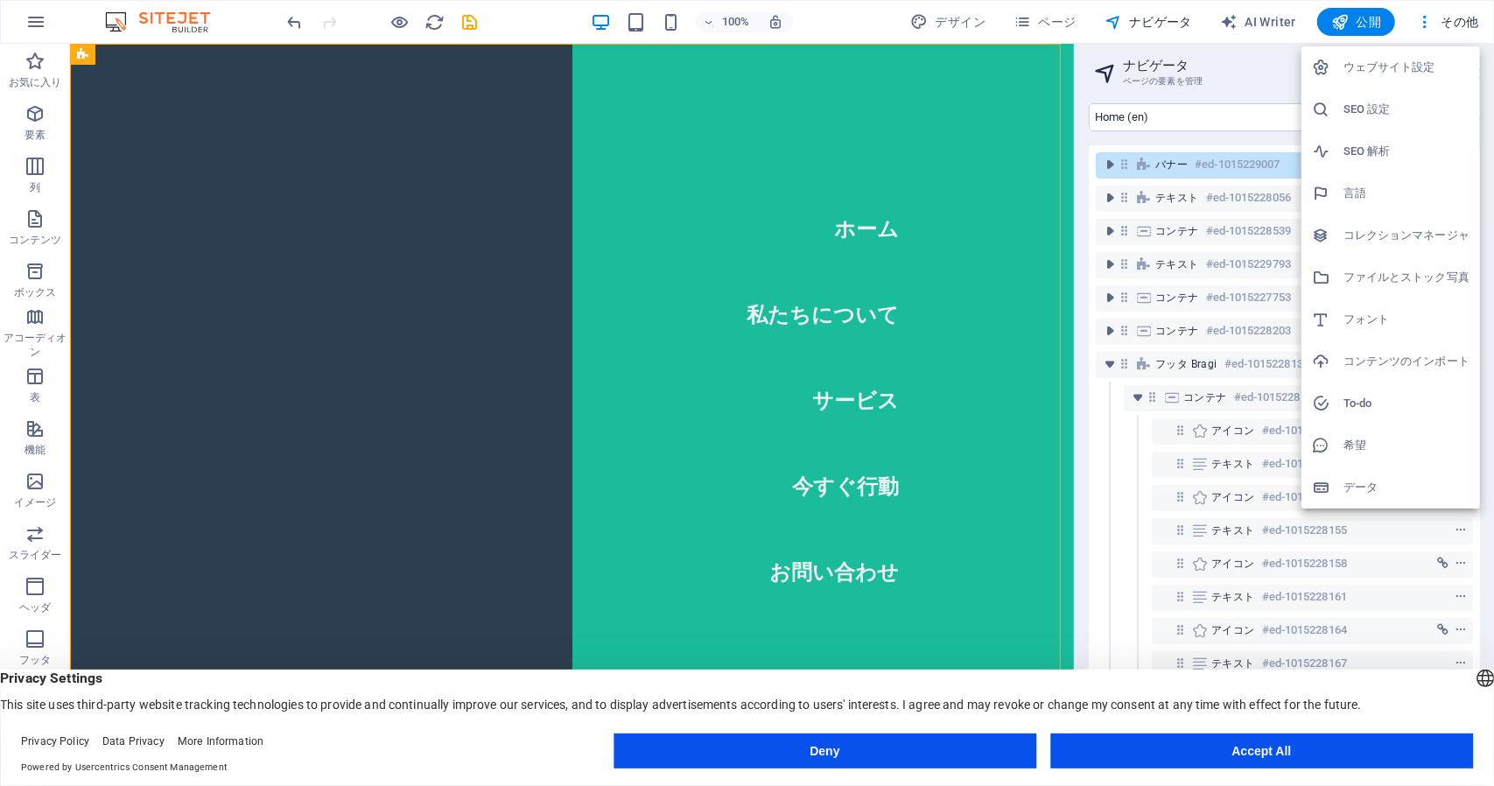
click at [1388, 67] on h6 "ウェブサイト設定" at bounding box center [1407, 67] width 126 height 21
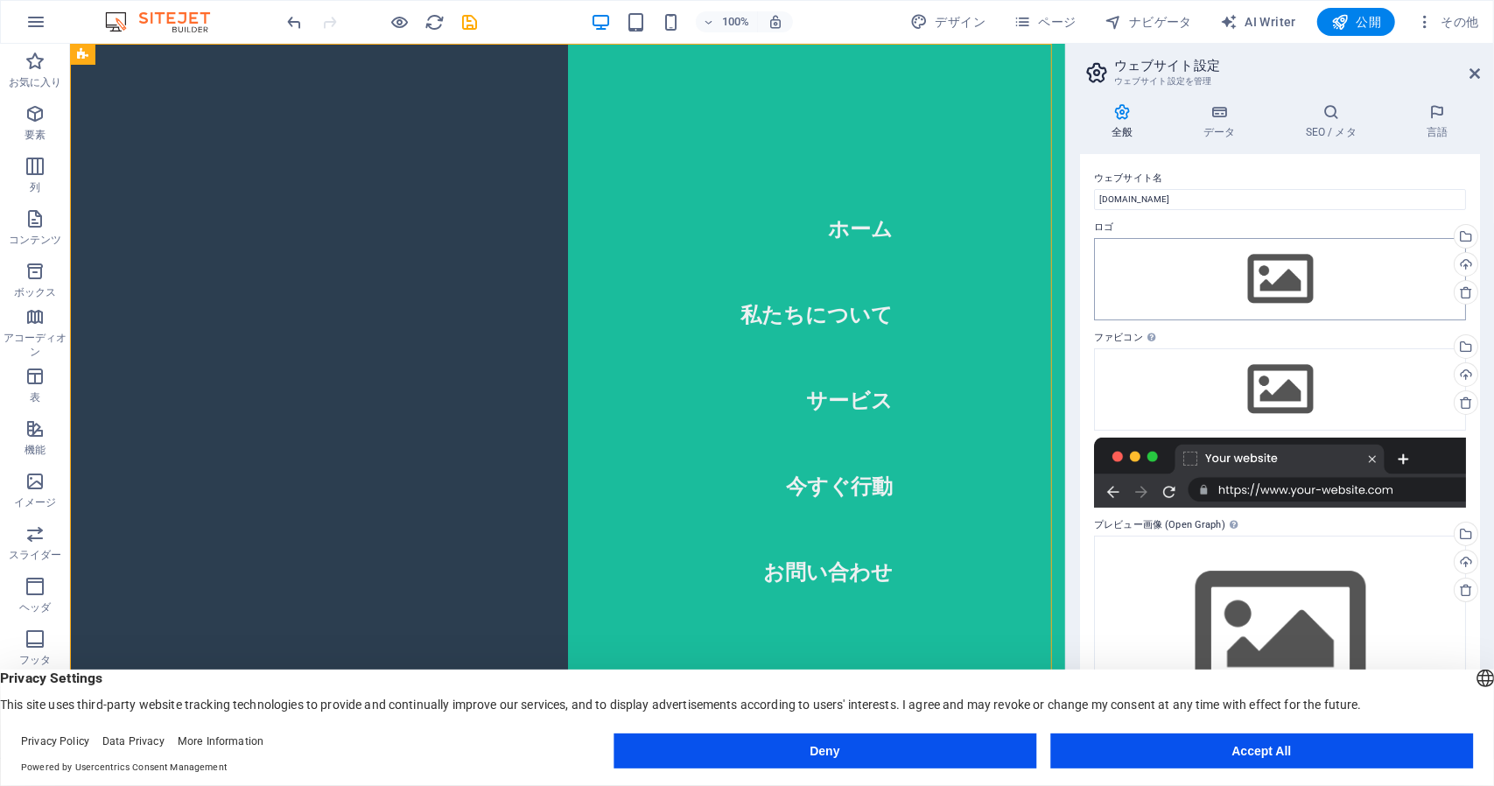
scroll to position [6, 0]
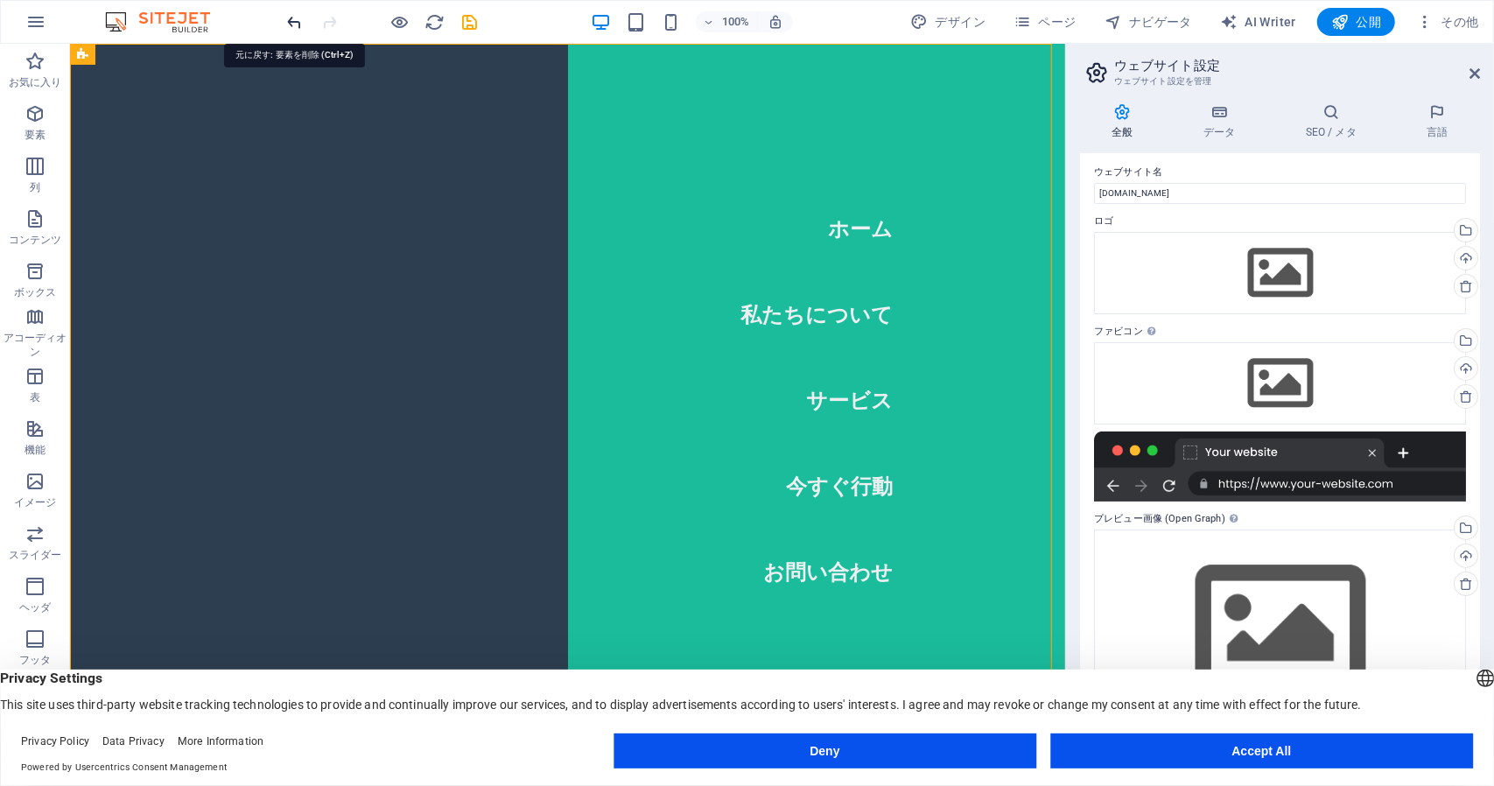
click at [299, 21] on icon "undo" at bounding box center [295, 22] width 20 height 20
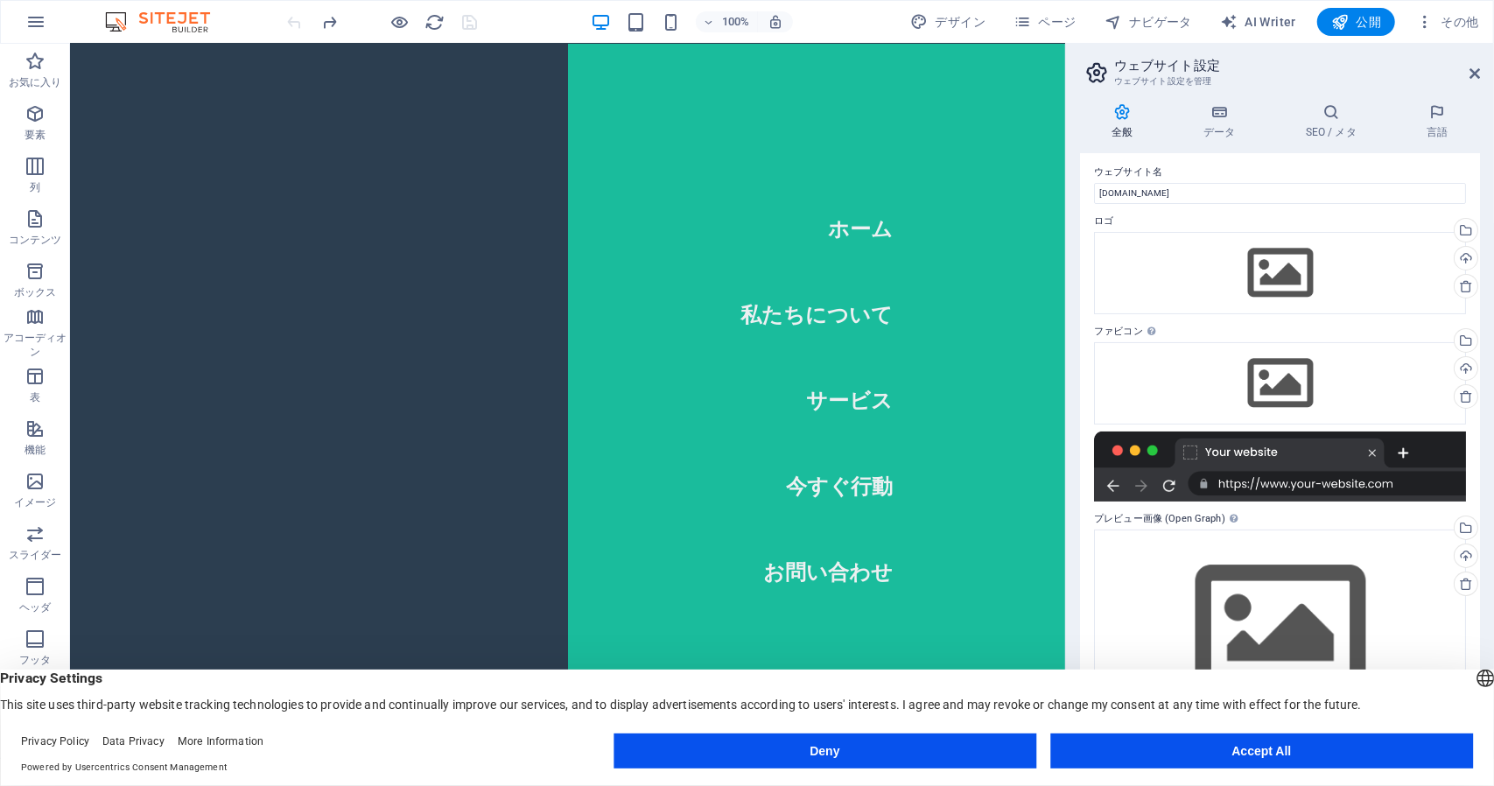
click at [161, 15] on img at bounding box center [166, 21] width 131 height 21
click at [950, 24] on span "デザイン" at bounding box center [947, 22] width 75 height 18
select select "px"
select select "200"
select select "px"
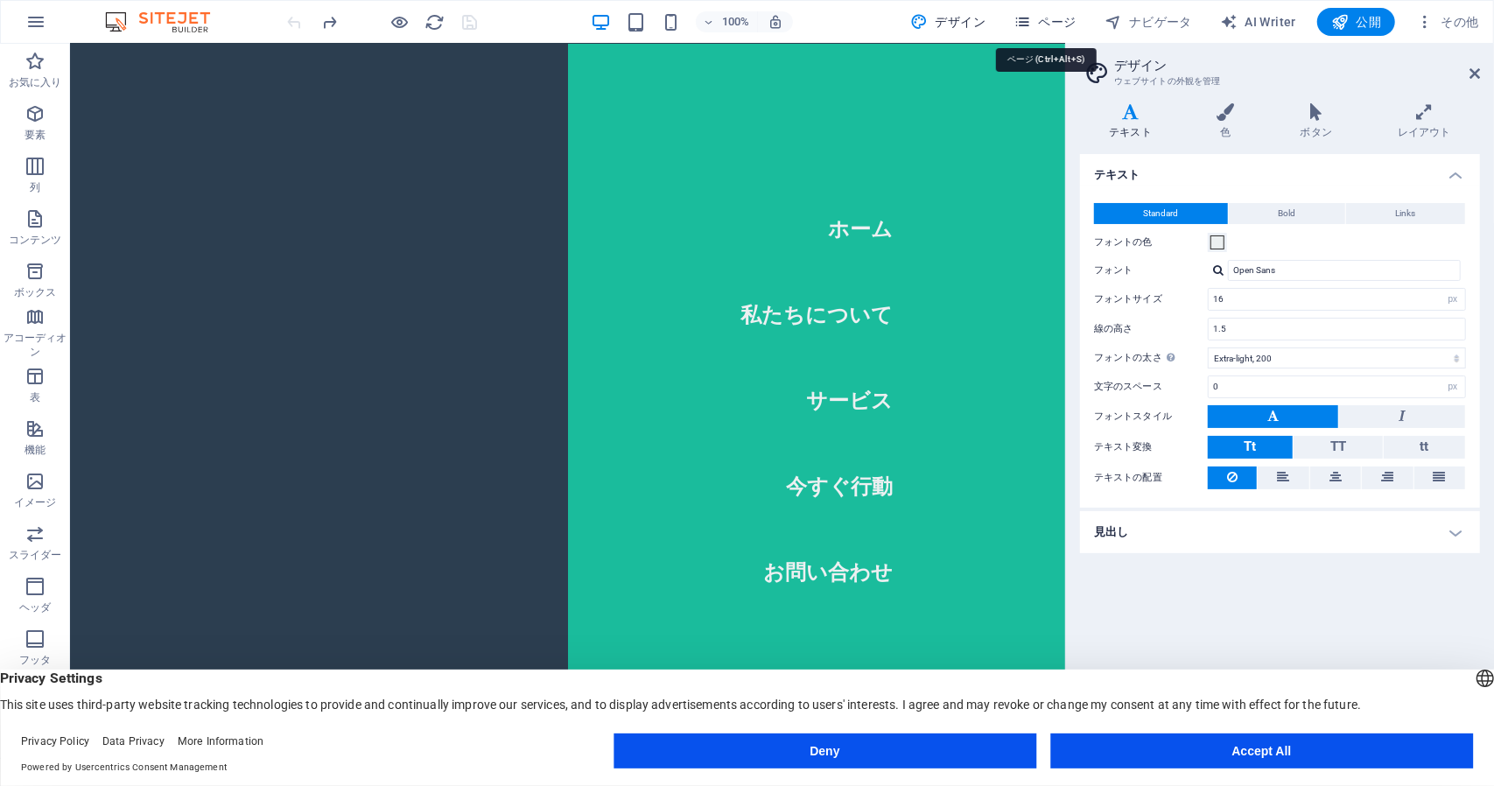
click at [1051, 20] on span "ページ" at bounding box center [1045, 22] width 63 height 18
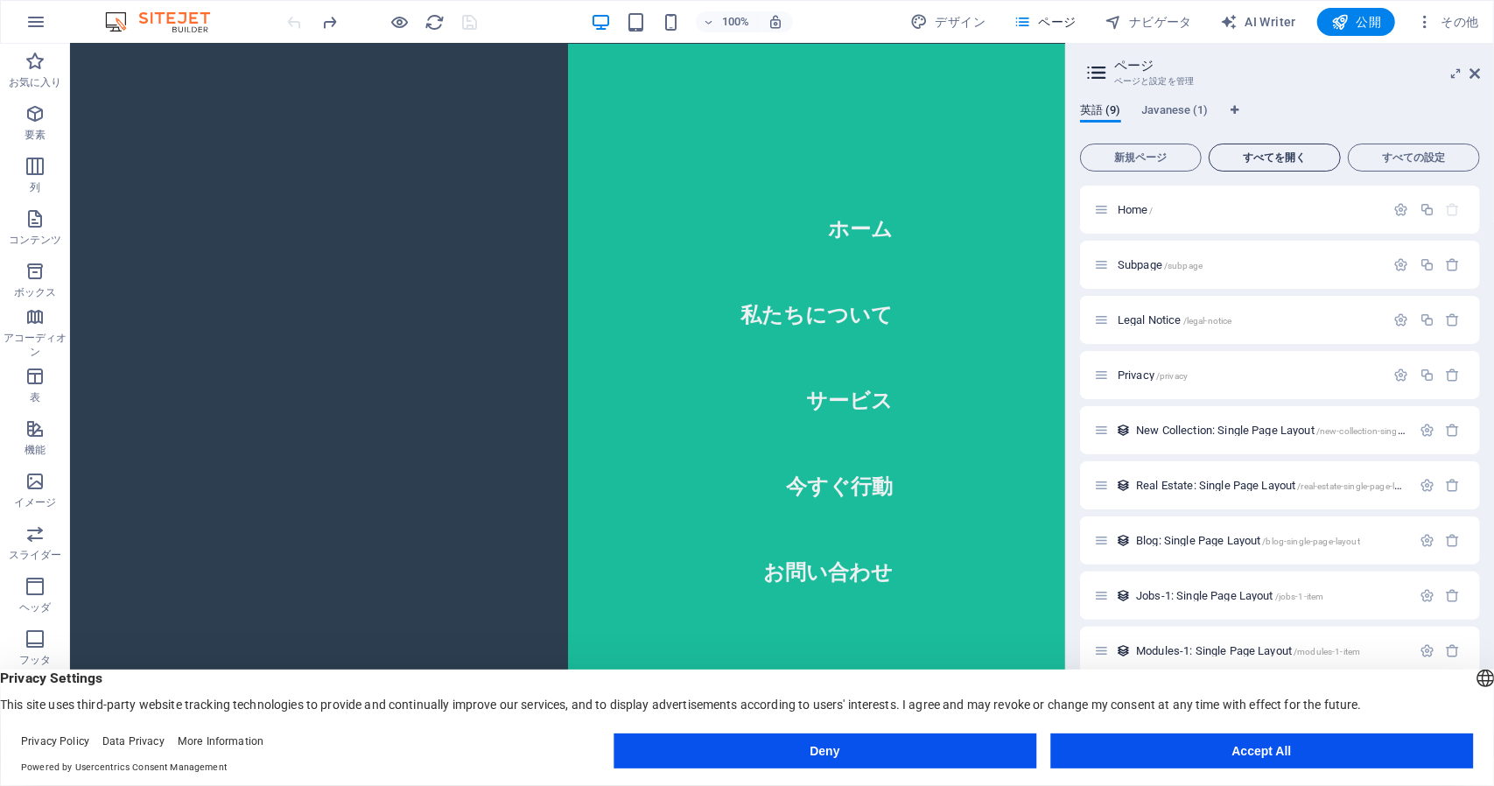
click at [1270, 152] on span "すべてを開く" at bounding box center [1275, 157] width 116 height 11
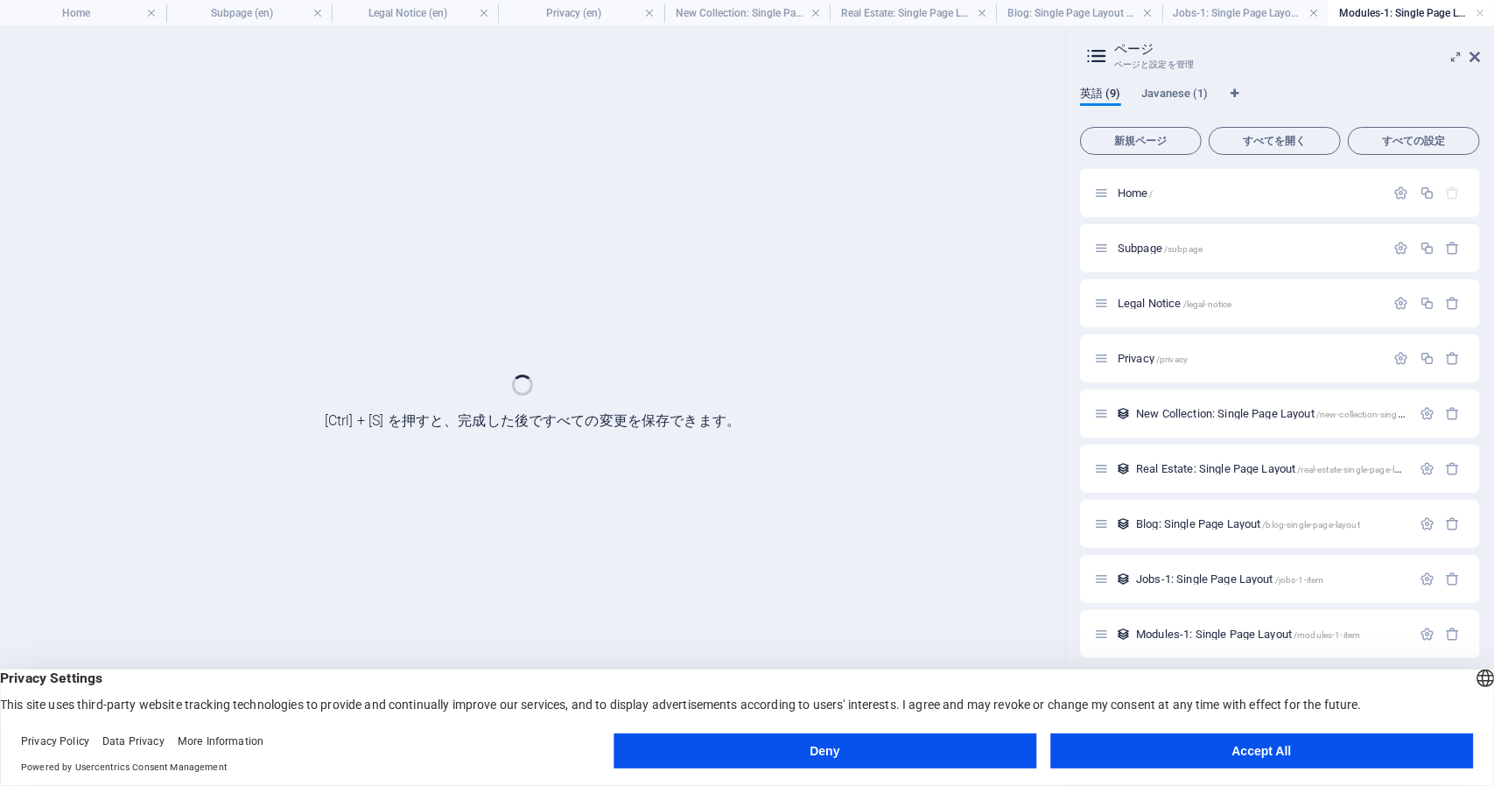
scroll to position [0, 0]
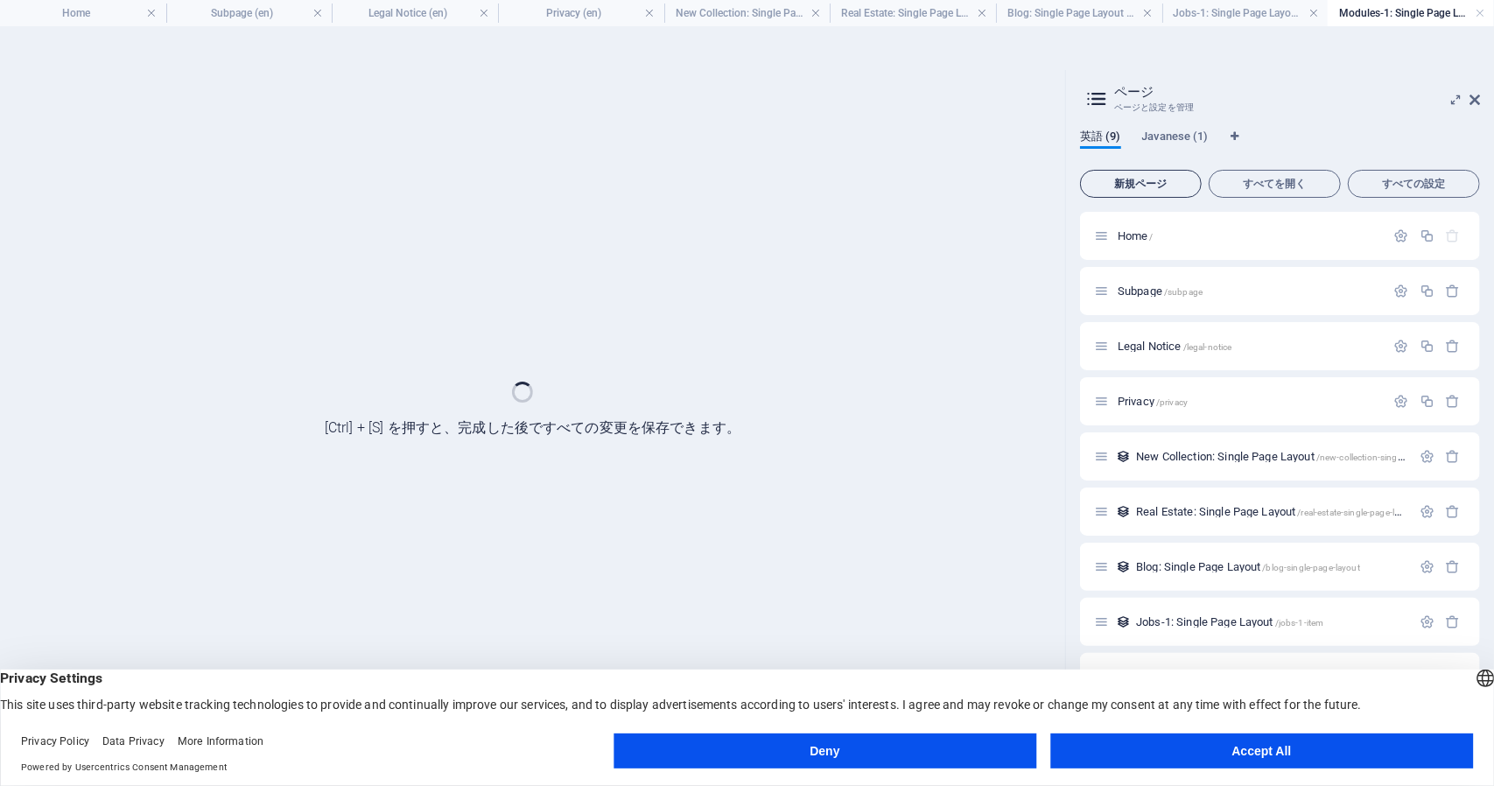
click at [1140, 181] on span "新規ページ" at bounding box center [1141, 184] width 106 height 11
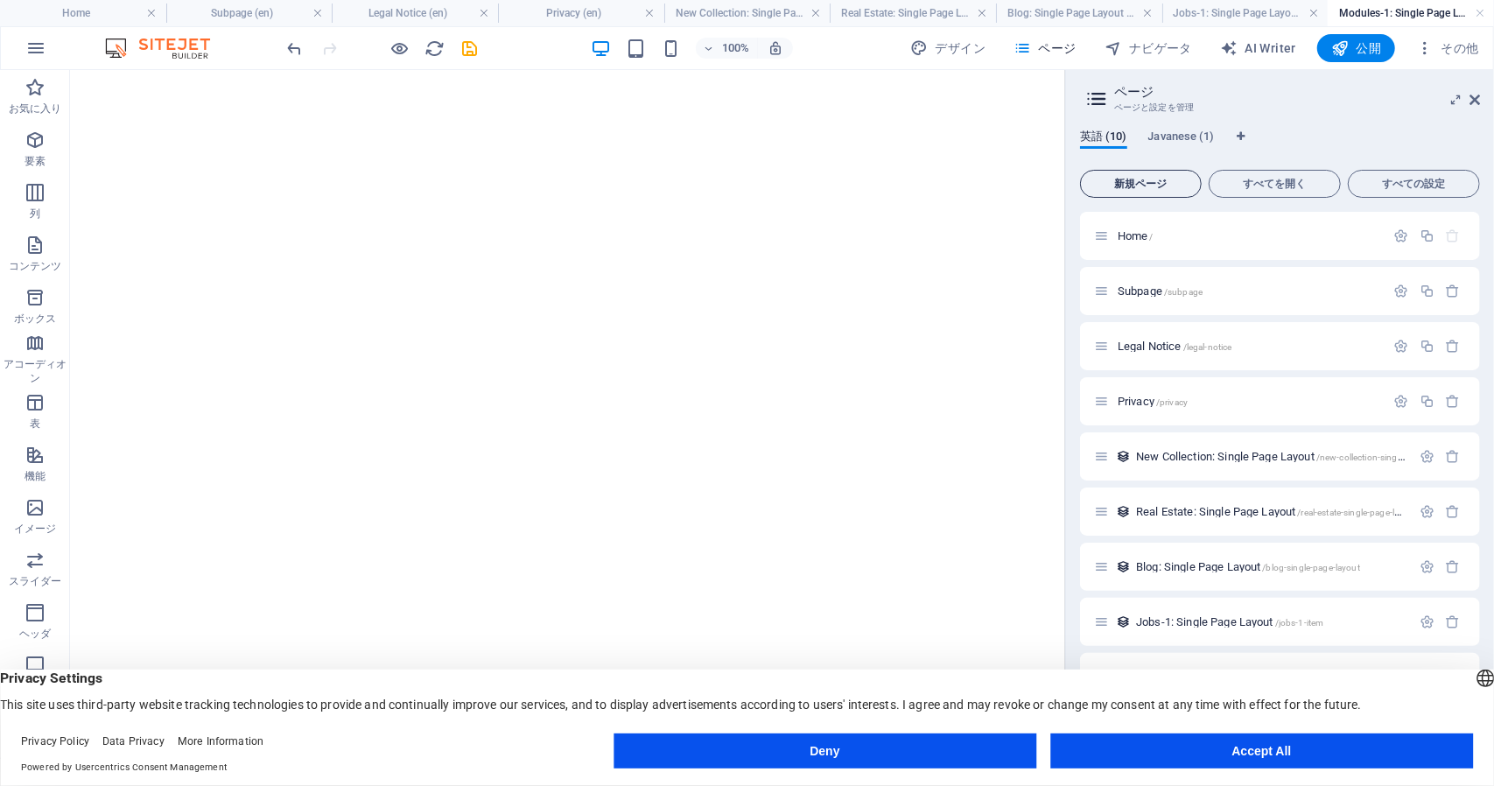
scroll to position [320, 0]
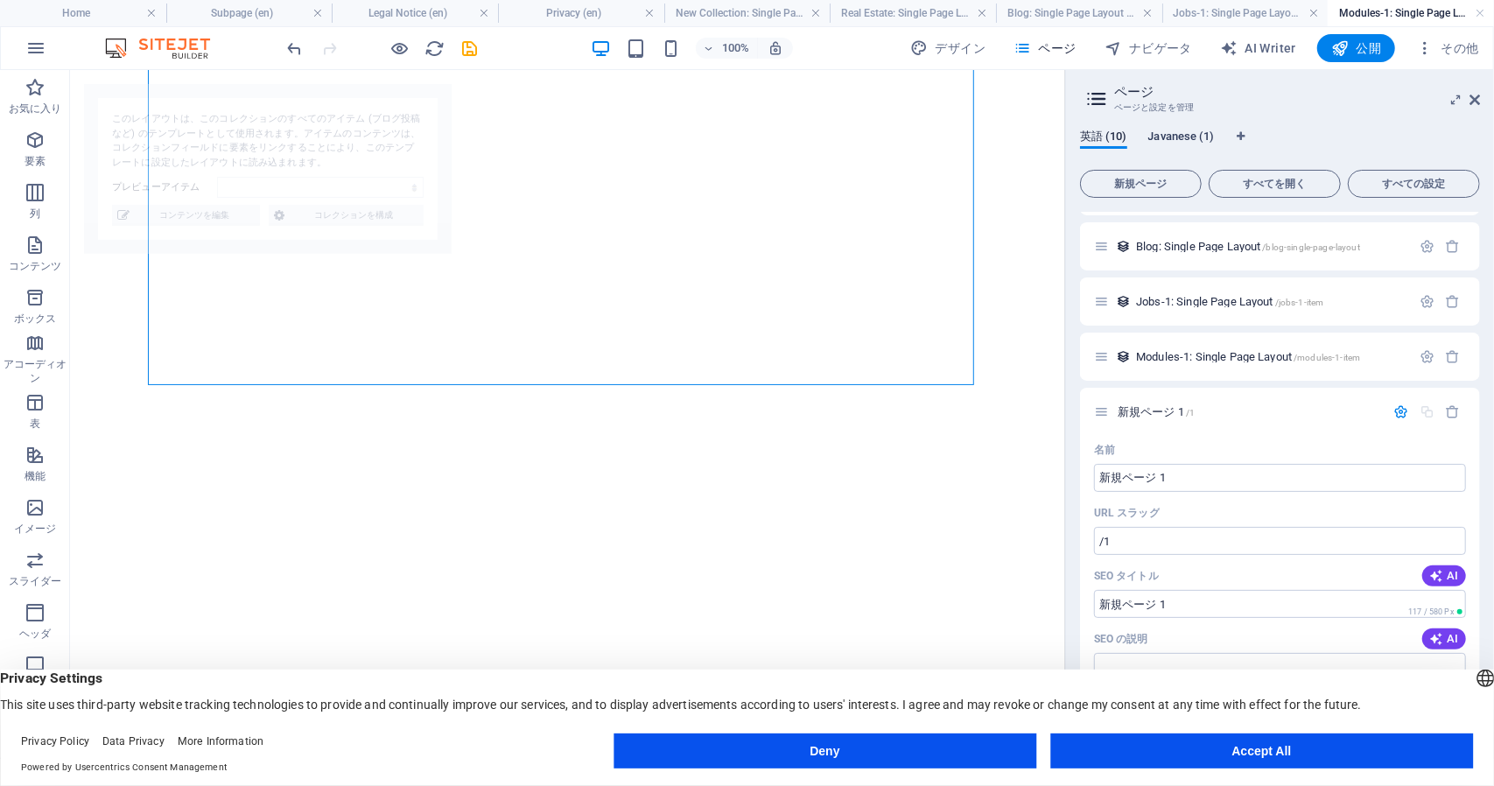
click at [1171, 136] on span "Javanese (1)" at bounding box center [1182, 138] width 67 height 25
click at [1170, 135] on span "Javanese (1)" at bounding box center [1182, 138] width 67 height 25
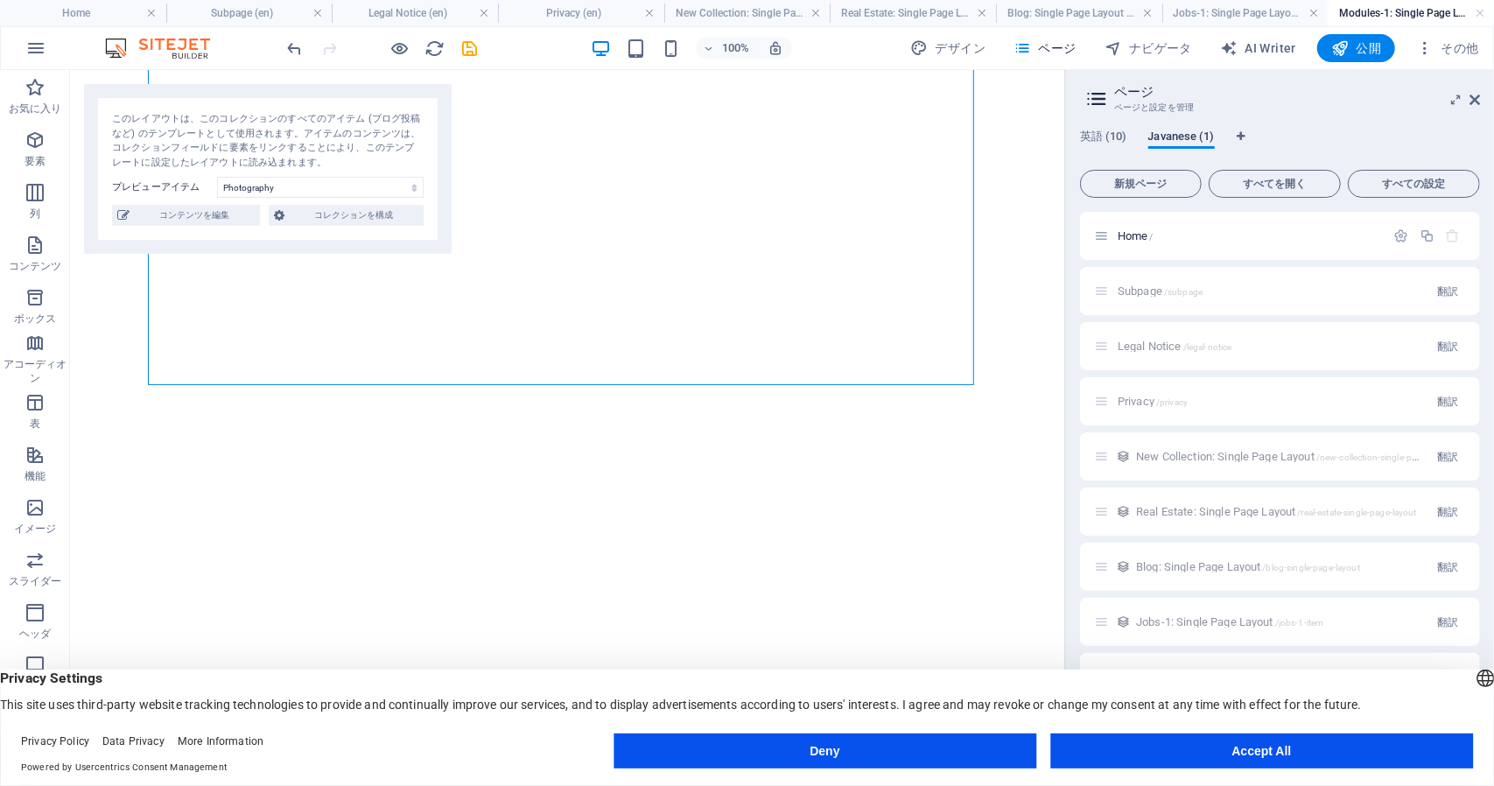
select select "68e26b896374bb4f7c0b5505"
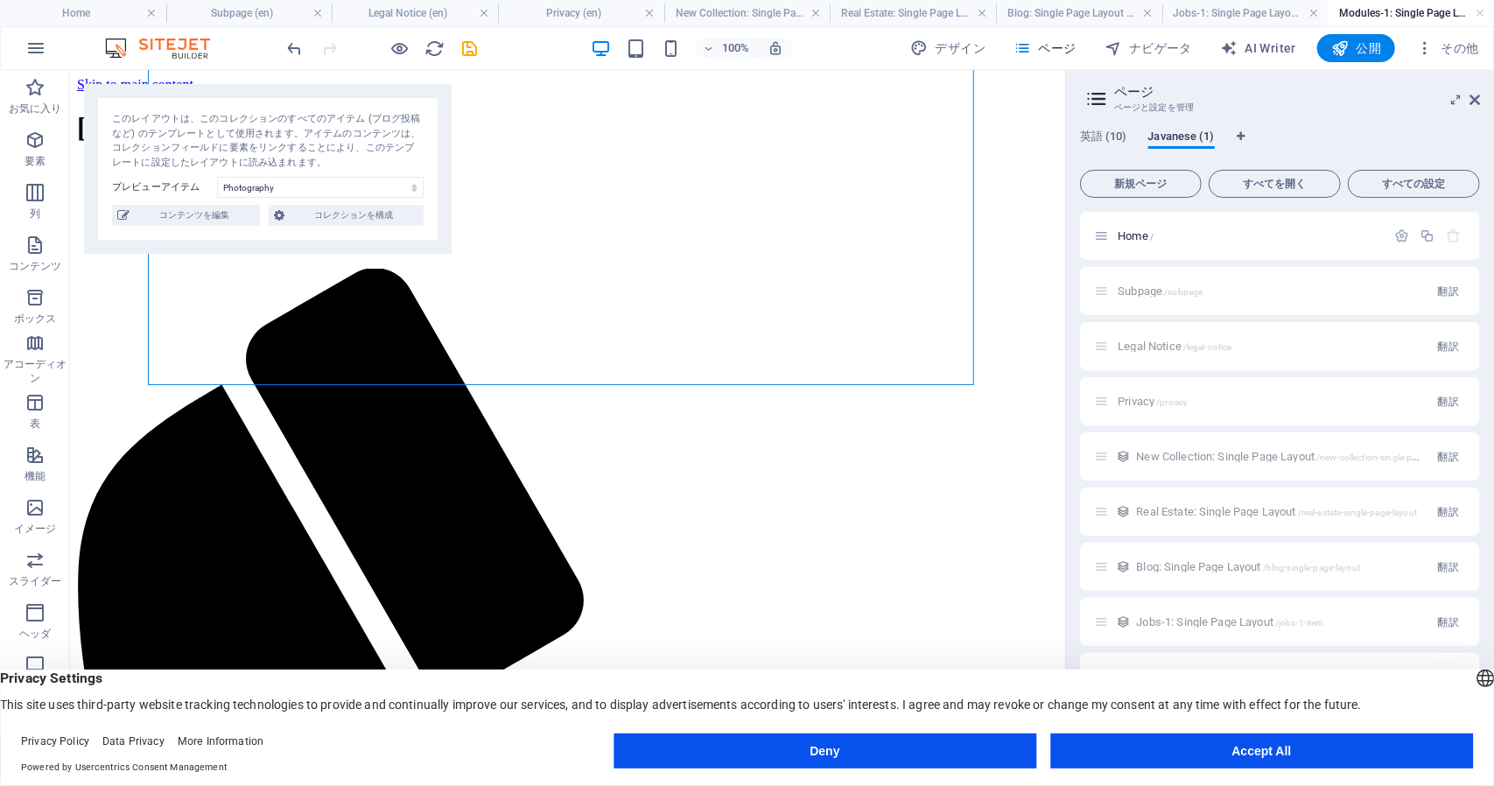
scroll to position [263, 0]
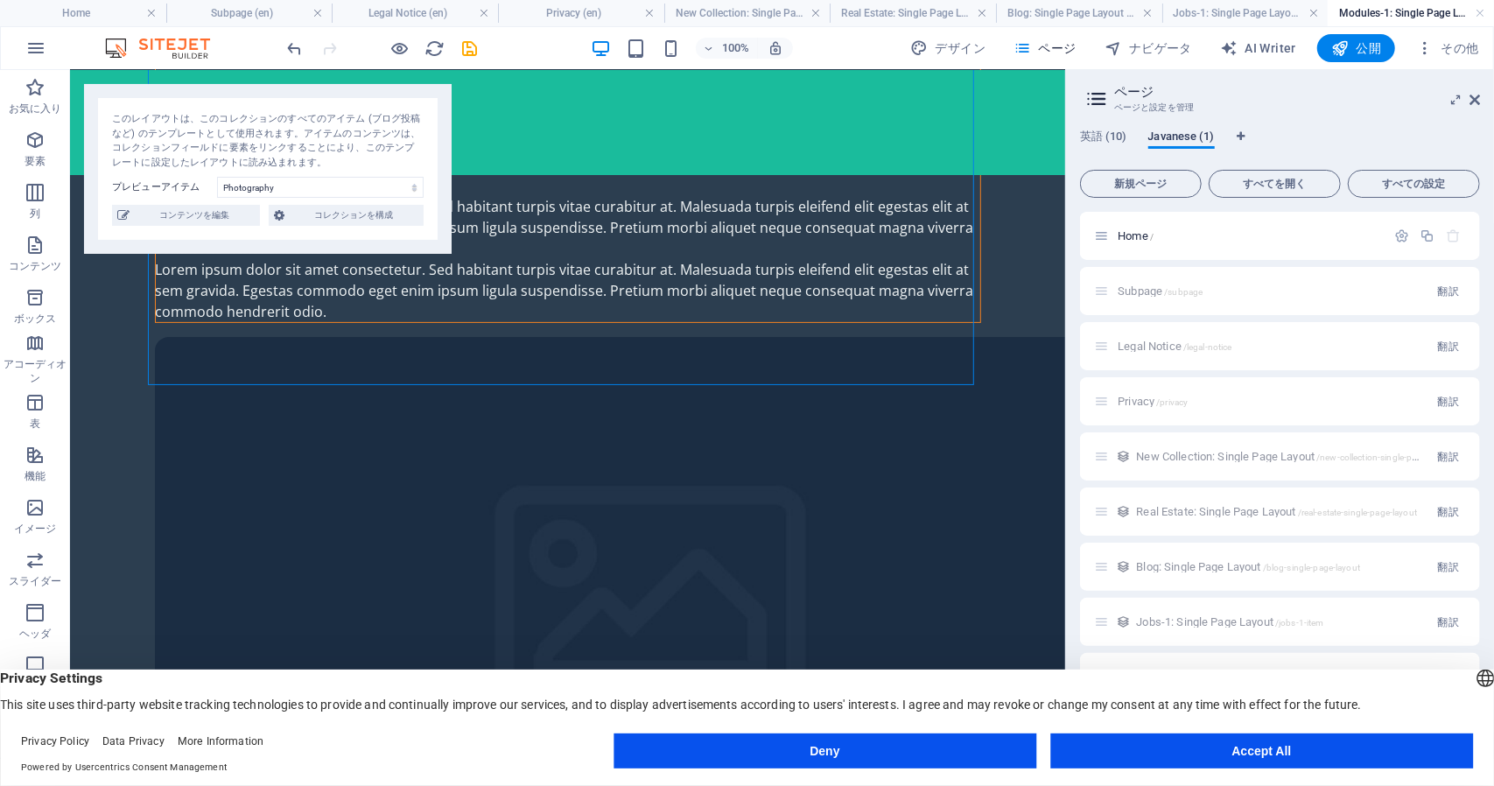
click at [1170, 135] on span "Javanese (1)" at bounding box center [1182, 138] width 67 height 25
click at [1128, 179] on span "新規ページ" at bounding box center [1141, 184] width 106 height 11
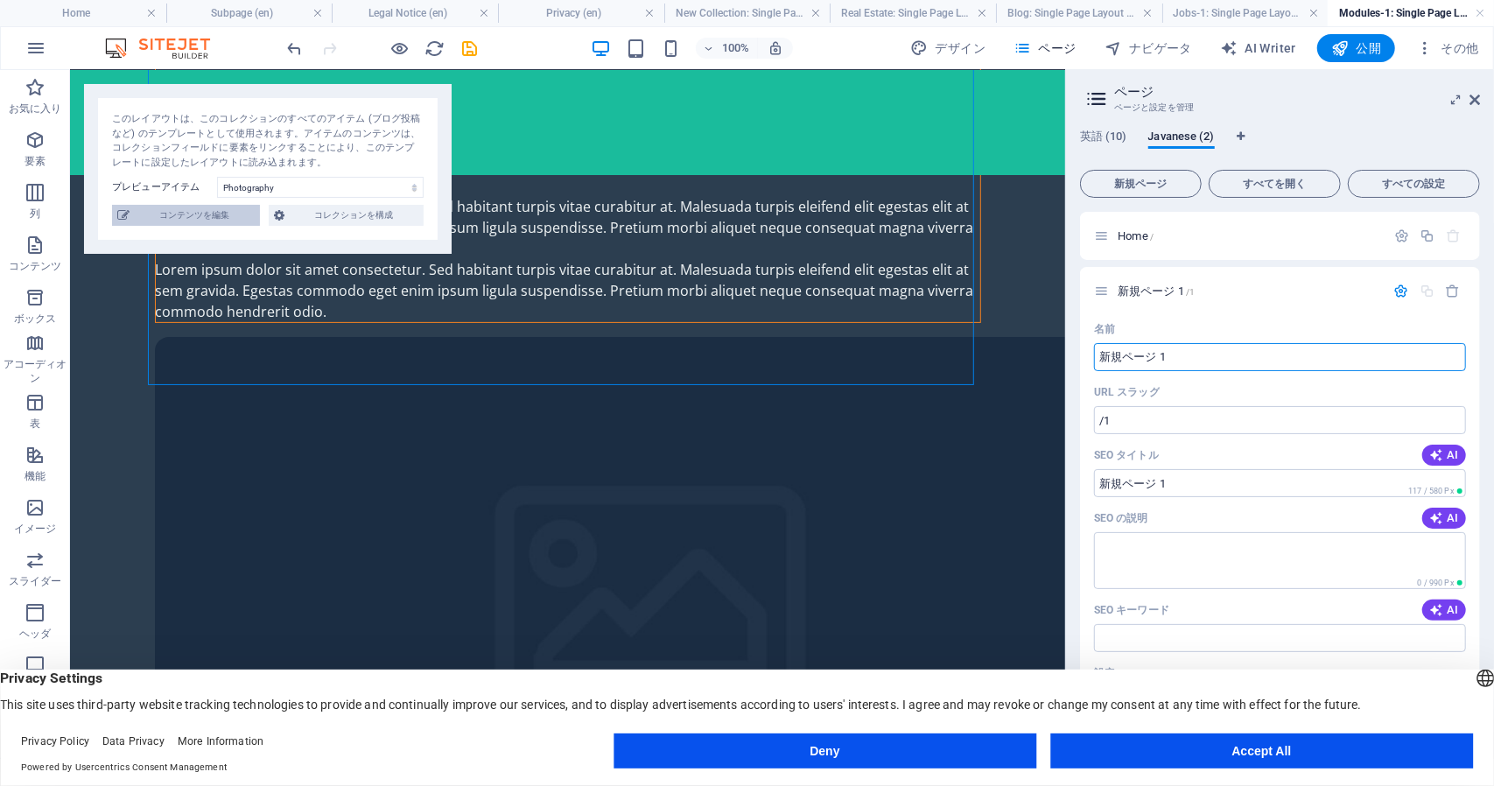
click at [198, 219] on span "コンテンツを編集" at bounding box center [195, 215] width 120 height 21
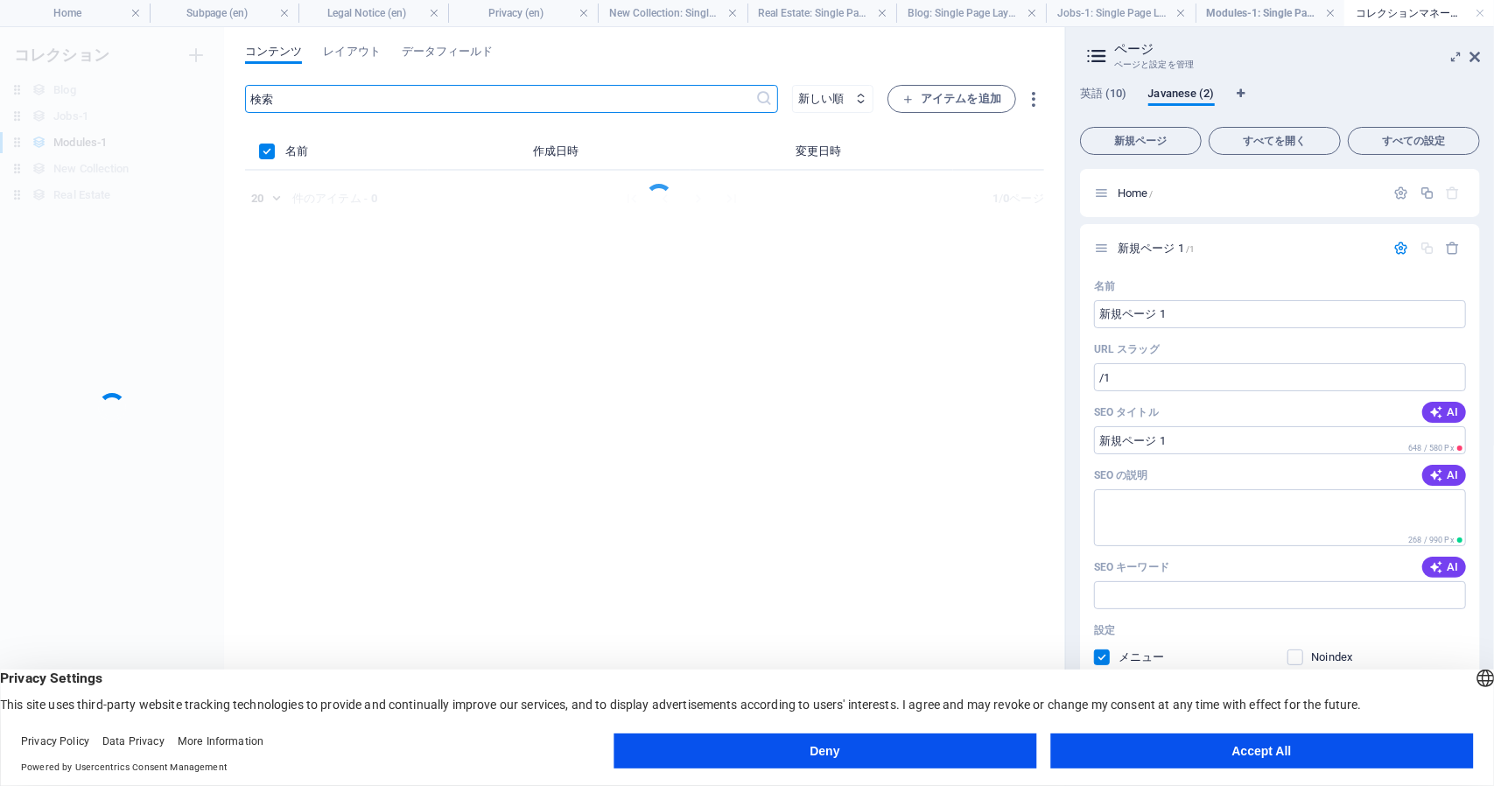
scroll to position [0, 0]
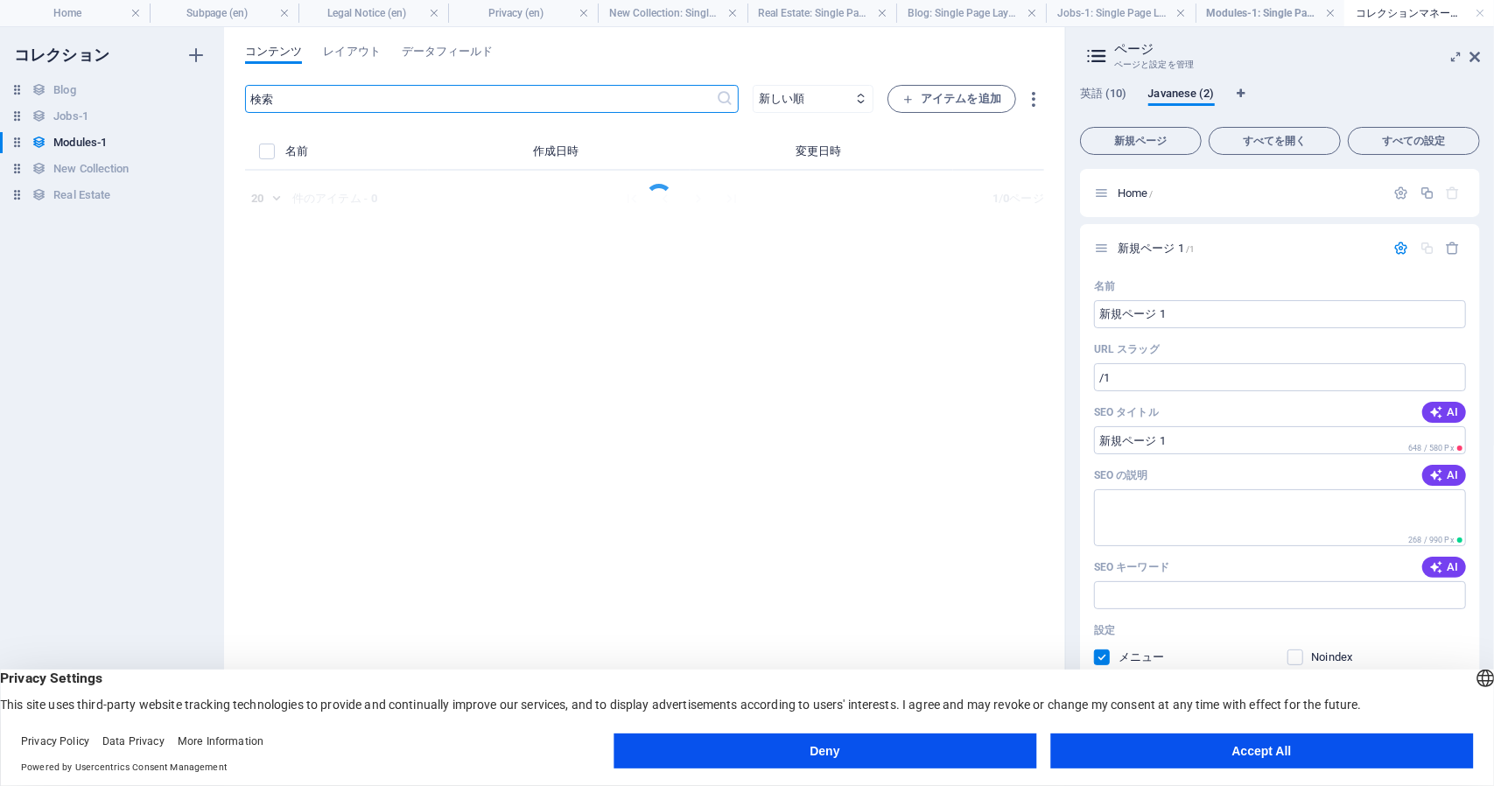
select select "Creativity"
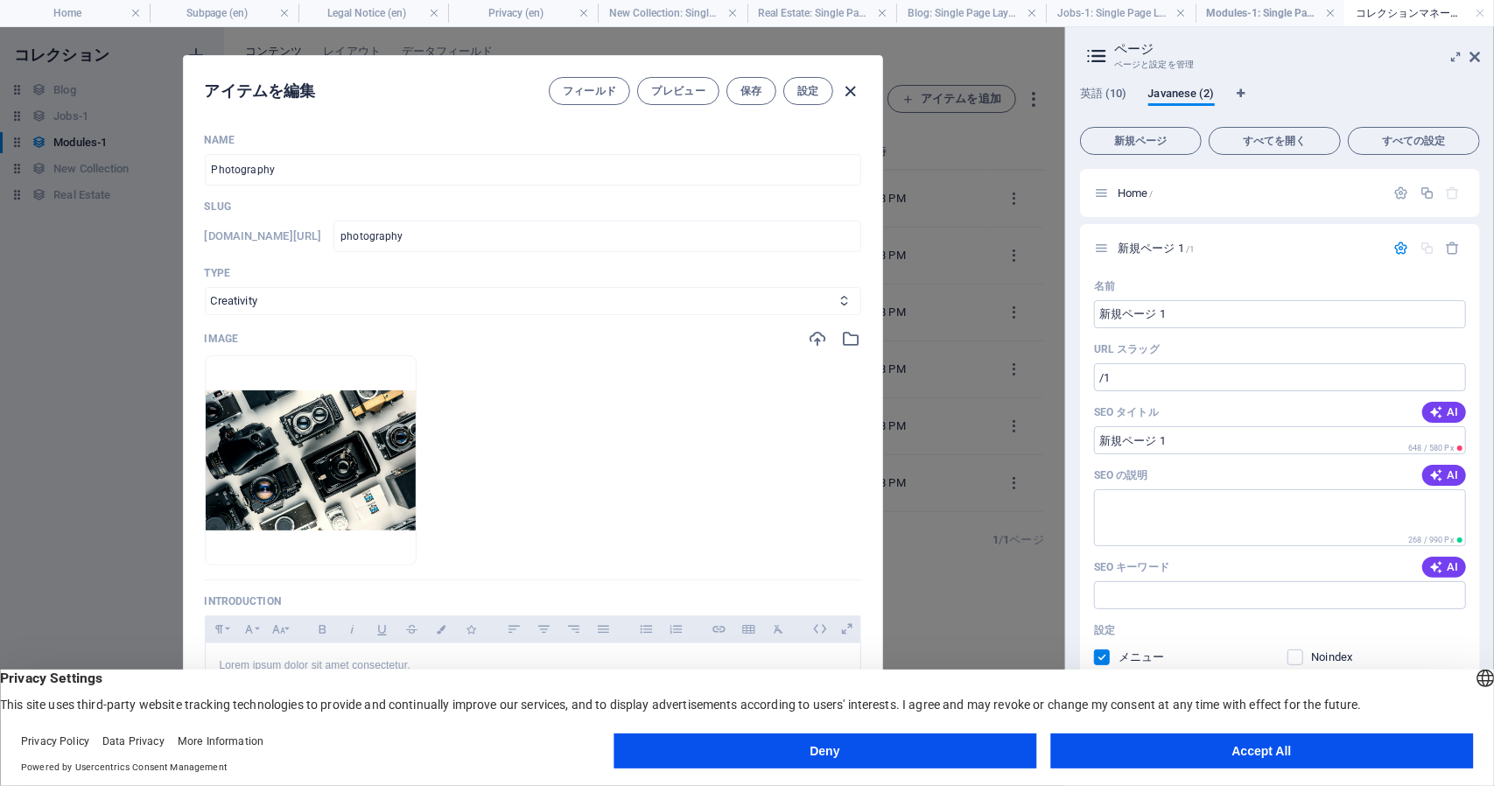
click at [850, 90] on icon "button" at bounding box center [850, 91] width 20 height 20
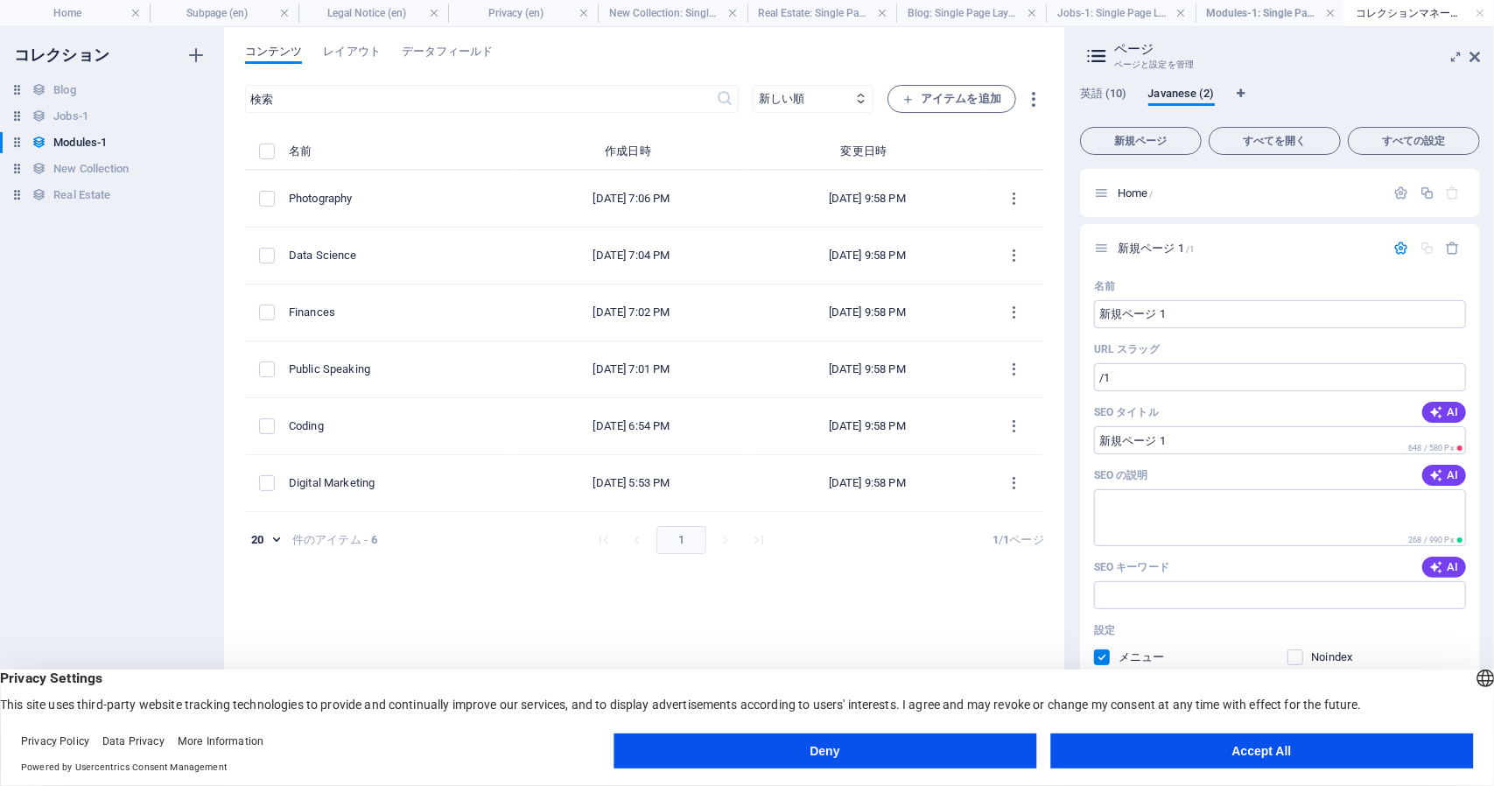
click at [1481, 57] on aside "ページ ページと設定を管理 英語 (10) Javanese (2) 新規ページ すべてを開く すべての設定 Home / 新規ページ 1 /1 名前 新規ペ…" at bounding box center [1279, 406] width 429 height 759
click at [1476, 54] on icon at bounding box center [1475, 57] width 11 height 14
